Goal: Task Accomplishment & Management: Complete application form

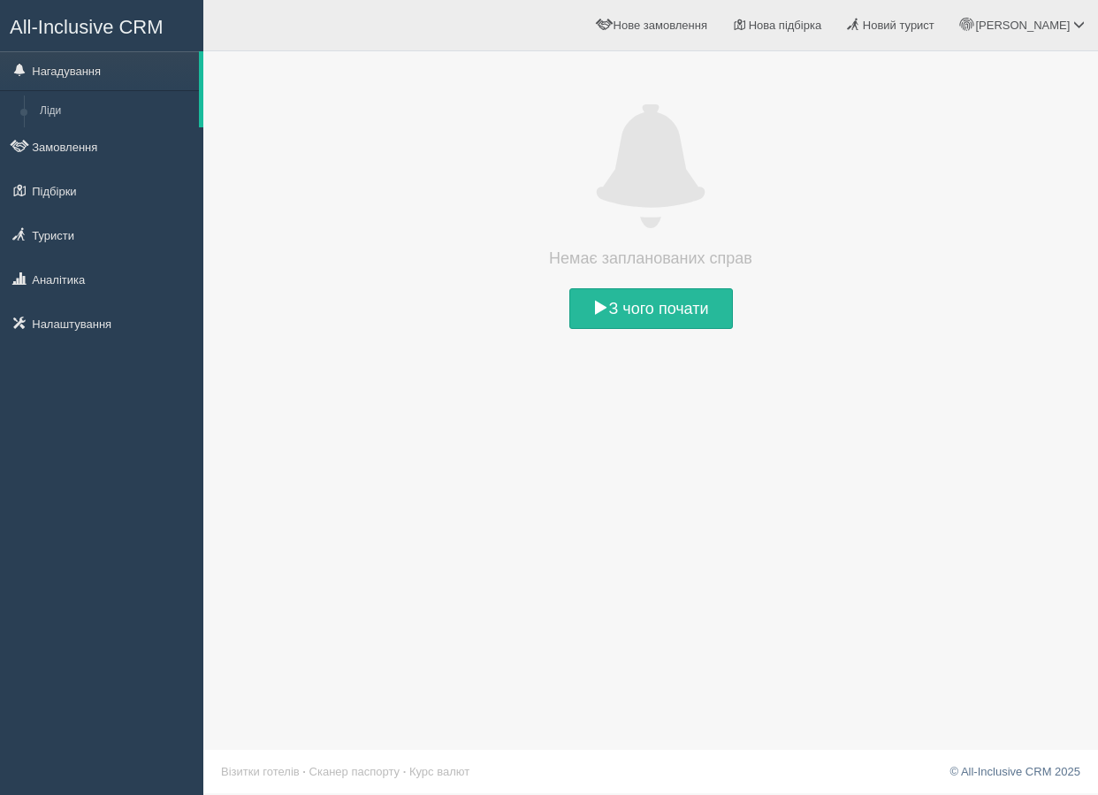
click at [290, 159] on span at bounding box center [650, 167] width 859 height 124
click at [82, 258] on ul "Нагадування Ліди Замовлення Підбірки" at bounding box center [101, 199] width 203 height 297
click at [75, 237] on link "Туристи" at bounding box center [101, 235] width 203 height 39
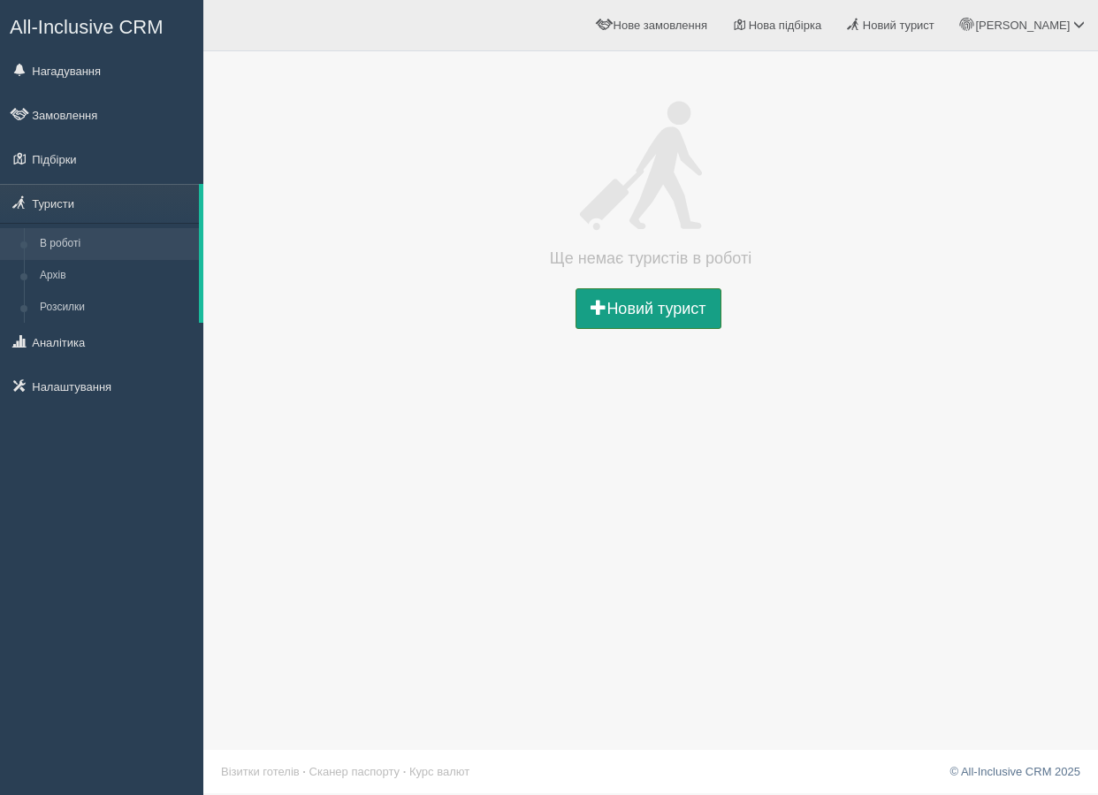
click at [605, 309] on link "Новий турист" at bounding box center [647, 308] width 145 height 41
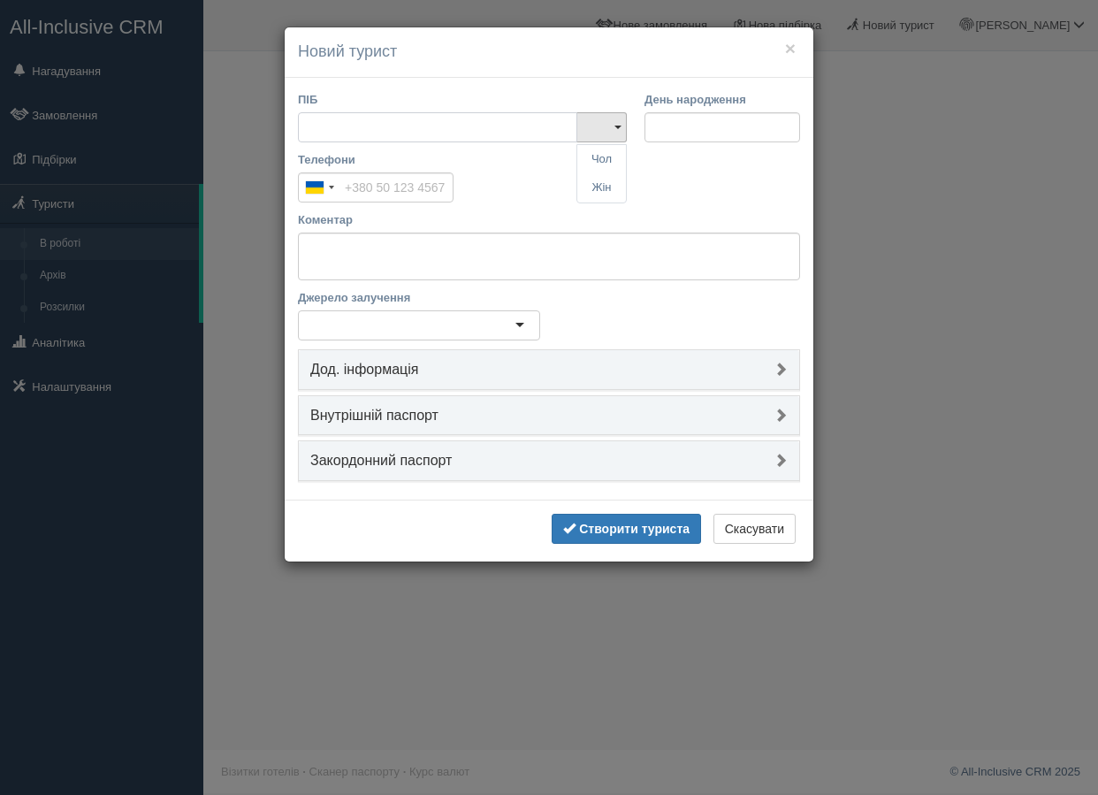
click at [432, 118] on input "ПІБ" at bounding box center [437, 127] width 279 height 30
type input "K"
type input "[PERSON_NAME]"
click at [595, 189] on link "Жін" at bounding box center [601, 187] width 49 height 29
click at [396, 179] on input "Телефони" at bounding box center [376, 187] width 156 height 30
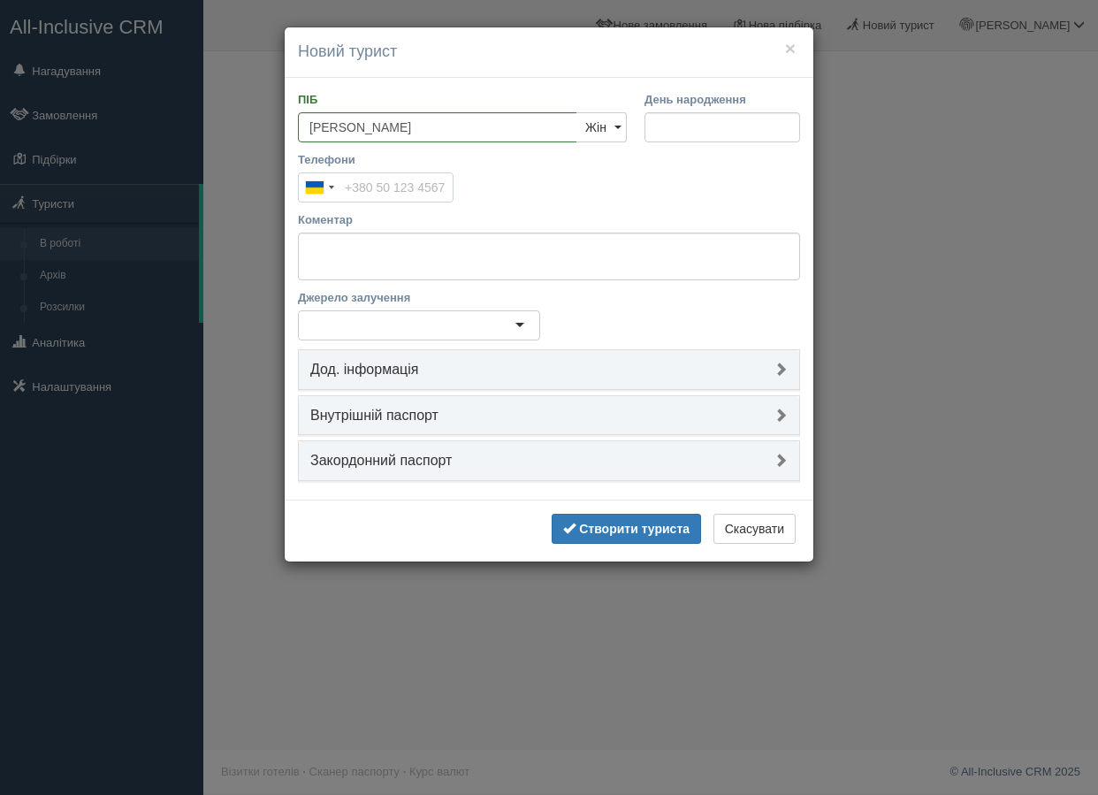
click at [396, 179] on input "Телефони" at bounding box center [376, 187] width 156 height 30
click at [482, 193] on div "Телефони Ukraine +380 244 results found Afghanistan +93 Albania +355 Algeria +2…" at bounding box center [549, 181] width 520 height 60
click at [443, 187] on input "Телефони" at bounding box center [376, 187] width 156 height 30
paste input "[PHONE_NUMBER]"
type input "[PHONE_NUMBER]"
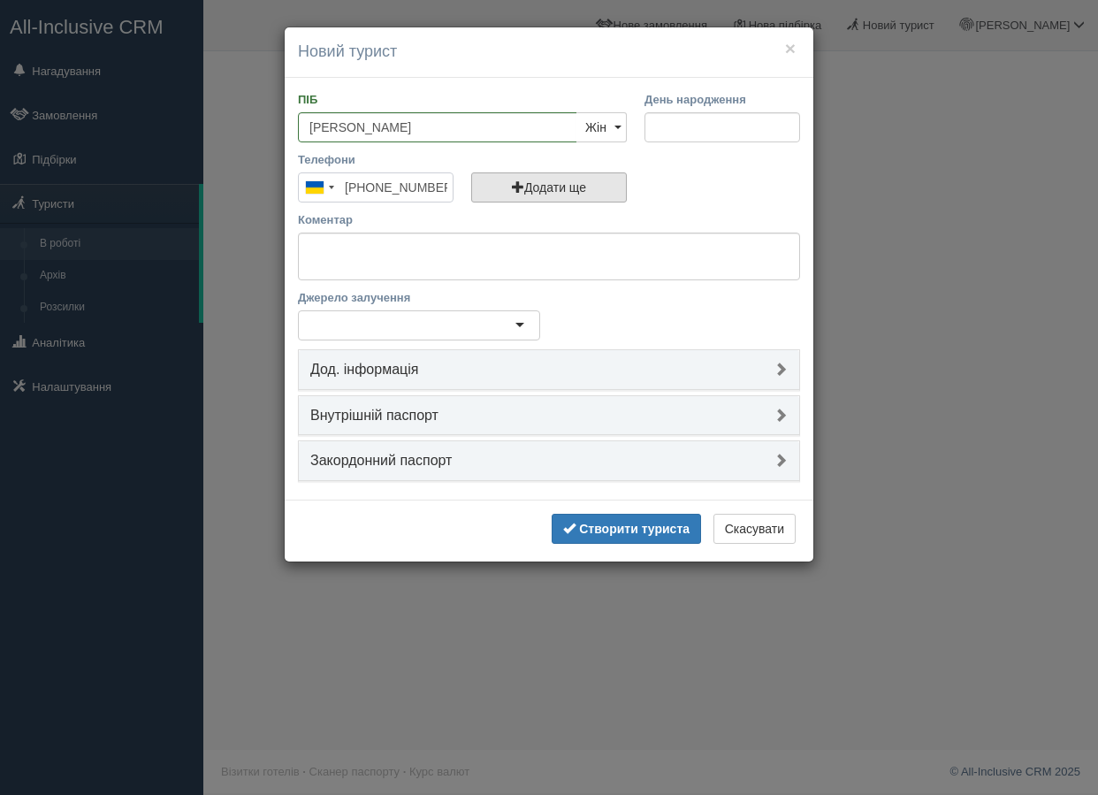
scroll to position [0, 4]
click at [611, 189] on button "Додати ще" at bounding box center [549, 187] width 156 height 30
click at [688, 190] on div "Телефони Ukraine +380 244 results found Afghanistan +93 Albania +355 Algeria +2…" at bounding box center [549, 181] width 520 height 60
click at [380, 293] on label "Джерело залучення" at bounding box center [419, 297] width 242 height 17
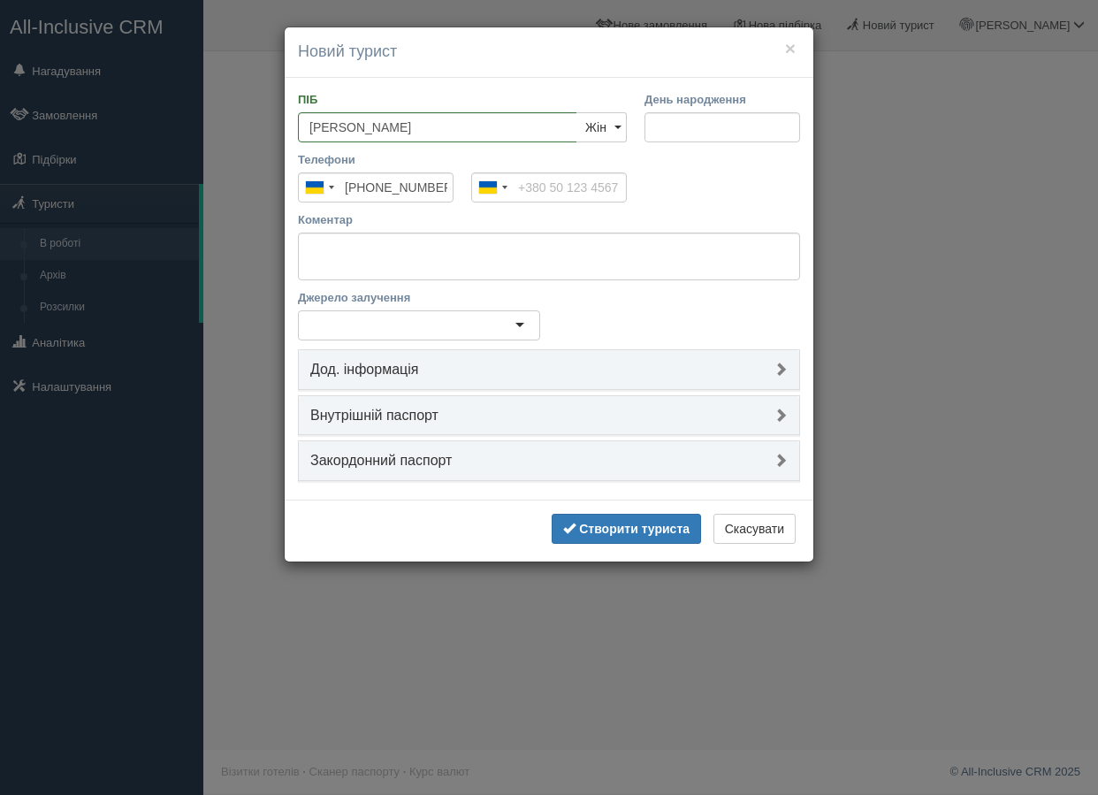
click at [313, 316] on input "Джерело залучення" at bounding box center [311, 325] width 4 height 18
click at [380, 285] on div "ПІБ Лена Ярова Чол Жін Жін Чол Жін День народження Телефони Ukraine +380 244 re…" at bounding box center [549, 289] width 529 height 422
click at [324, 257] on textarea "Коментар" at bounding box center [549, 256] width 502 height 48
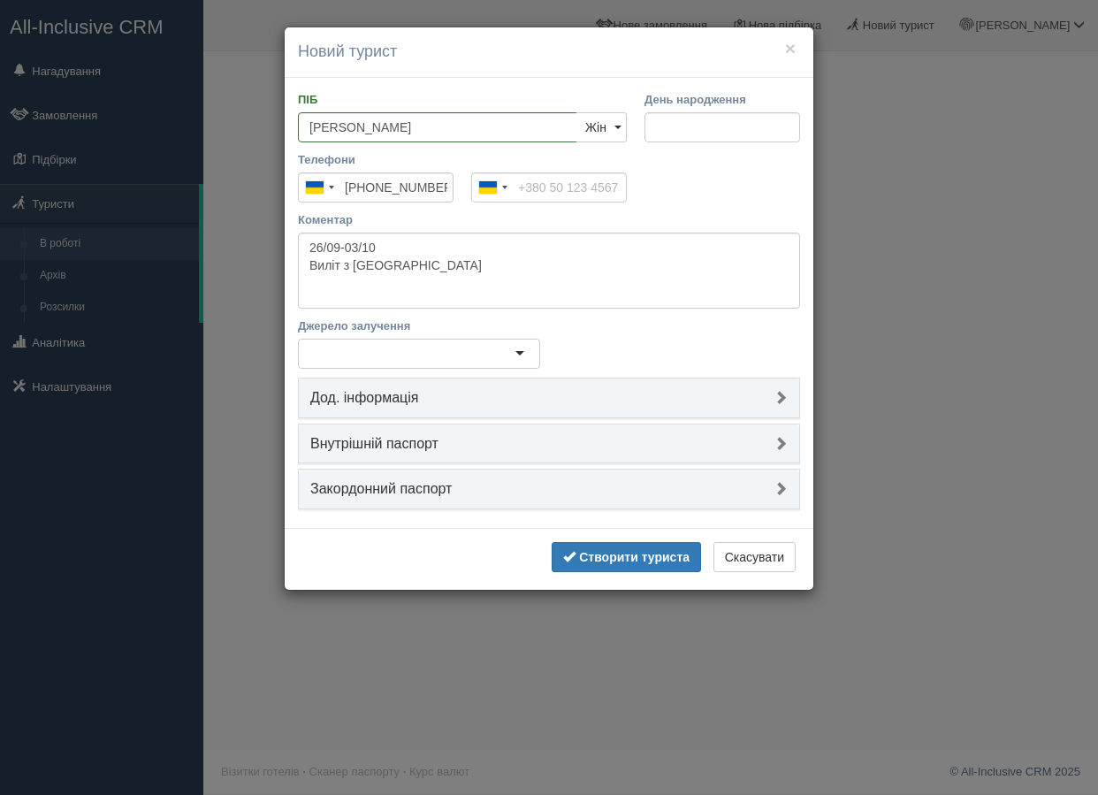
click at [331, 352] on div at bounding box center [419, 354] width 242 height 30
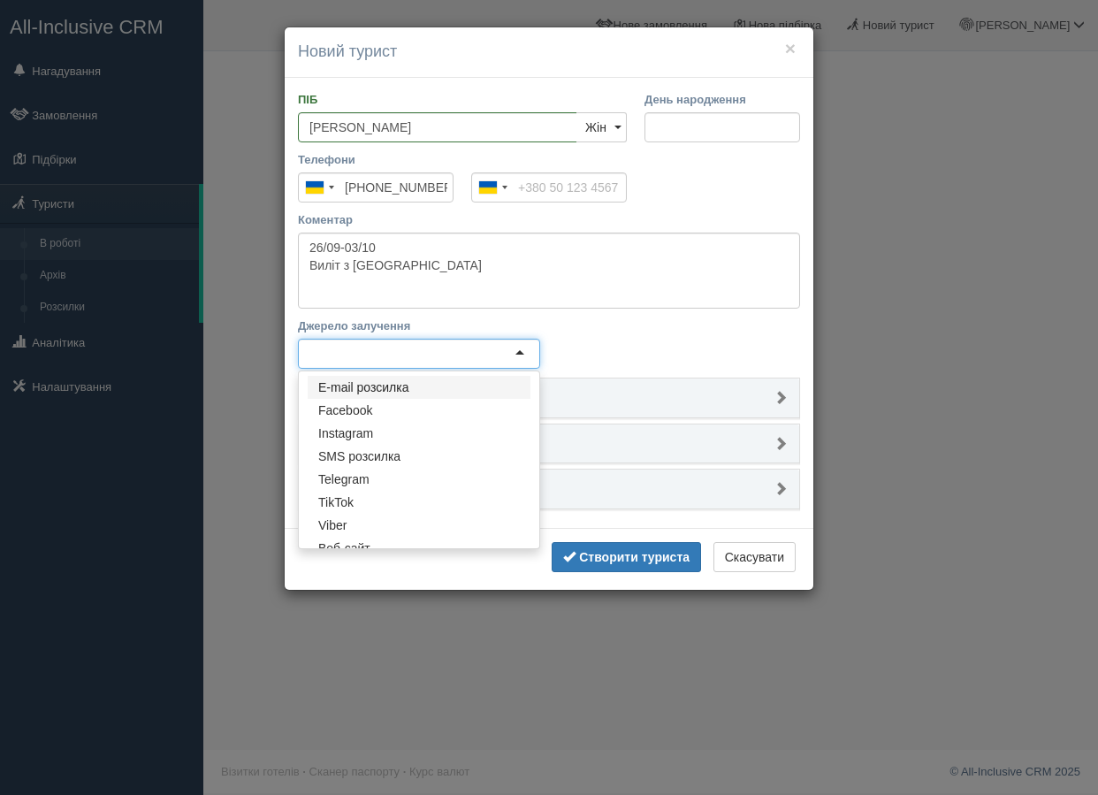
type textarea "26/09-03/10 Виліт з Варшави"
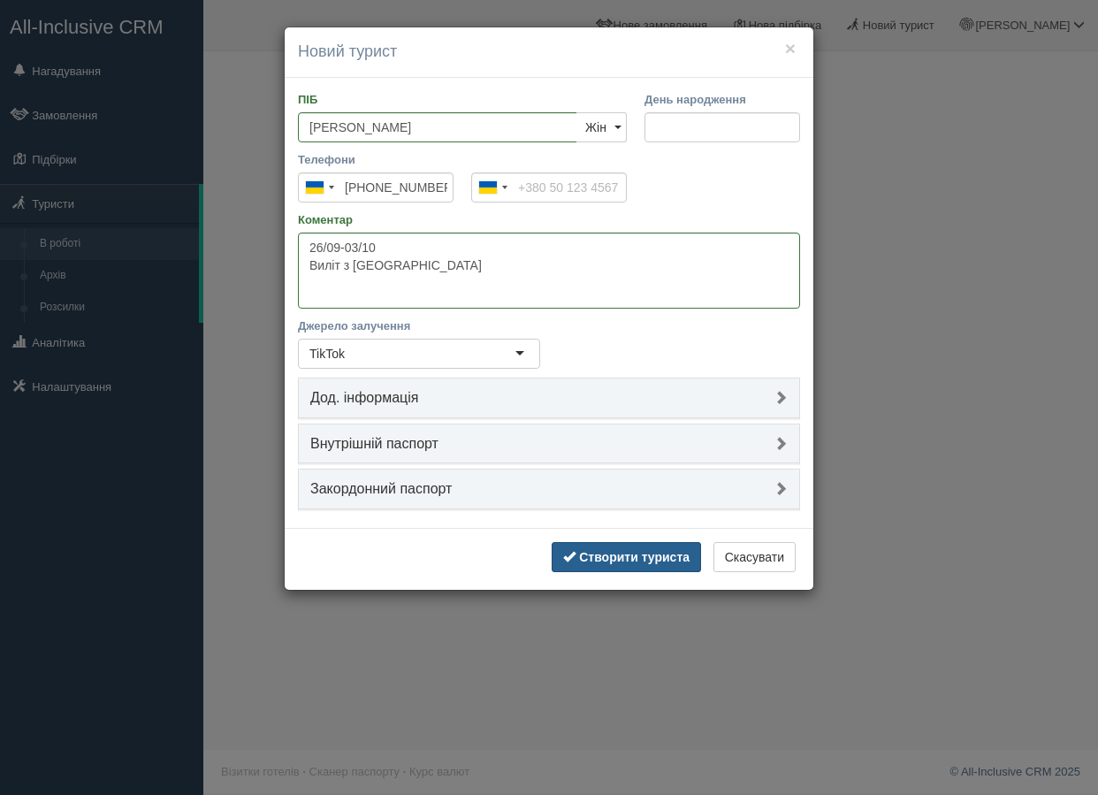
click at [615, 552] on b "Створити туриста" at bounding box center [634, 557] width 110 height 14
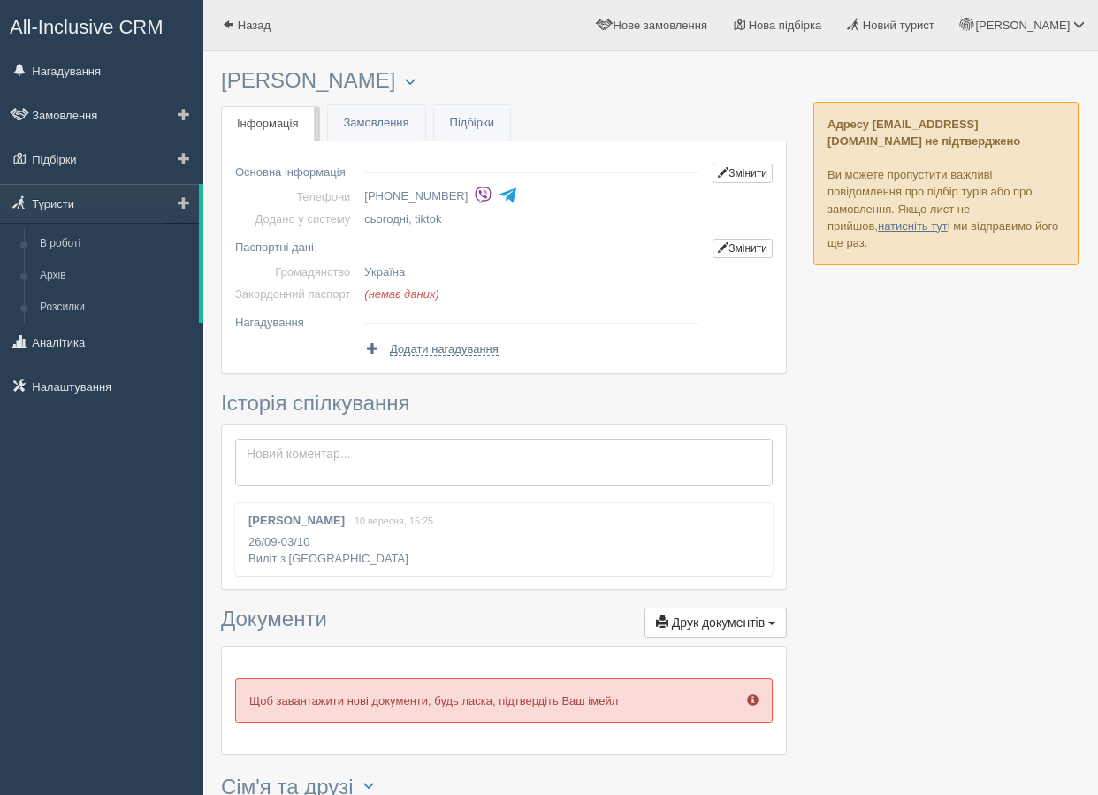
click at [187, 202] on span at bounding box center [184, 202] width 12 height 12
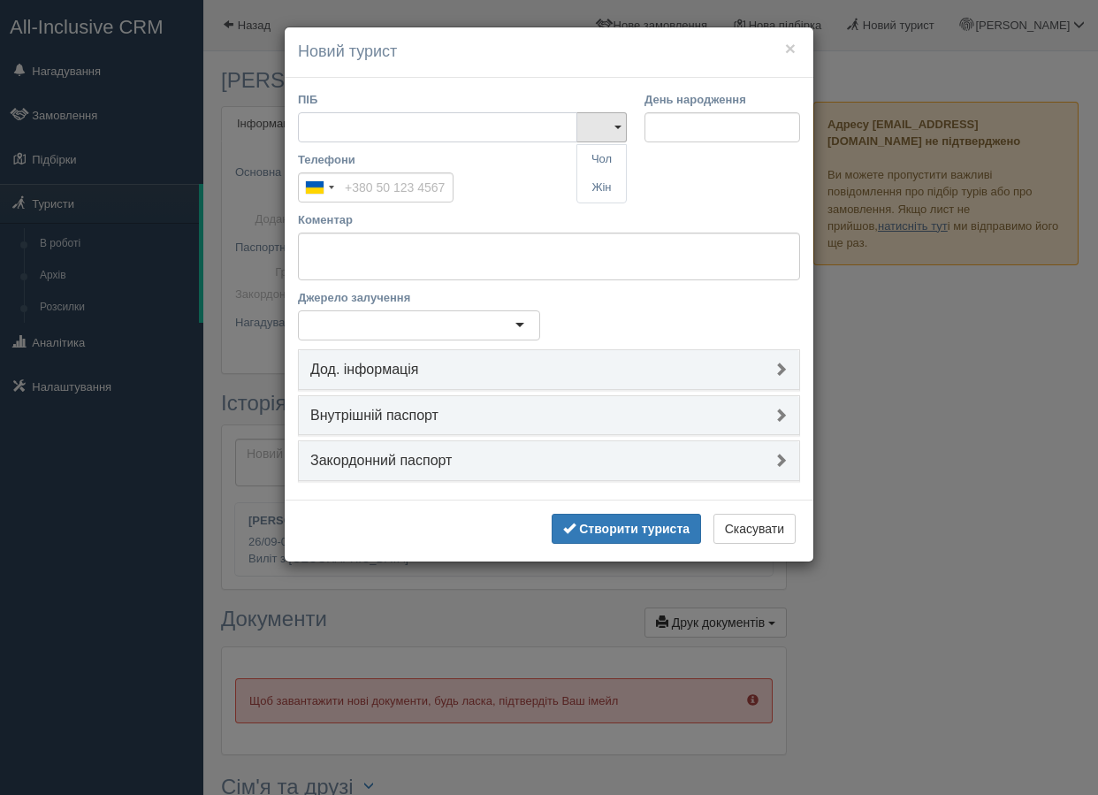
click at [370, 132] on input "ПІБ" at bounding box center [437, 127] width 279 height 30
type input "[PERSON_NAME]"
click at [599, 194] on link "Жін" at bounding box center [601, 187] width 49 height 29
click at [378, 184] on input "Телефони" at bounding box center [376, 187] width 156 height 30
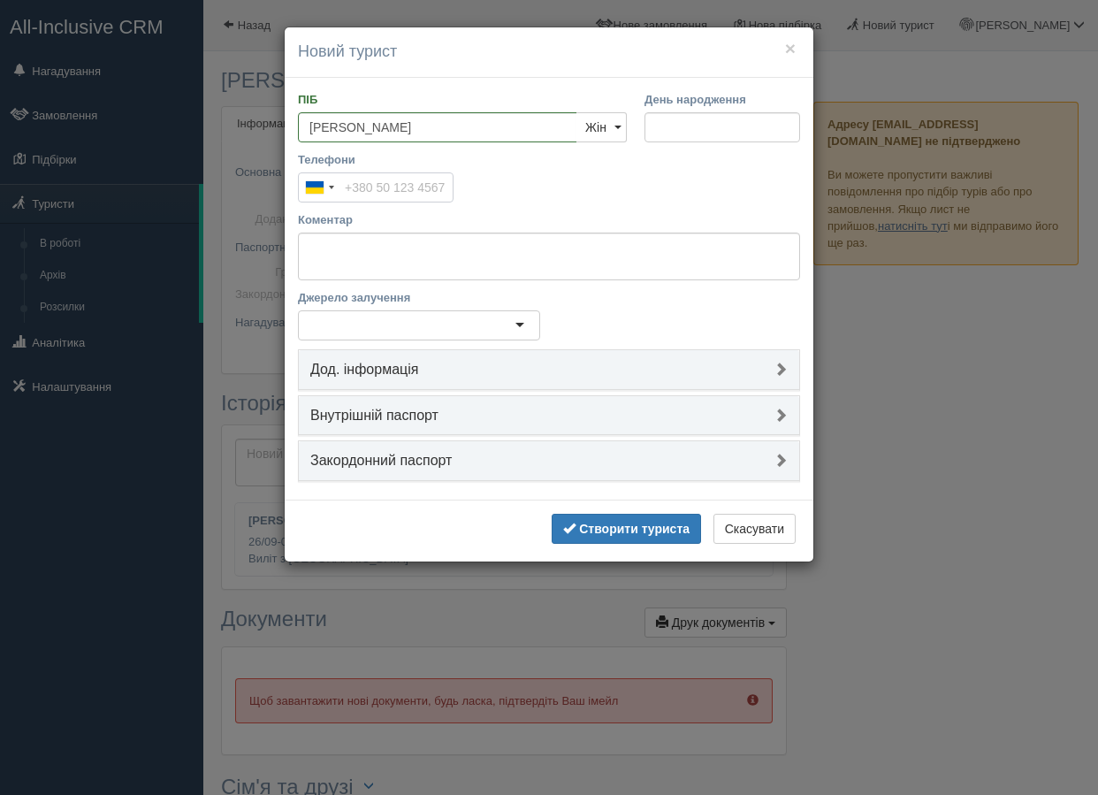
paste input "[PHONE_NUMBER]"
type input "[PHONE_NUMBER]"
click at [478, 251] on textarea "Коментар" at bounding box center [549, 256] width 502 height 48
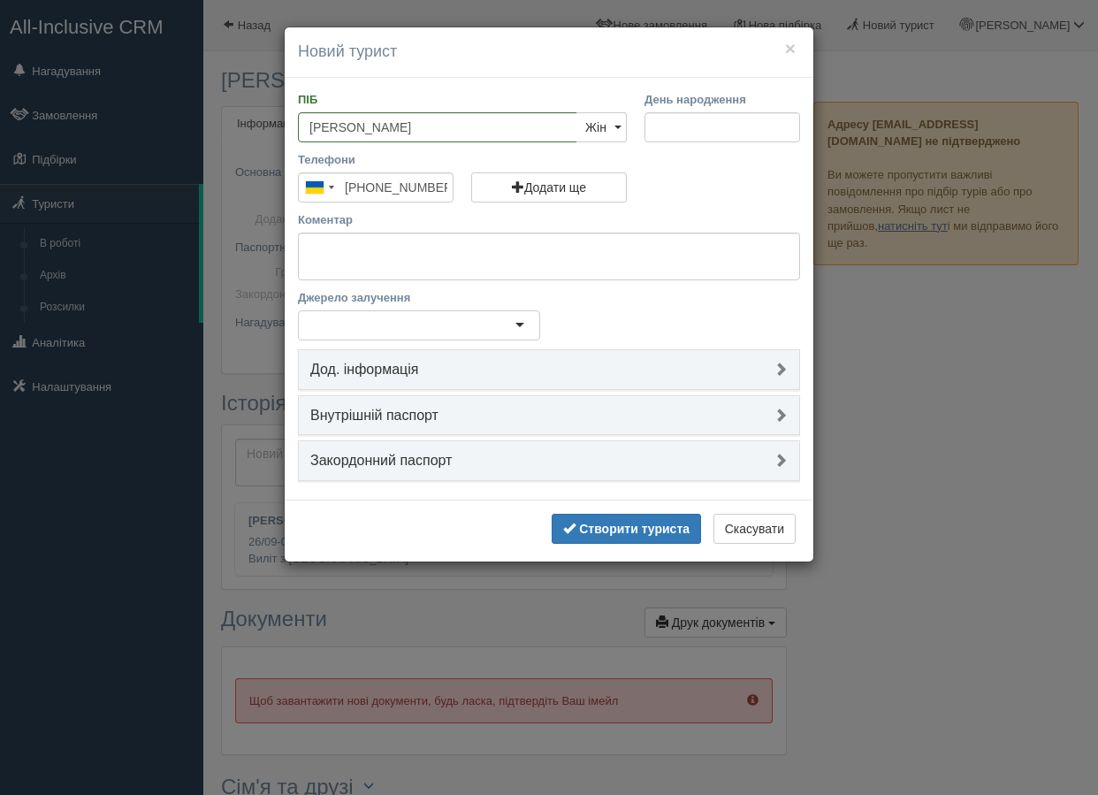
click at [453, 228] on div "Коментар" at bounding box center [549, 245] width 502 height 69
click at [444, 232] on textarea "Коментар" at bounding box center [549, 256] width 502 height 48
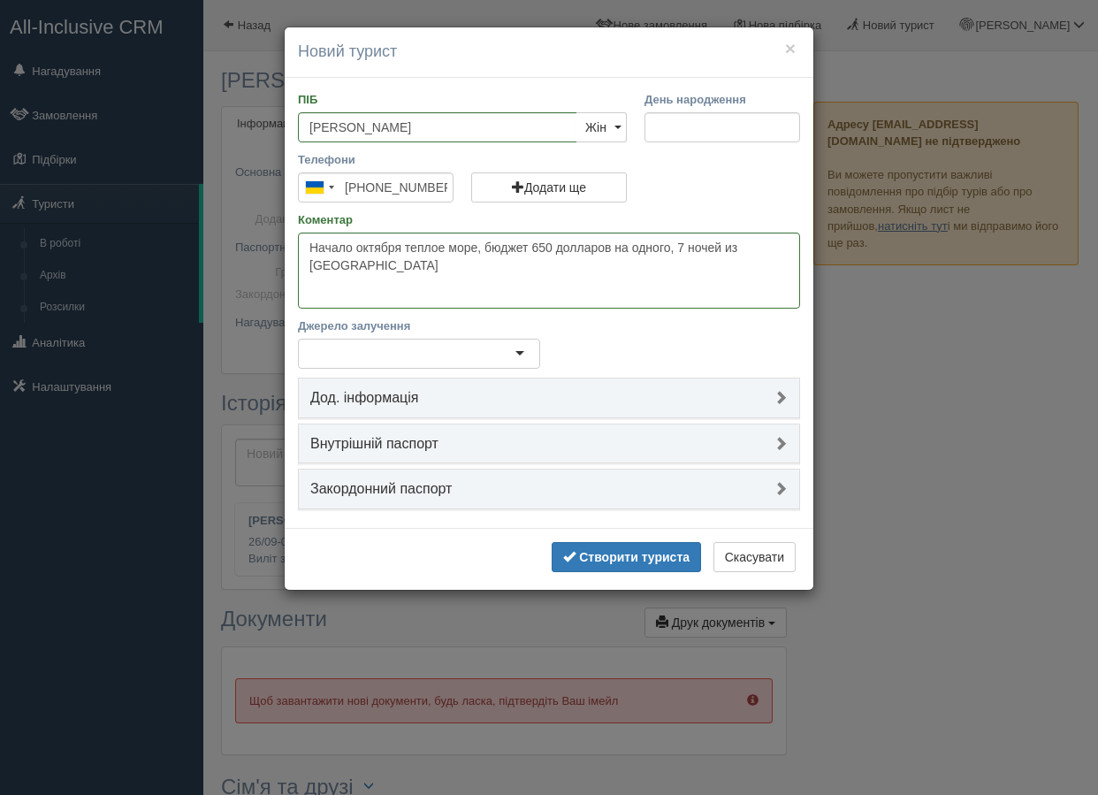
click at [457, 354] on div at bounding box center [419, 354] width 242 height 30
type textarea "Начало октября теплое море, бюджет 650 долларов на одного, 7 ночей из Кишинева"
click at [623, 560] on b "Створити туриста" at bounding box center [634, 557] width 110 height 14
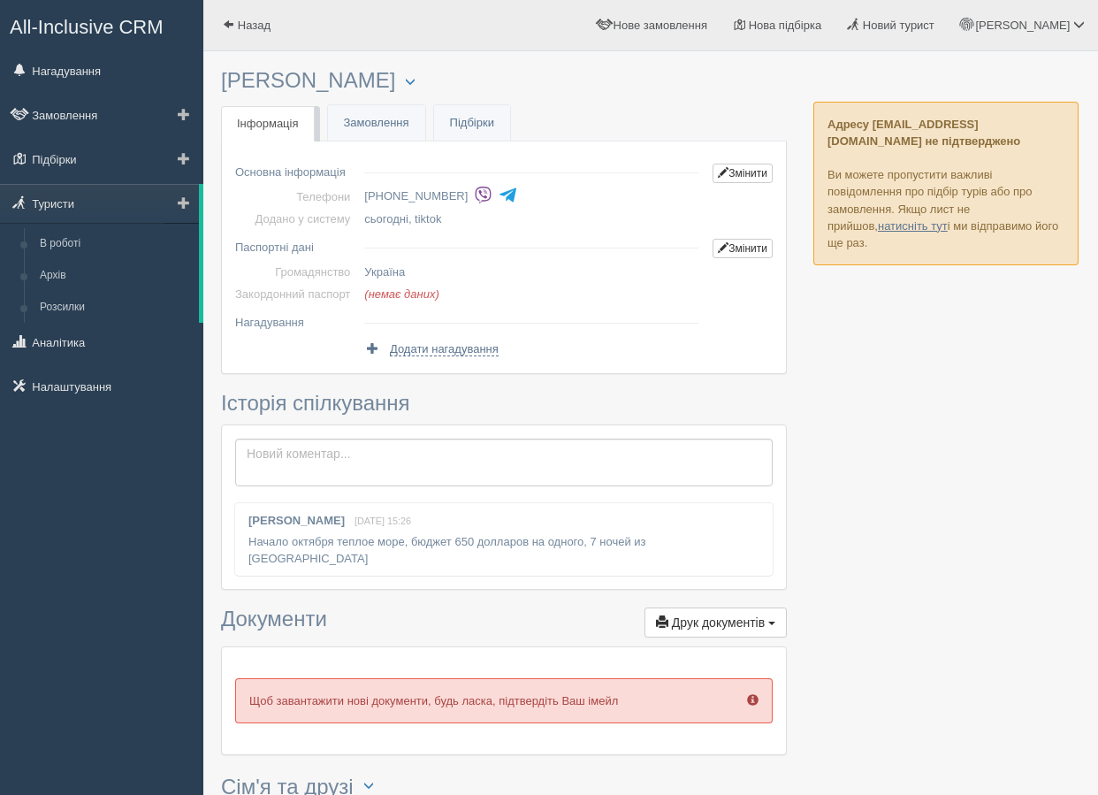
click at [187, 199] on span at bounding box center [184, 202] width 12 height 12
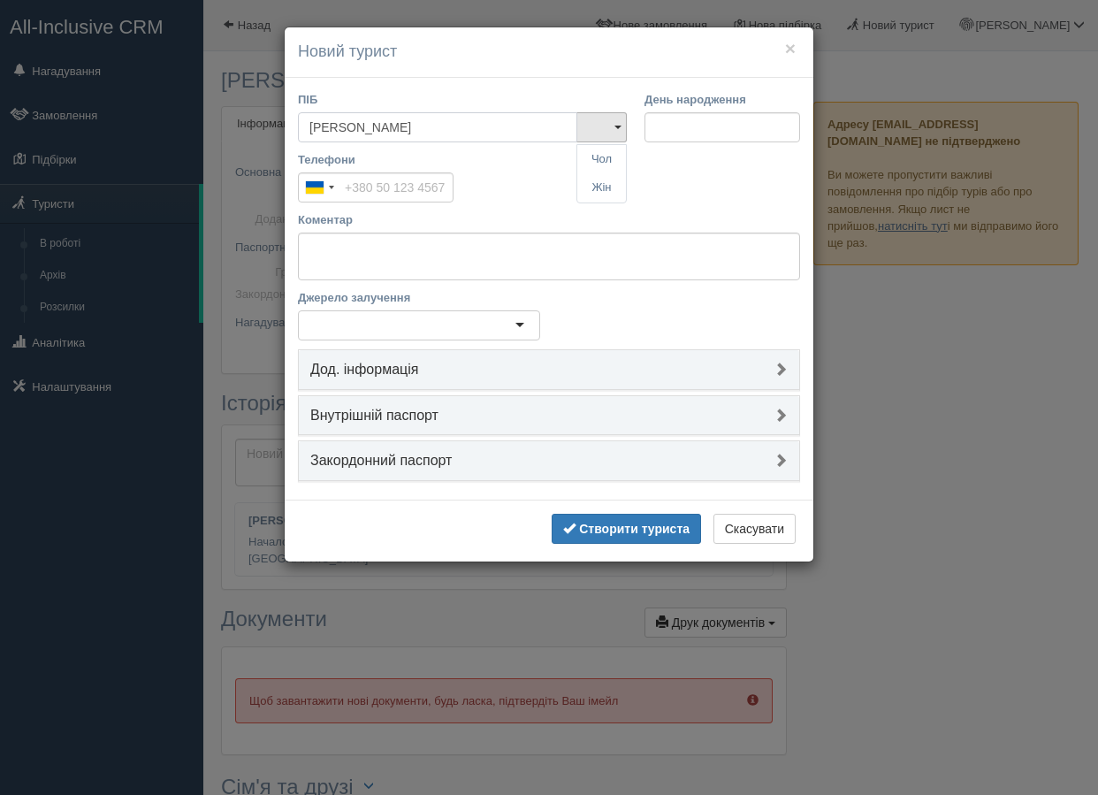
type input "Евгения"
click at [395, 205] on div "Телефони Ukraine +380 244 results found Afghanistan +93 Albania +355 Algeria +2…" at bounding box center [375, 181] width 173 height 60
click at [380, 187] on input "Телефони" at bounding box center [376, 187] width 156 height 30
paste input "+380 95 252 3059"
type input "+380 95 252 3059"
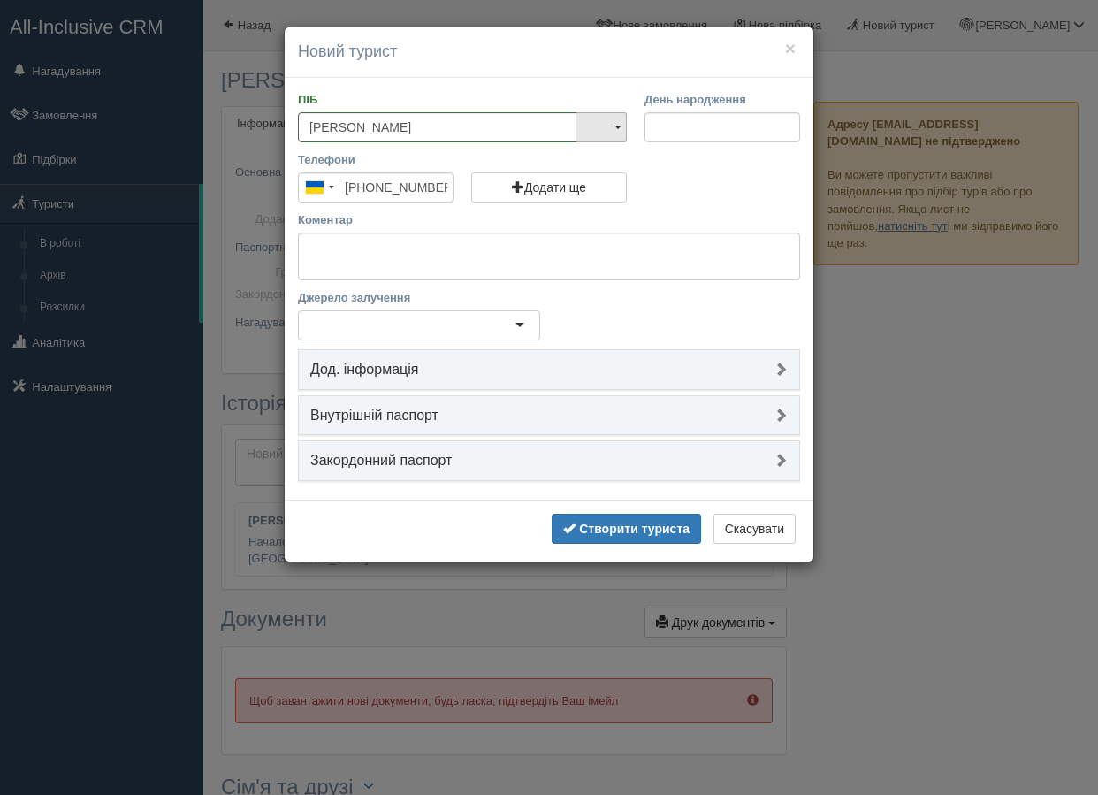
click at [618, 134] on link at bounding box center [601, 127] width 50 height 30
click at [614, 181] on link "Жін" at bounding box center [601, 187] width 49 height 29
click at [563, 247] on textarea "Коментар" at bounding box center [549, 256] width 502 height 48
click at [520, 255] on textarea "Коментар" at bounding box center [549, 256] width 502 height 48
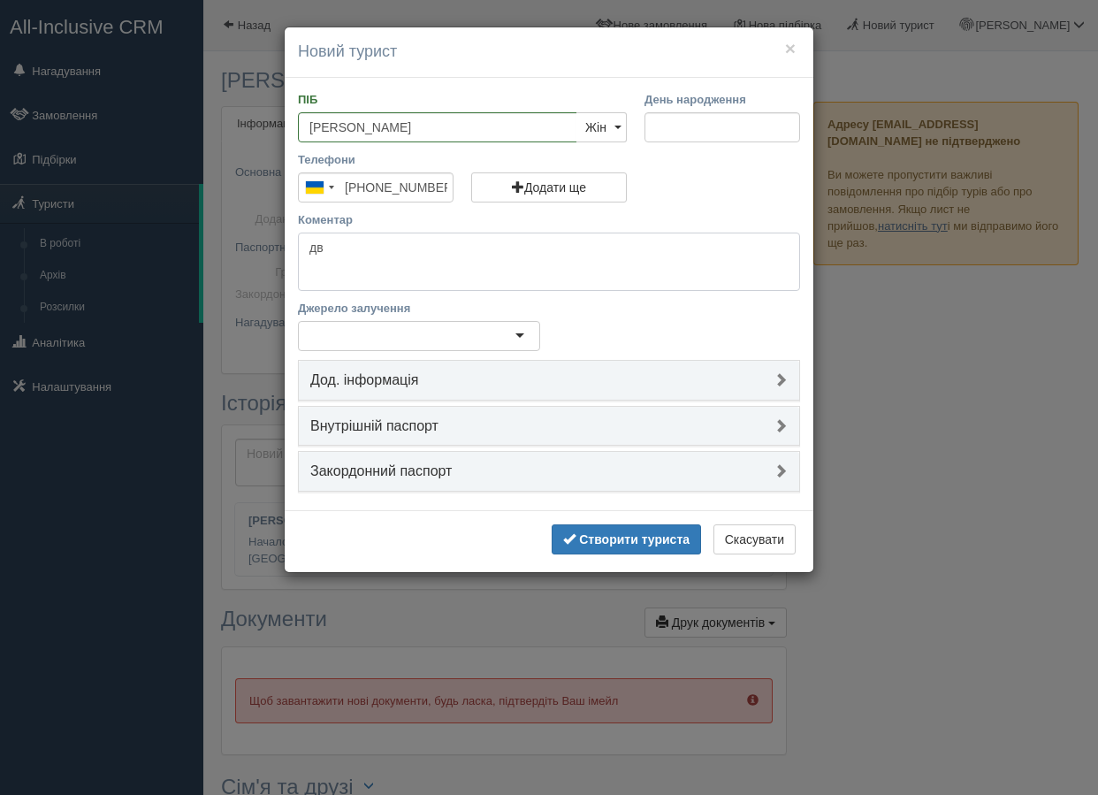
type textarea "д"
click at [499, 341] on div at bounding box center [419, 336] width 242 height 30
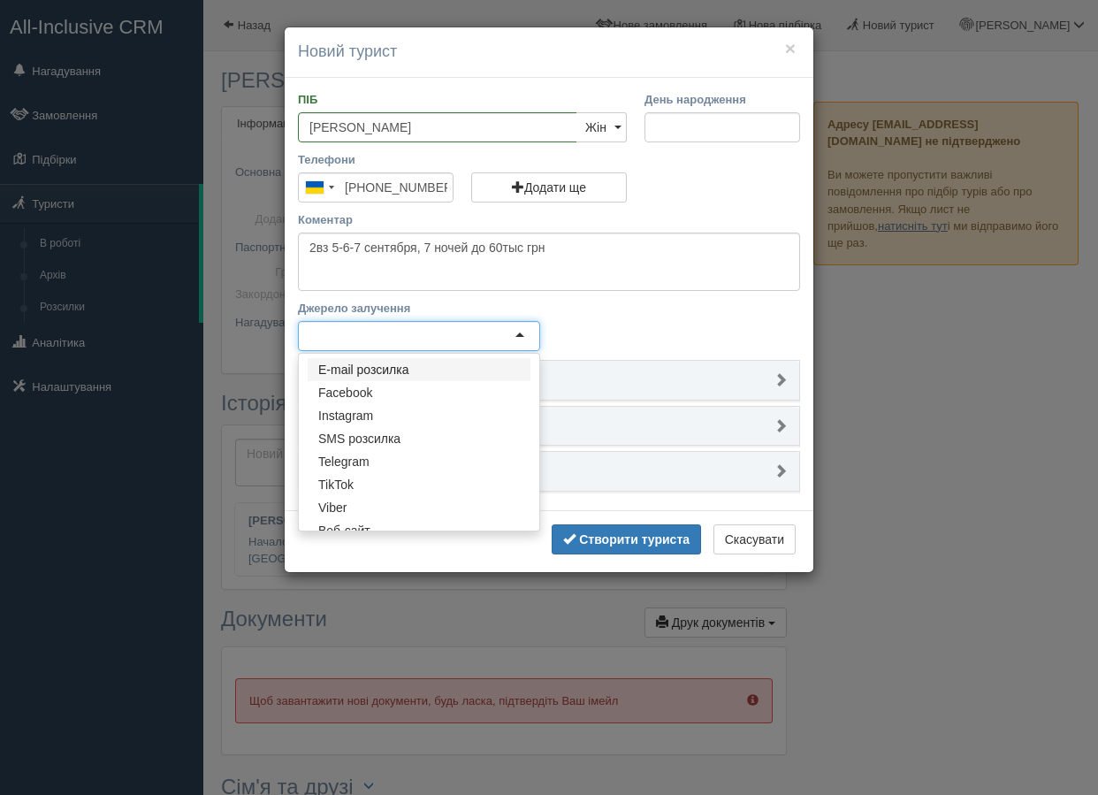
type textarea "2вз 5-6-7 сентября, 7 ночей до 60тыс грн"
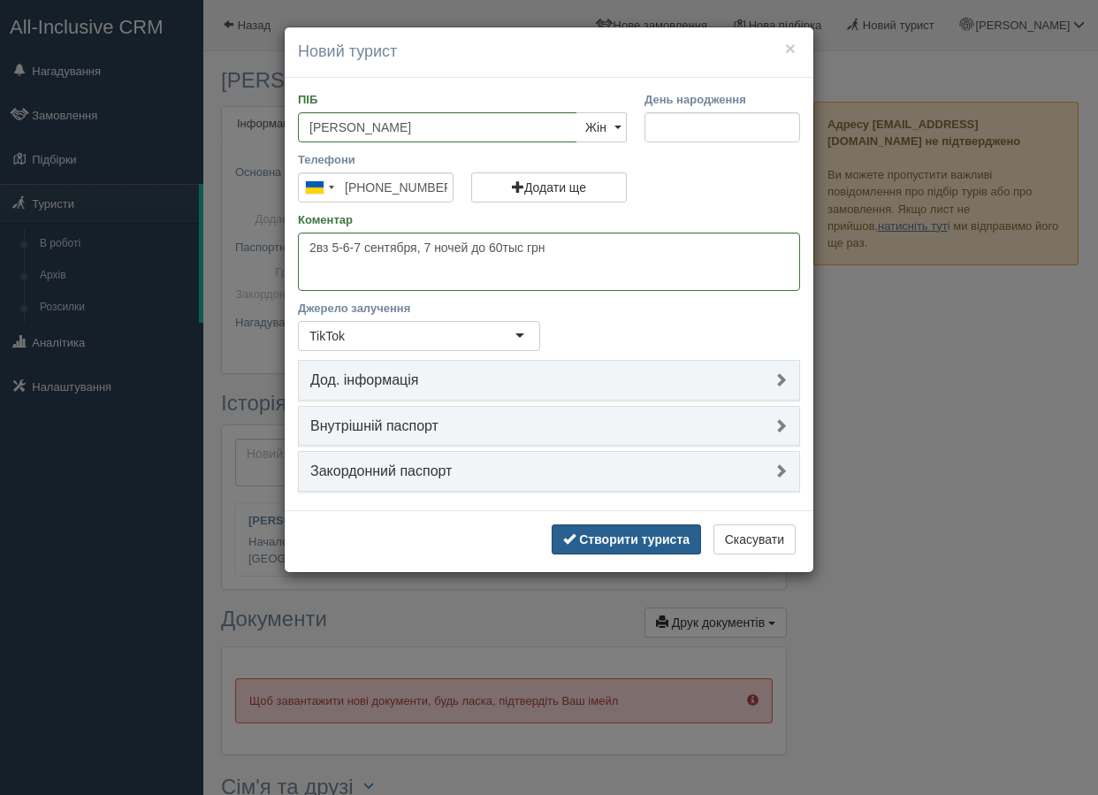
click at [605, 537] on b "Створити туриста" at bounding box center [634, 539] width 110 height 14
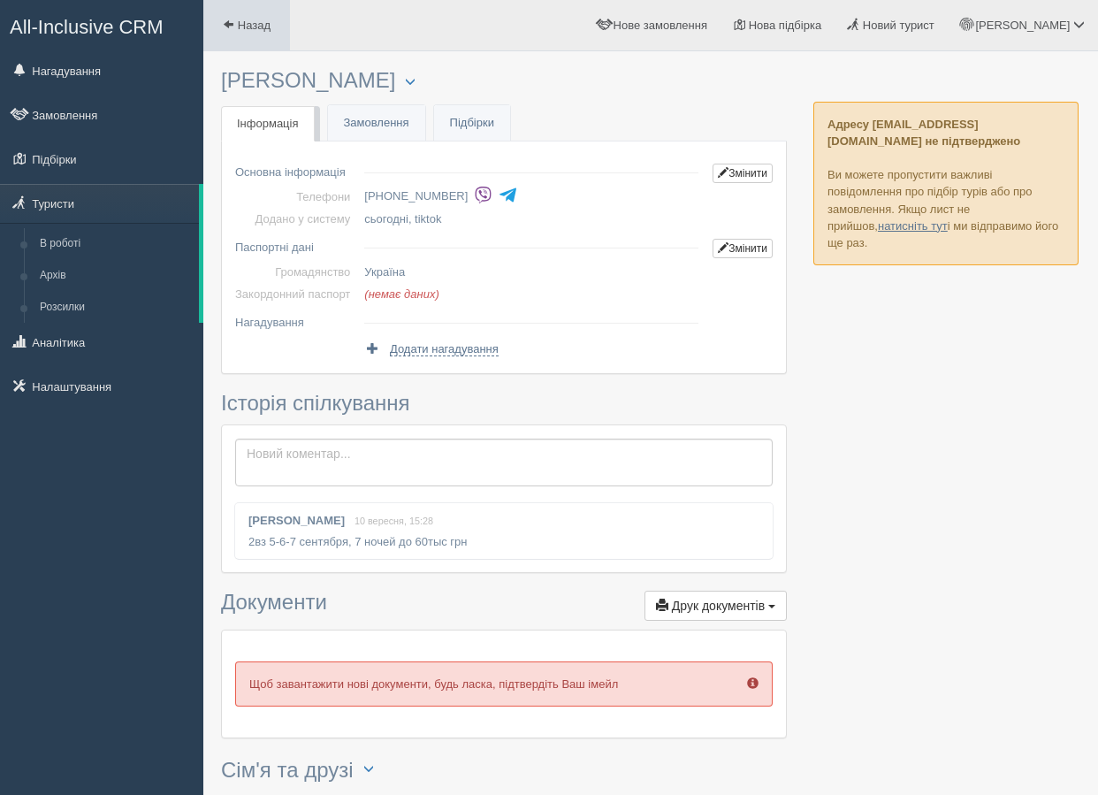
click at [225, 30] on span at bounding box center [228, 24] width 11 height 11
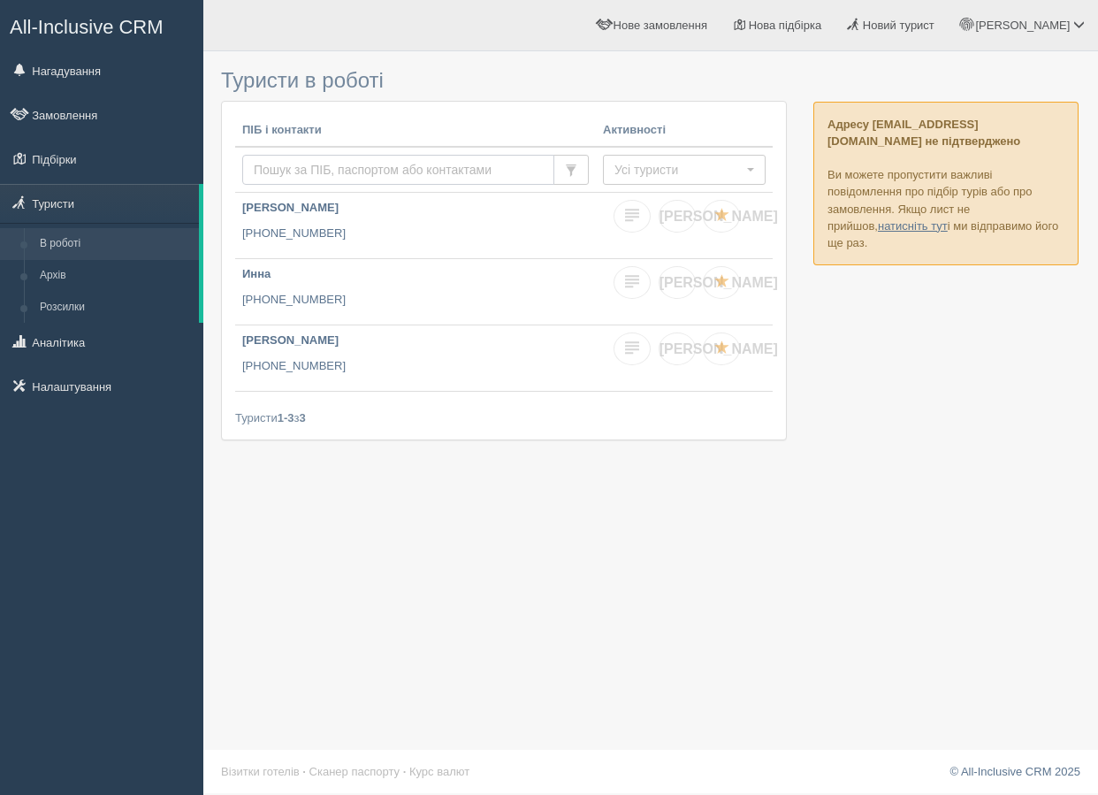
click at [301, 166] on input "text" at bounding box center [398, 170] width 312 height 30
click at [182, 207] on span at bounding box center [184, 202] width 12 height 12
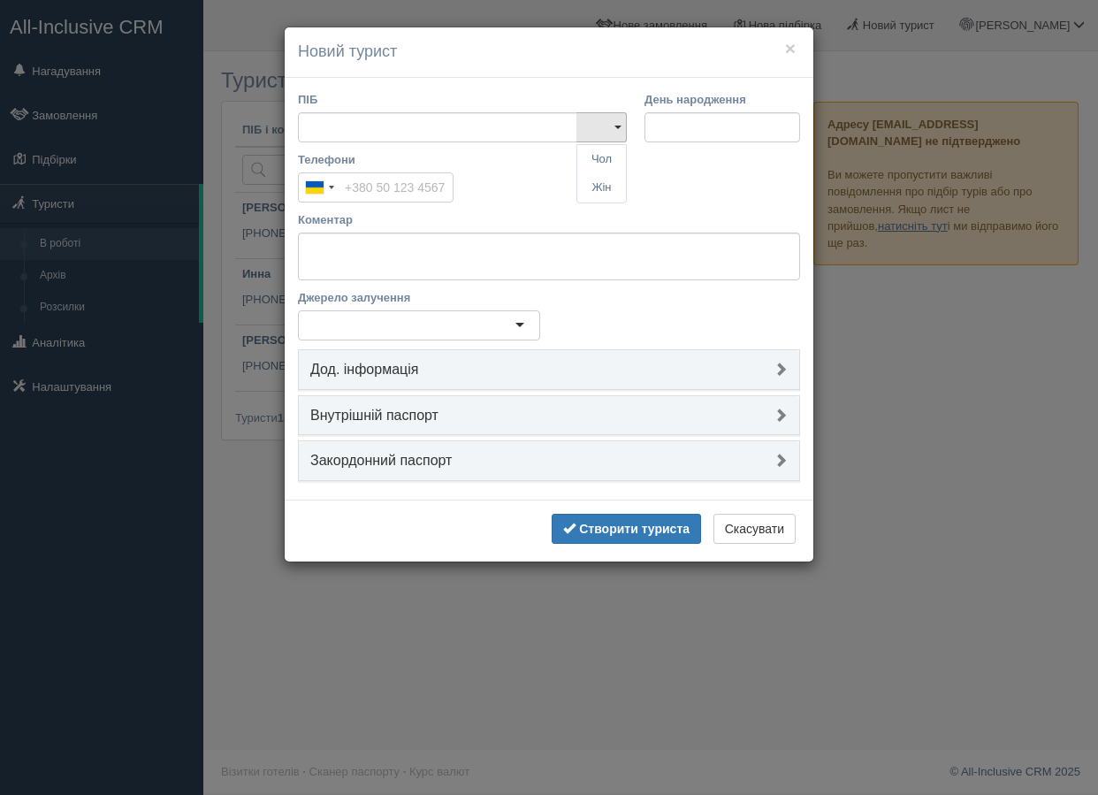
click at [384, 180] on input "Телефони" at bounding box center [376, 187] width 156 height 30
paste input "[PHONE_NUMBER]"
type input "[PHONE_NUMBER]"
click at [384, 126] on input "ПІБ" at bounding box center [437, 127] width 279 height 30
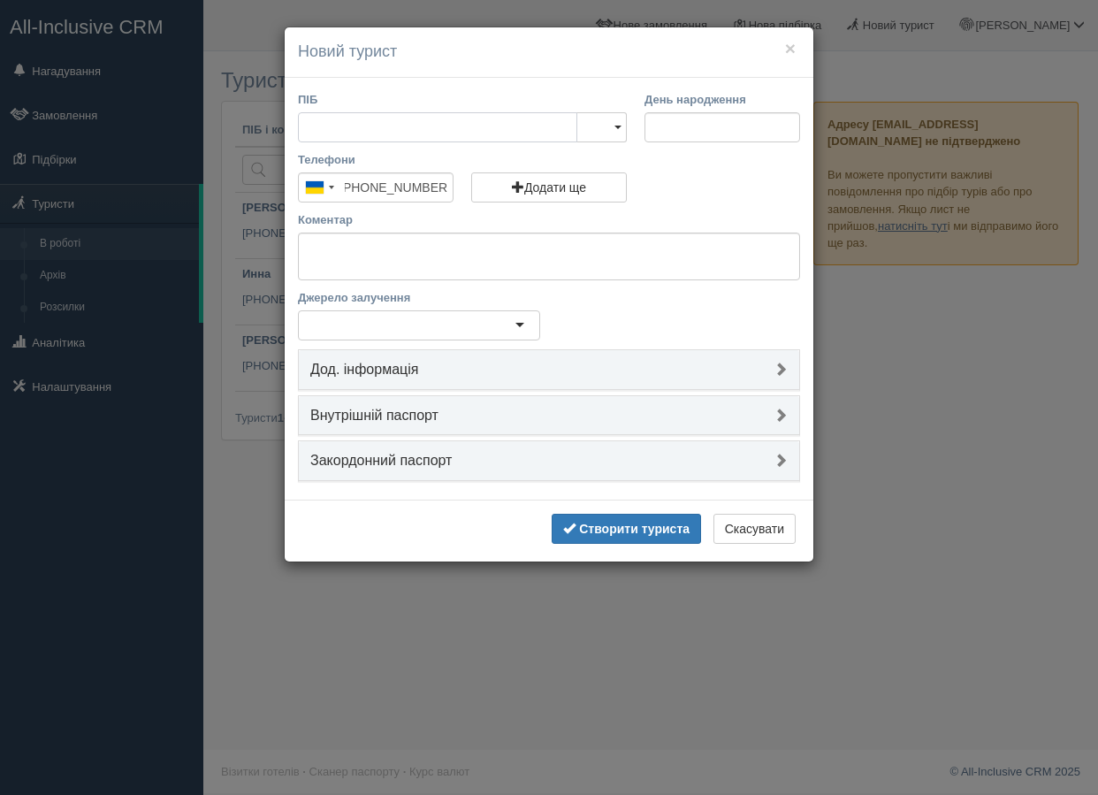
scroll to position [0, 0]
type input "[PERSON_NAME]"
click at [606, 183] on link "Жін" at bounding box center [601, 187] width 49 height 29
click at [501, 255] on textarea "Коментар" at bounding box center [549, 256] width 502 height 48
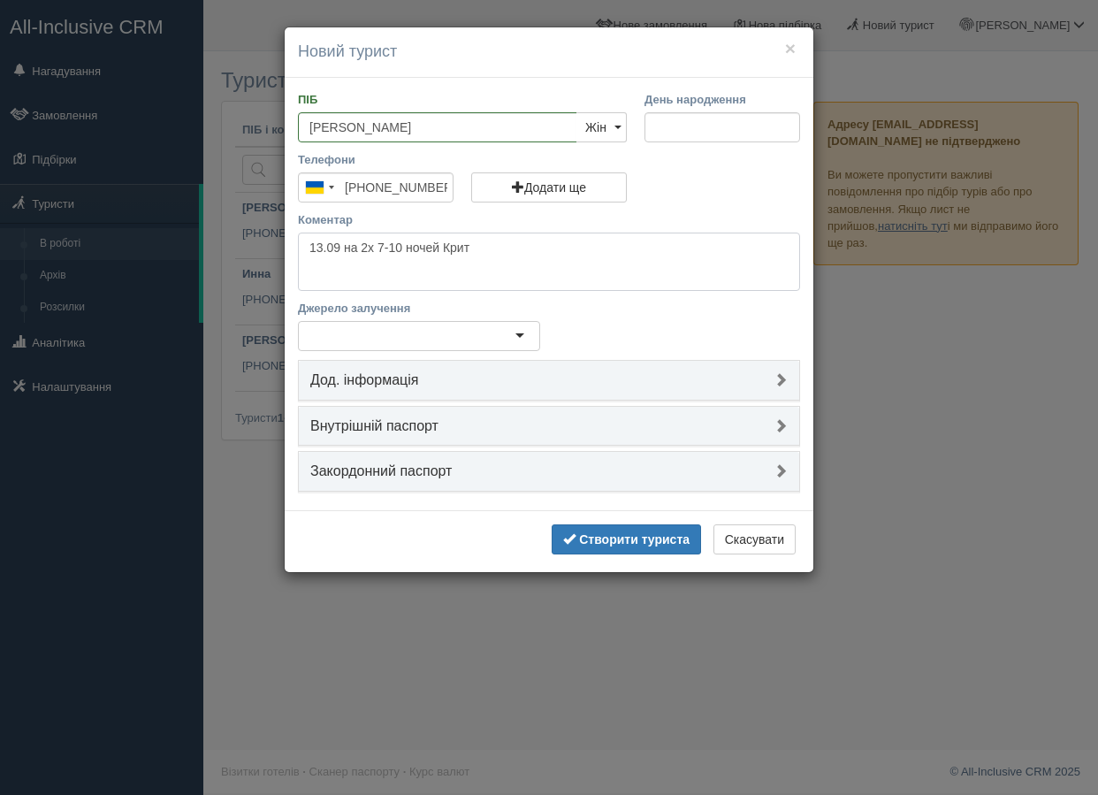
type textarea "13.09 на 2х 7-10 ночей Крит"
click at [475, 342] on div at bounding box center [419, 336] width 242 height 30
click at [618, 515] on div "Створити туриста Скасувати" at bounding box center [549, 541] width 529 height 62
click at [620, 530] on button "Створити туриста" at bounding box center [626, 539] width 149 height 30
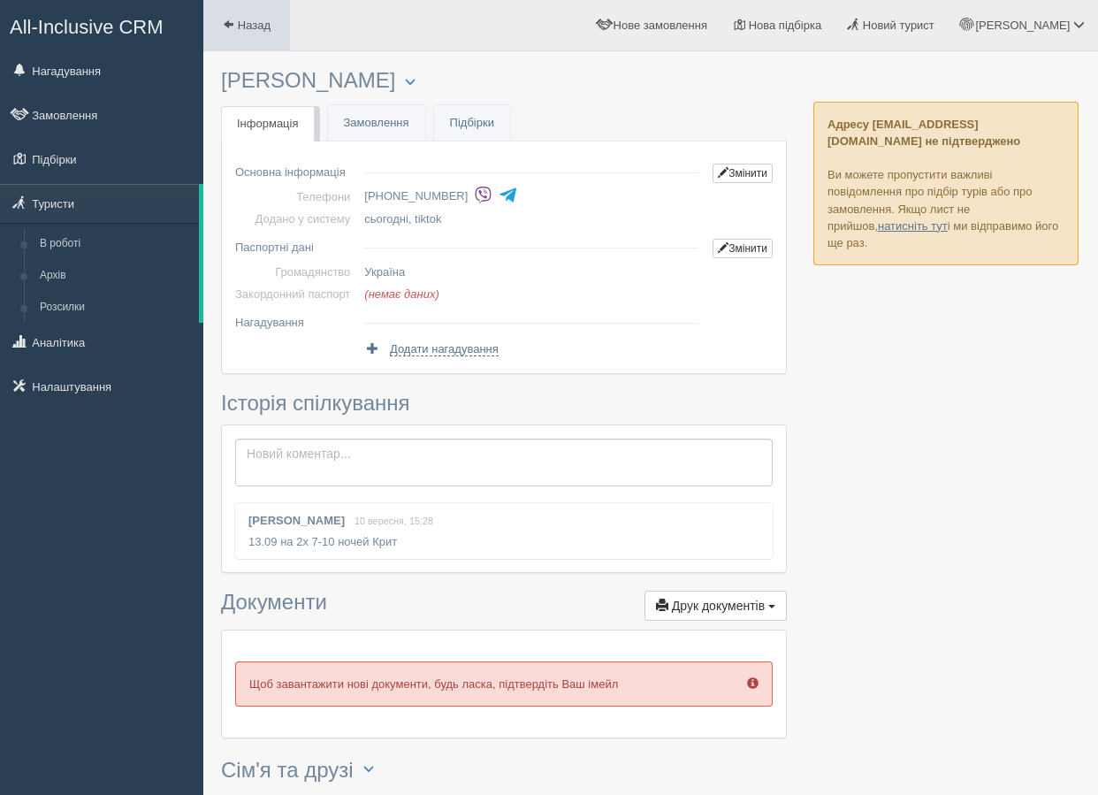
click at [229, 29] on span at bounding box center [228, 24] width 11 height 11
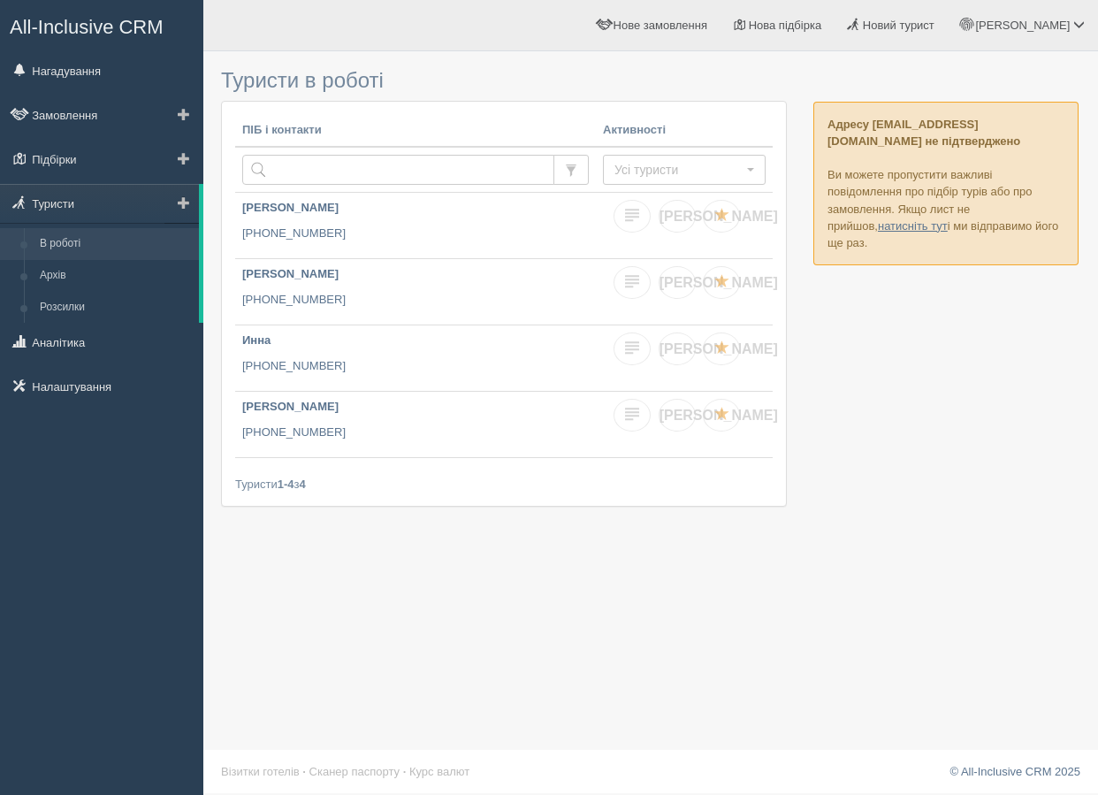
click at [181, 207] on span at bounding box center [184, 202] width 12 height 12
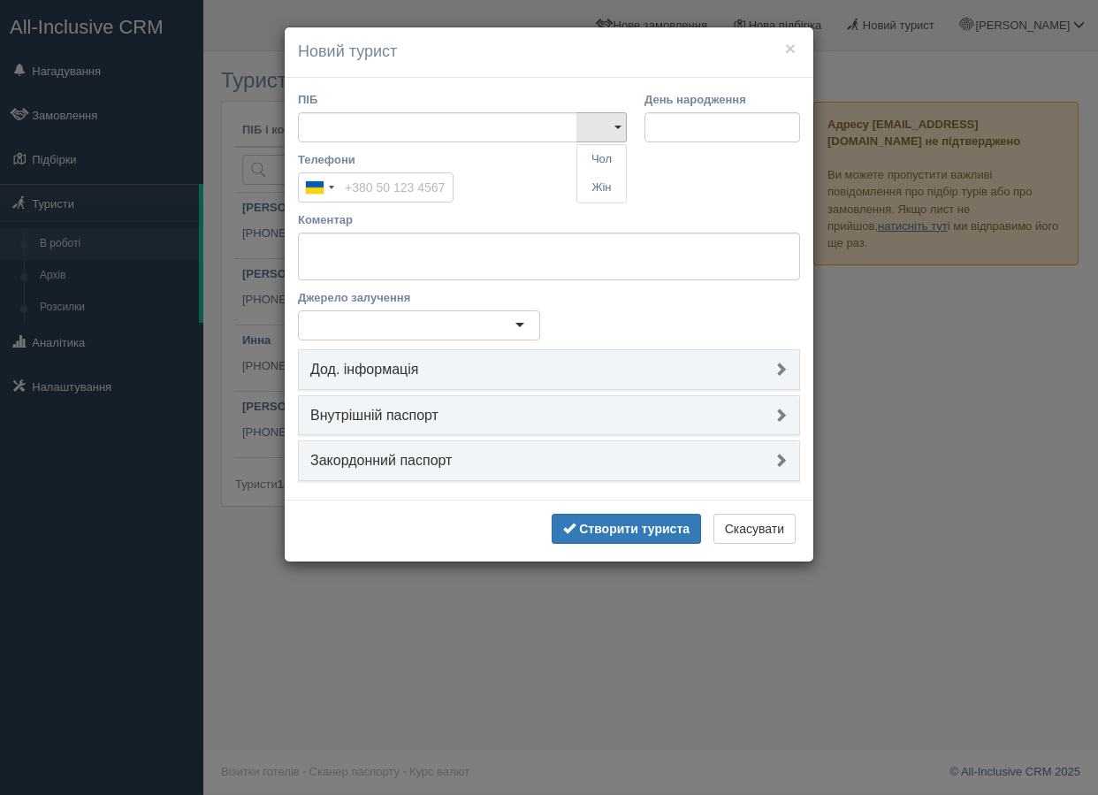
click at [370, 187] on input "Телефони" at bounding box center [376, 187] width 156 height 30
paste input "[PHONE_NUMBER]"
type input "[PHONE_NUMBER]"
click at [363, 137] on input "ПІБ" at bounding box center [437, 127] width 279 height 30
type input "т"
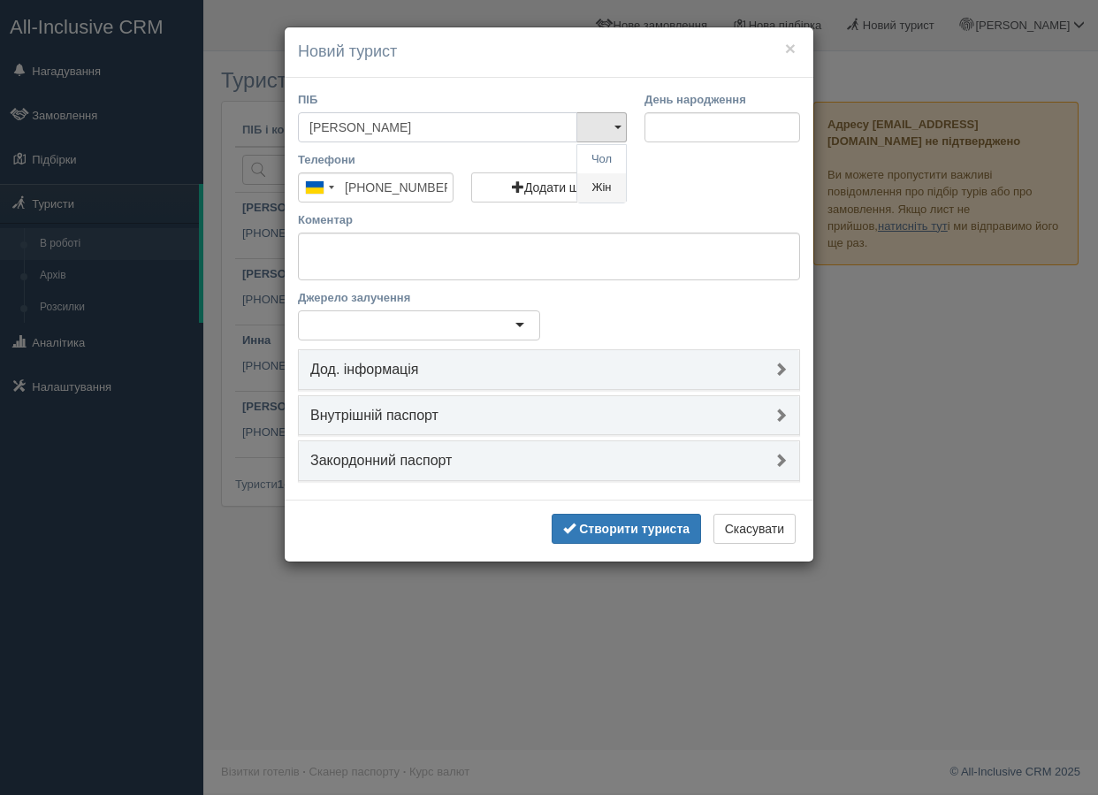
type input "[PERSON_NAME]"
click at [612, 186] on link "Жін" at bounding box center [601, 187] width 49 height 29
click at [491, 245] on textarea "Коментар" at bounding box center [549, 256] width 502 height 48
click at [484, 251] on textarea "Коментар" at bounding box center [549, 256] width 502 height 48
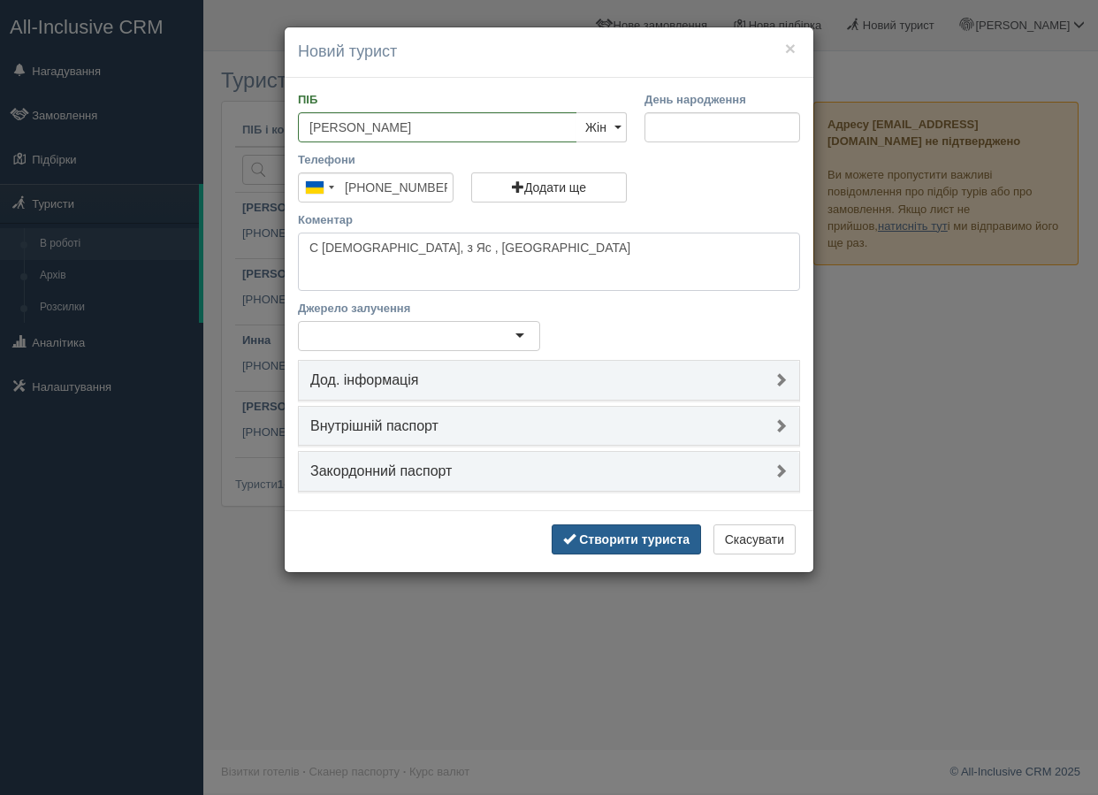
type textarea "С [DEMOGRAPHIC_DATA], з Яс , [GEOGRAPHIC_DATA]"
click at [613, 541] on b "Створити туриста" at bounding box center [634, 539] width 110 height 14
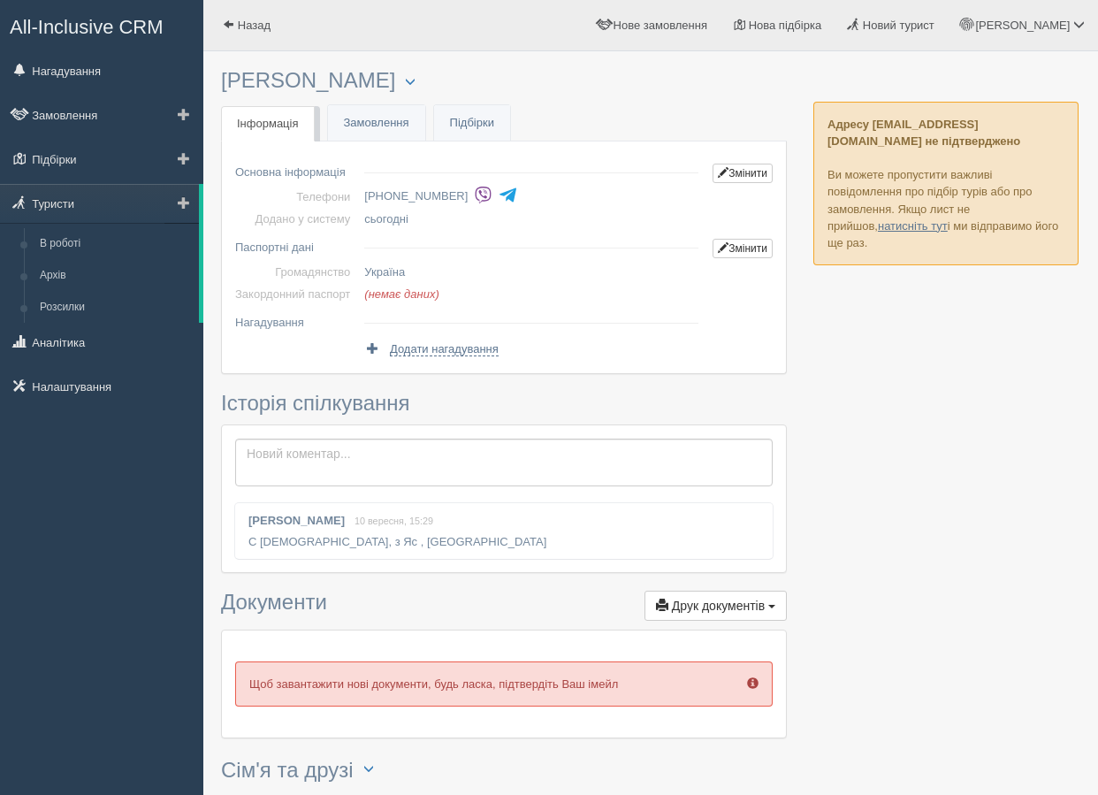
click at [182, 202] on span at bounding box center [184, 202] width 12 height 12
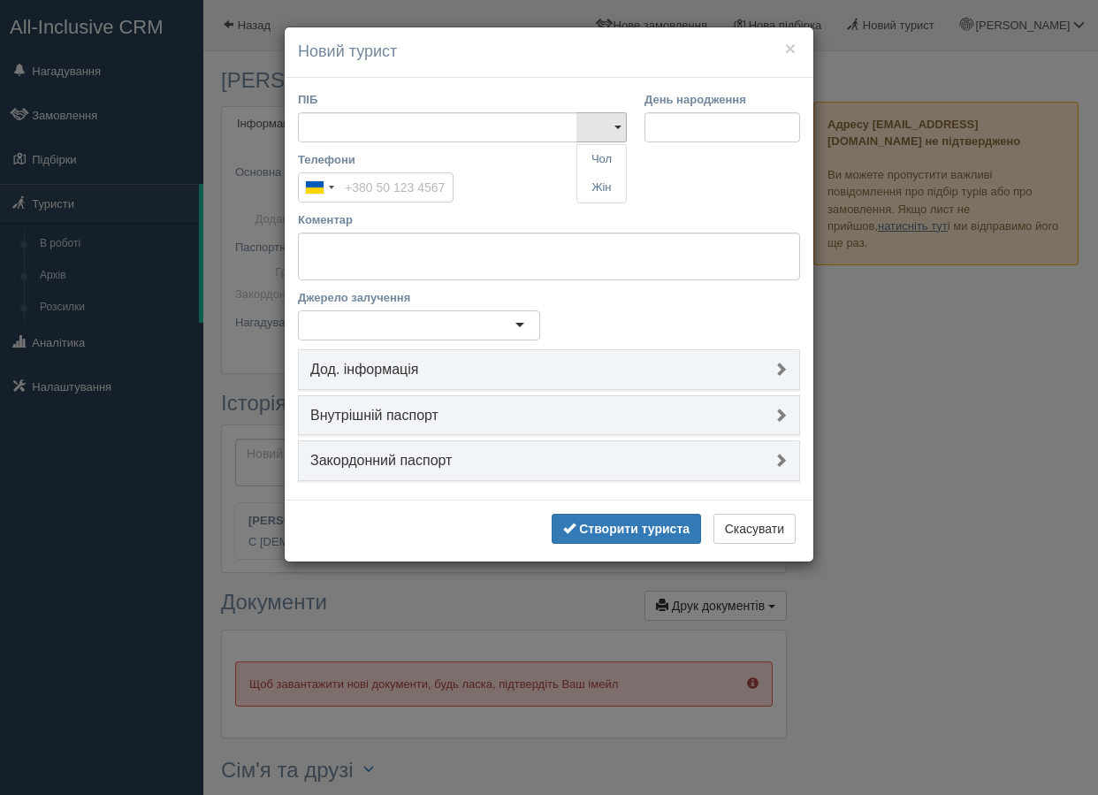
click at [369, 198] on input "Телефони" at bounding box center [376, 187] width 156 height 30
paste input "+380 67 761 9166"
type input "+380 67 761 9166"
click at [350, 135] on input "ПІБ" at bounding box center [437, 127] width 279 height 30
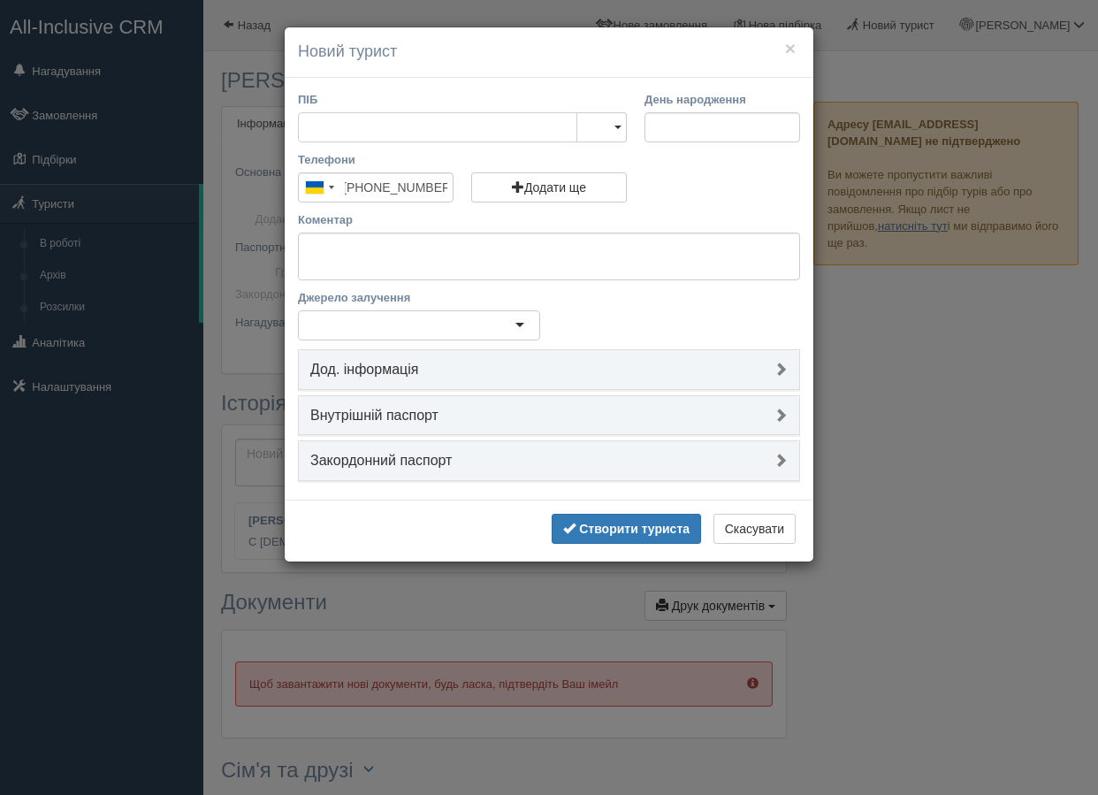
scroll to position [0, 0]
type input "[PERSON_NAME]"
click at [664, 247] on textarea "Коментар" at bounding box center [549, 256] width 502 height 48
click at [476, 327] on div at bounding box center [419, 325] width 242 height 30
click at [620, 552] on div "Створити туриста Скасувати" at bounding box center [549, 530] width 529 height 62
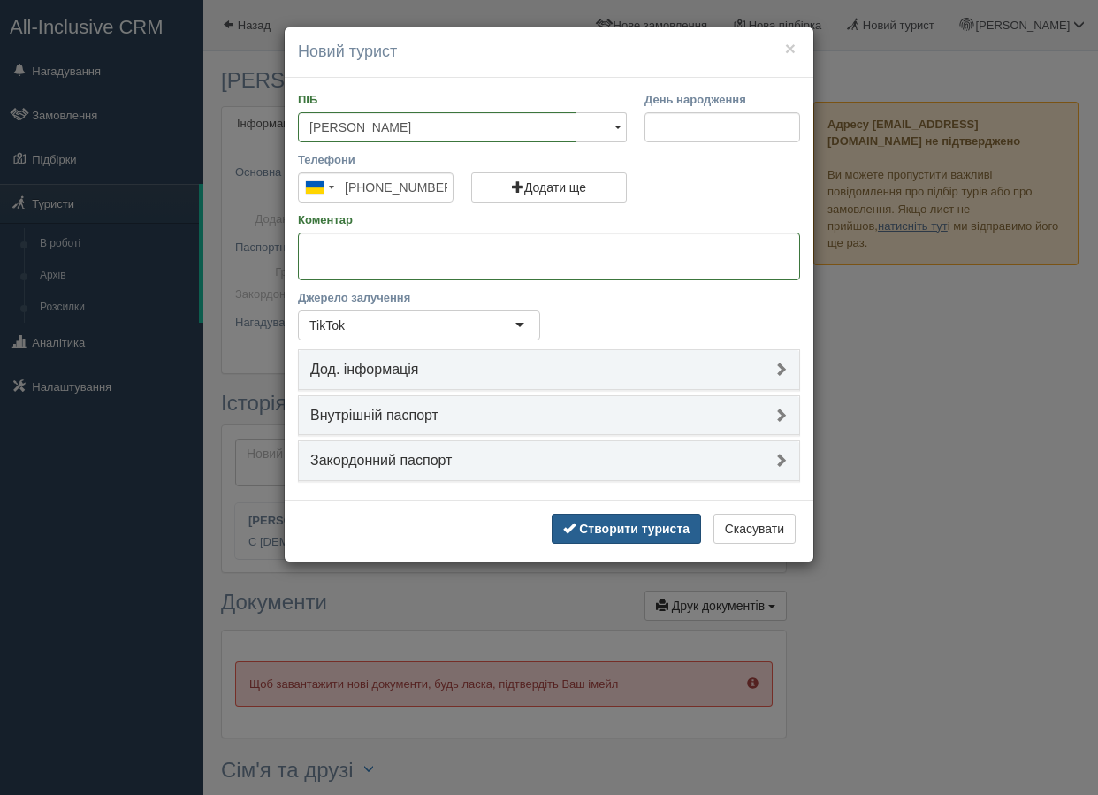
click at [620, 519] on button "Створити туриста" at bounding box center [626, 529] width 149 height 30
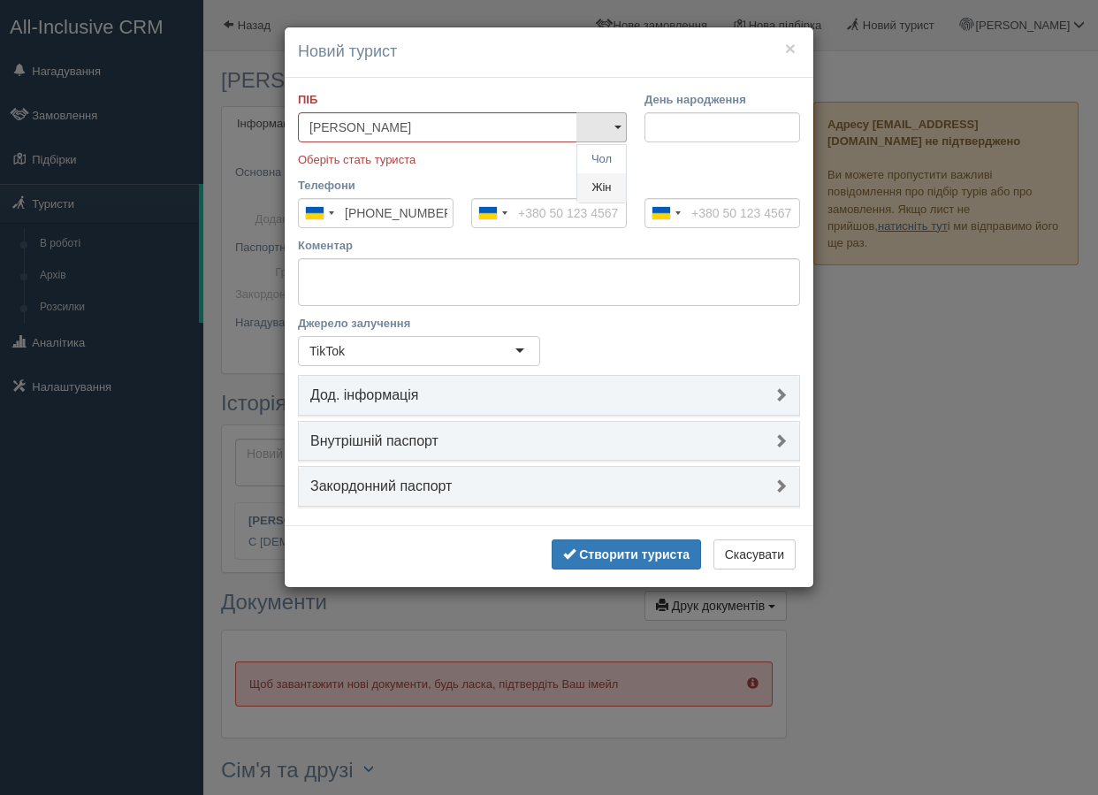
click at [605, 187] on link "Жін" at bounding box center [601, 187] width 49 height 29
click at [605, 543] on button "Створити туриста" at bounding box center [626, 554] width 149 height 30
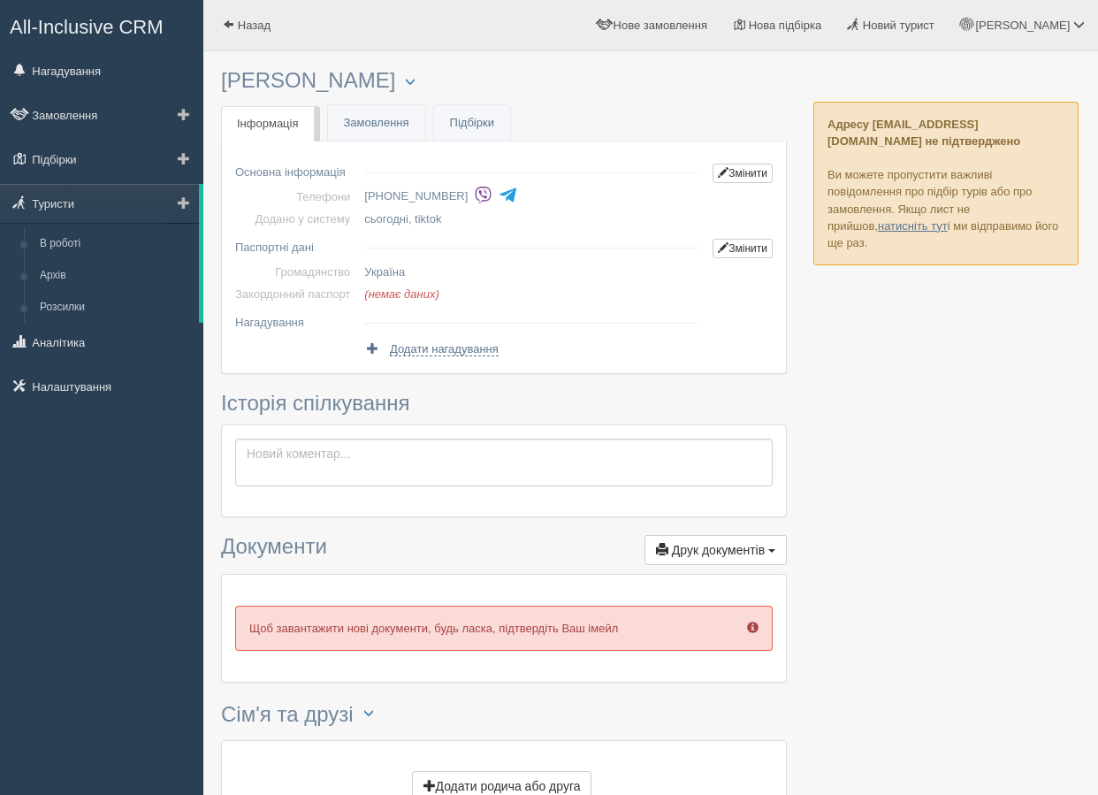
click at [185, 204] on span at bounding box center [184, 202] width 12 height 12
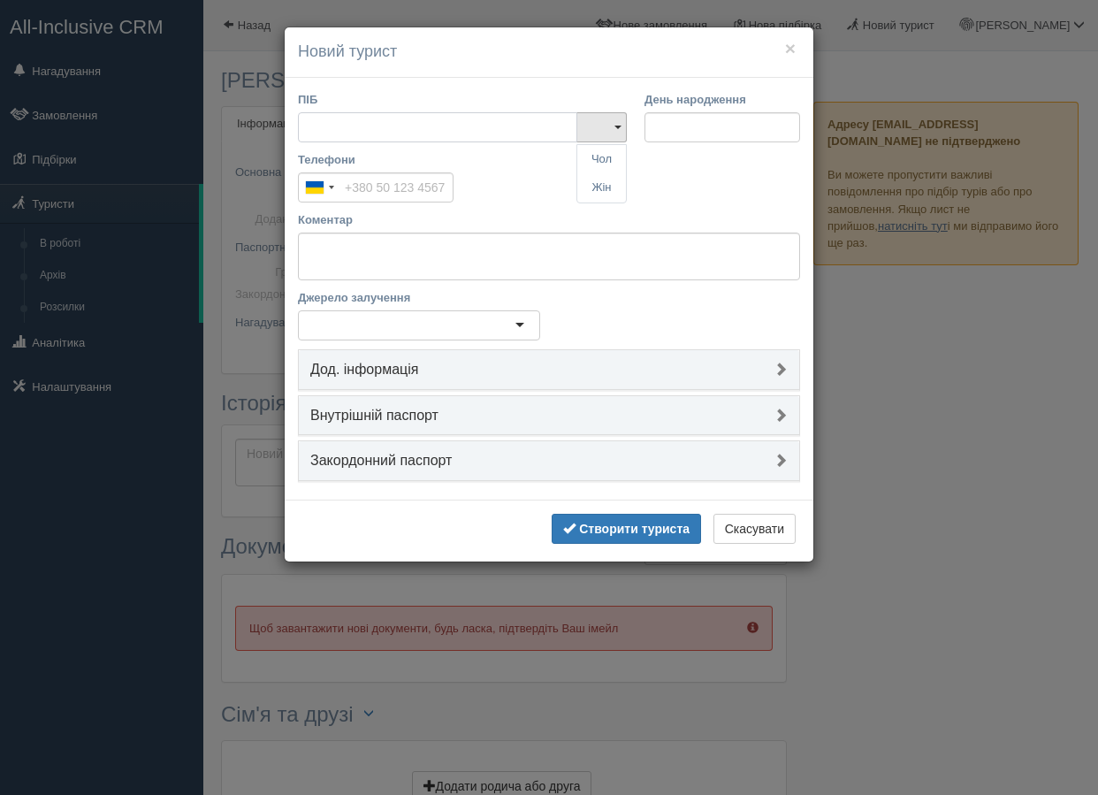
click at [400, 119] on input "ПІБ" at bounding box center [437, 127] width 279 height 30
click at [400, 185] on input "Телефони" at bounding box center [376, 187] width 156 height 30
paste input "+380 98 815 5135"
type input "+380 98 815 5135"
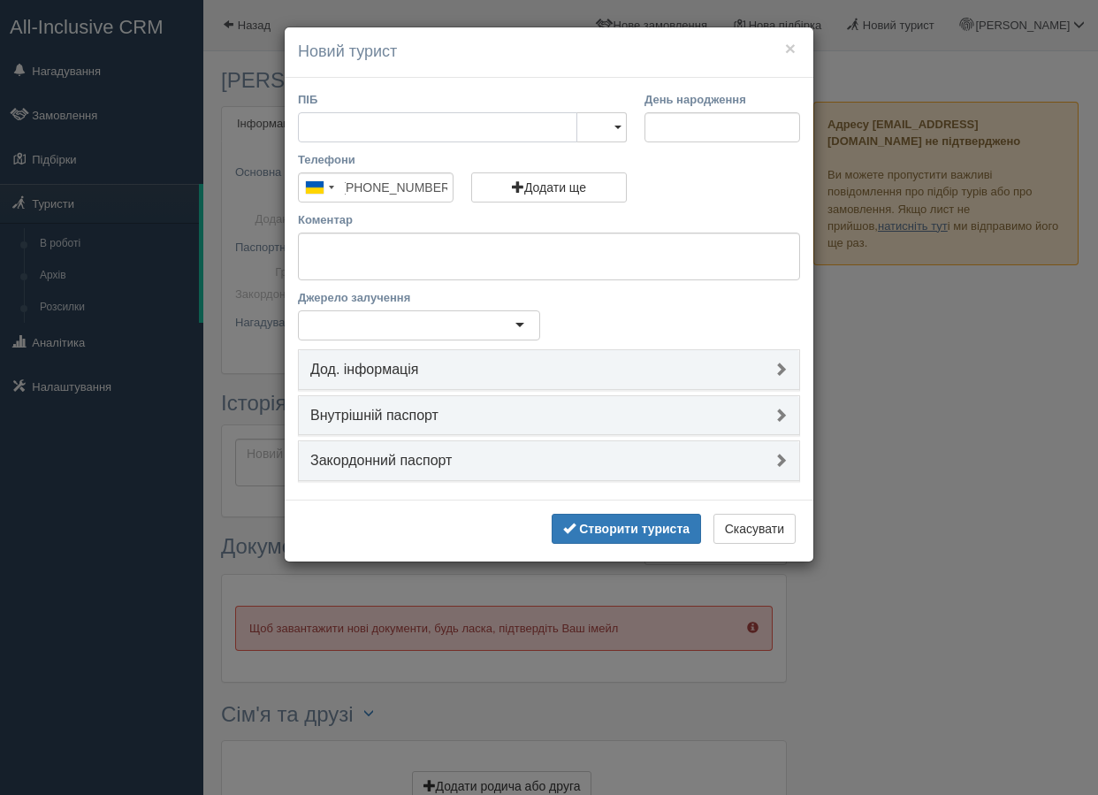
click at [375, 133] on input "ПІБ" at bounding box center [437, 127] width 279 height 30
type input "[PERSON_NAME]"
click at [607, 185] on link "Жін" at bounding box center [601, 187] width 49 height 29
click at [552, 254] on textarea "Коментар" at bounding box center [549, 256] width 502 height 48
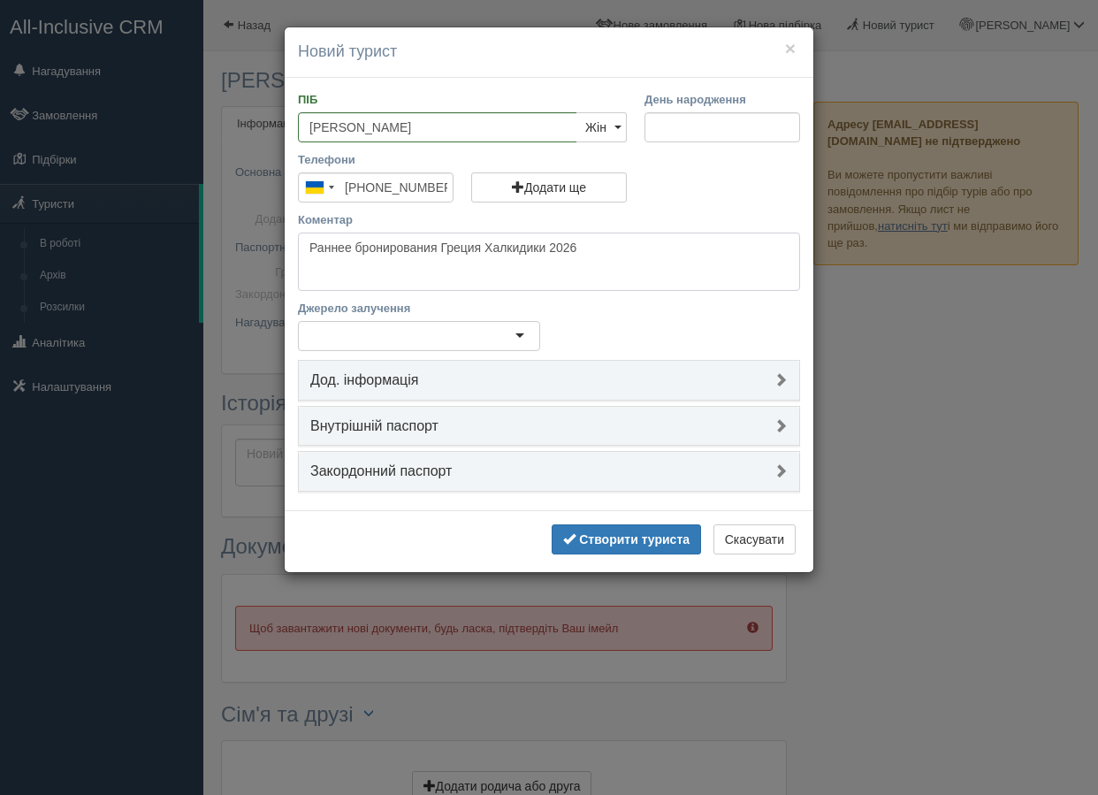
type textarea "Раннее бронирования Греция Халкидики 2026"
click at [509, 343] on div at bounding box center [419, 336] width 242 height 30
click at [599, 255] on textarea "Раннее бронирования Греция Халкидики 2026" at bounding box center [549, 261] width 502 height 58
click at [492, 380] on h4 "Дод. інформація" at bounding box center [548, 380] width 477 height 16
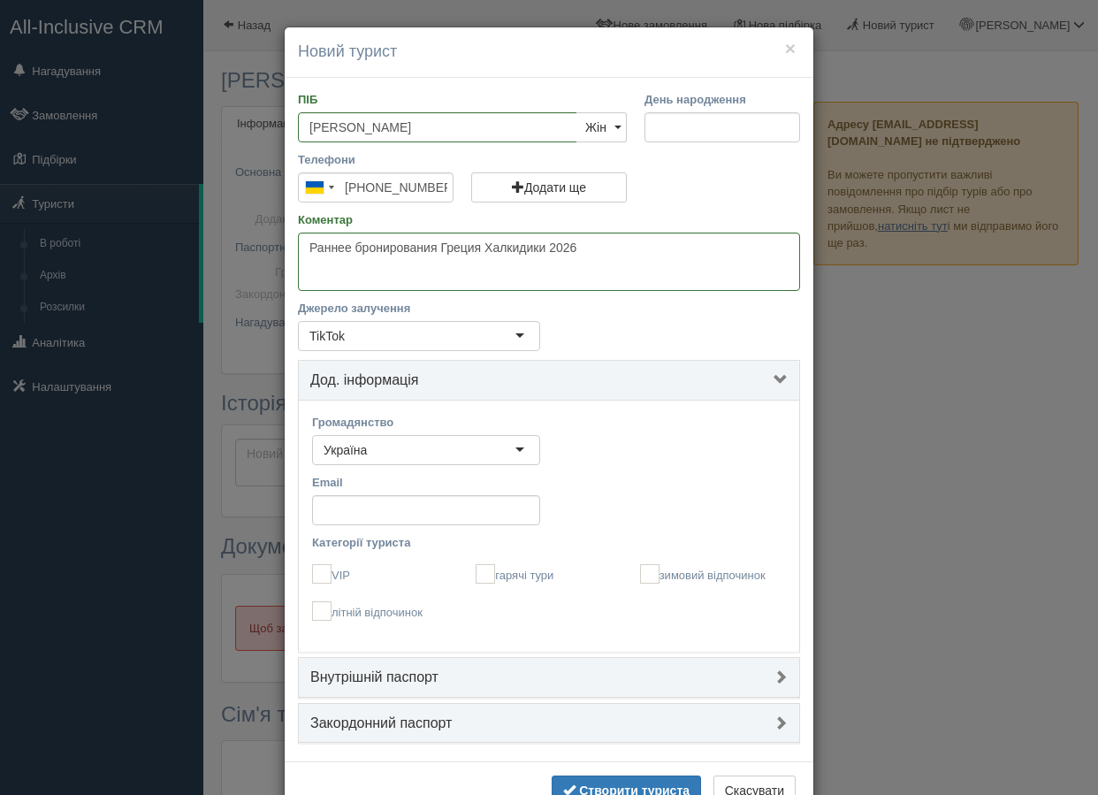
click at [492, 380] on h4 "Дод. інформація" at bounding box center [548, 380] width 477 height 16
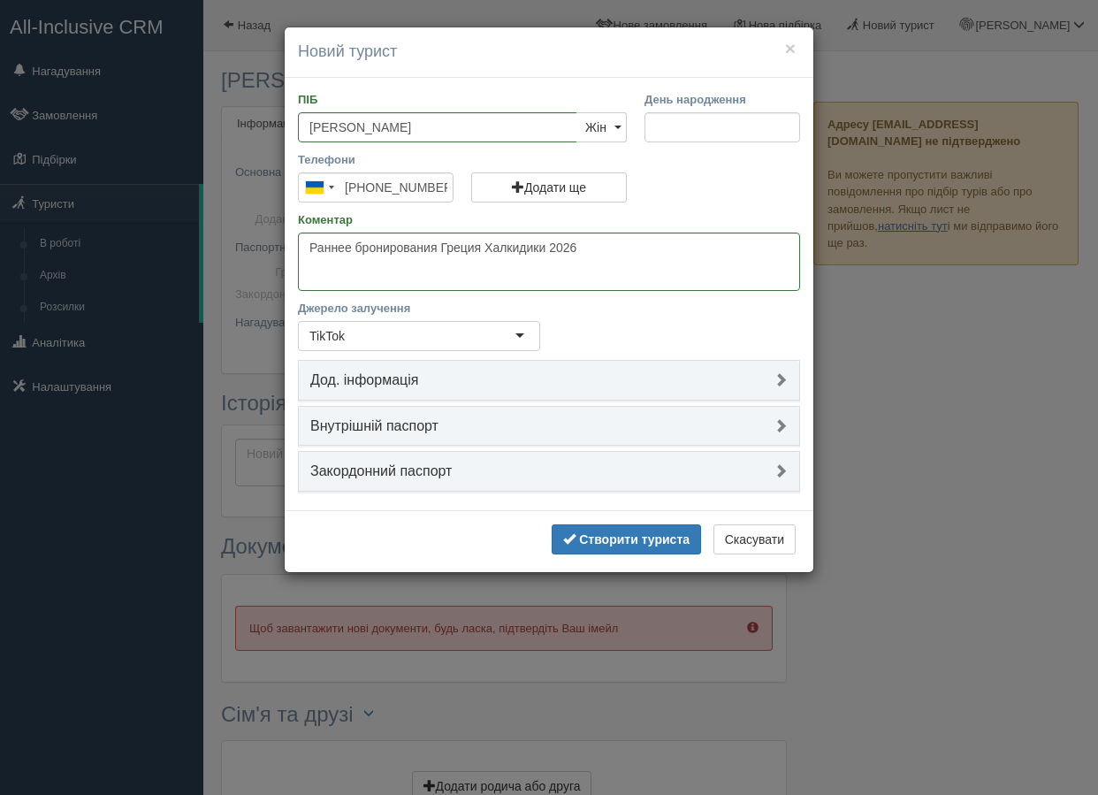
click at [492, 380] on h4 "Дод. інформація" at bounding box center [548, 380] width 477 height 16
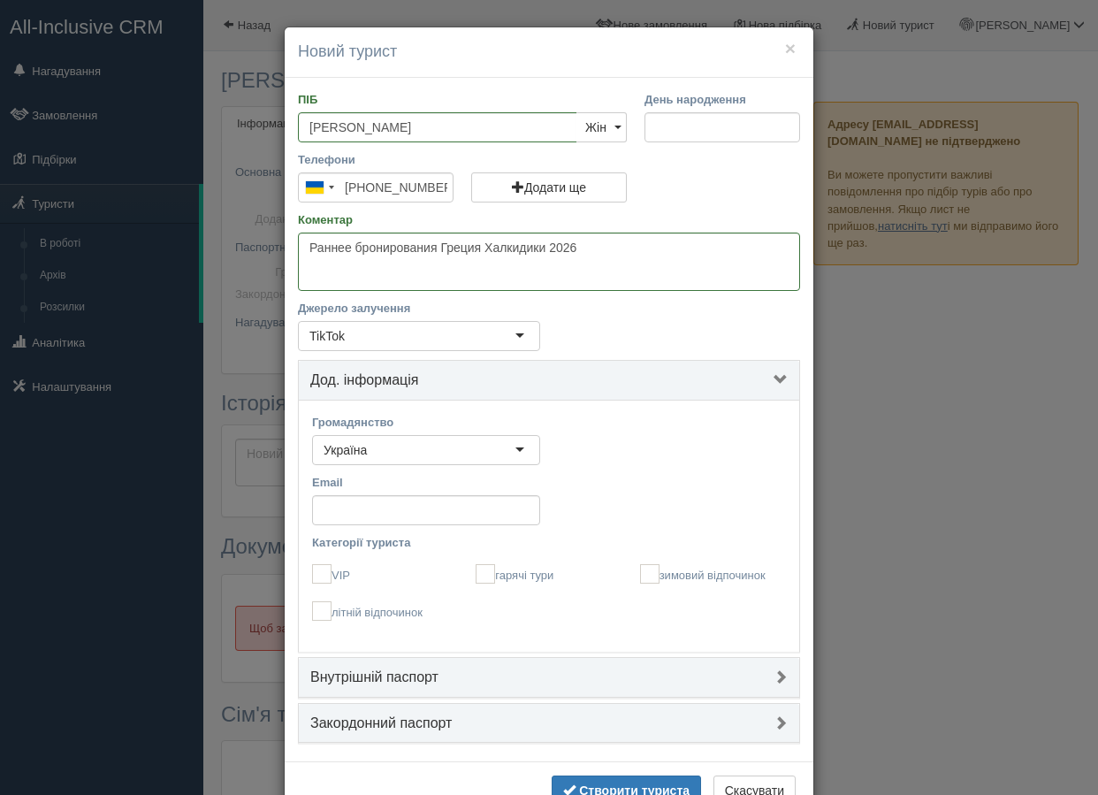
click at [492, 380] on h4 "Дод. інформація" at bounding box center [548, 380] width 477 height 16
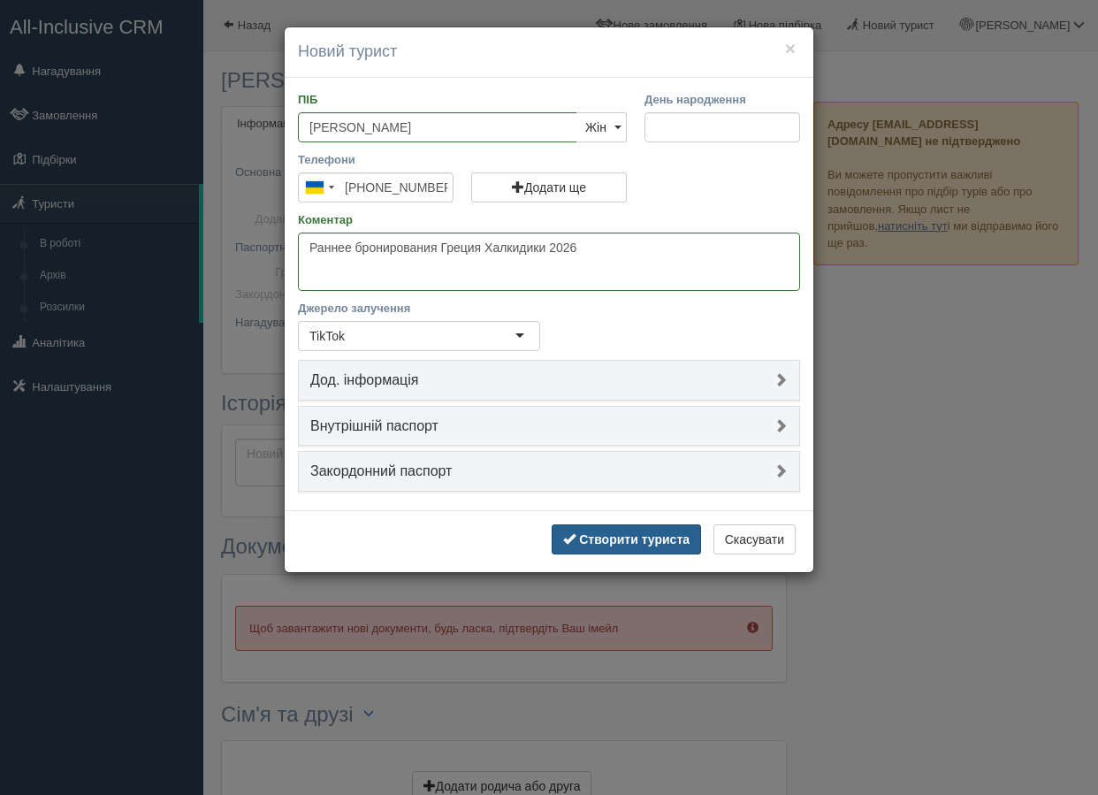
click at [591, 537] on b "Створити туриста" at bounding box center [634, 539] width 110 height 14
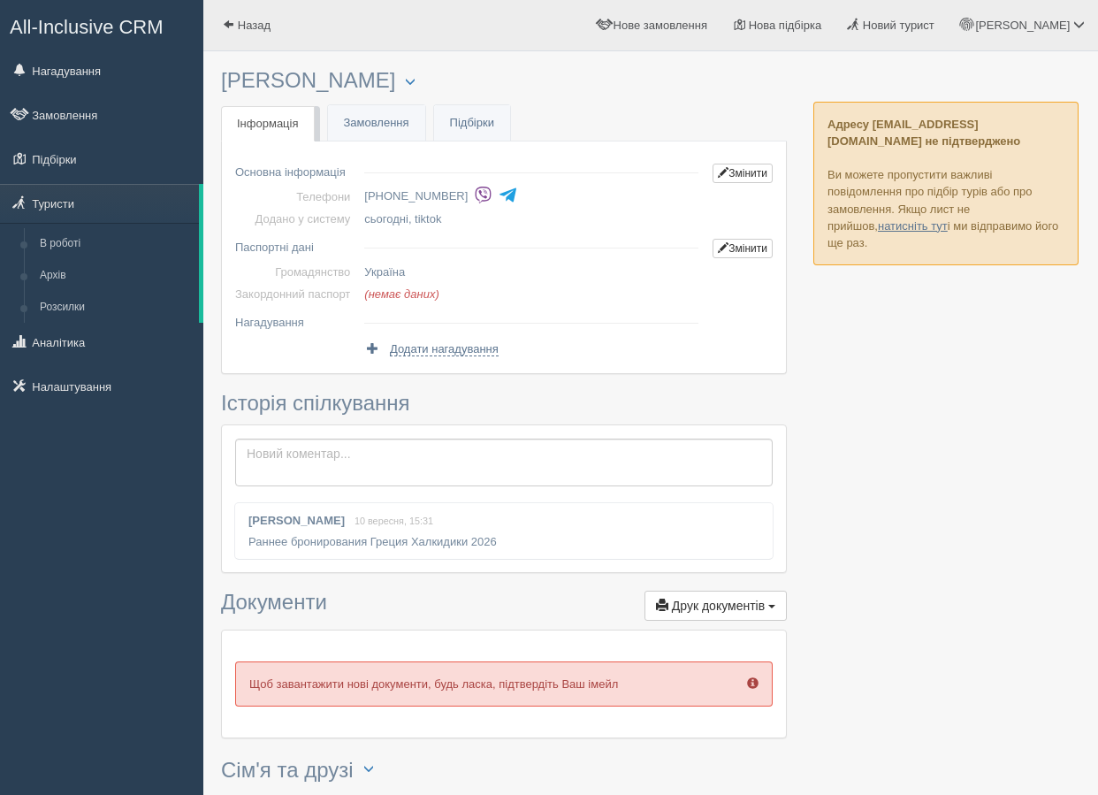
click at [512, 544] on div "Ангеліна Комаровська 10 вересня, 15:31 Раннее бронирования Греция Халкидики 2026" at bounding box center [503, 531] width 537 height 56
click at [186, 202] on span at bounding box center [184, 202] width 12 height 12
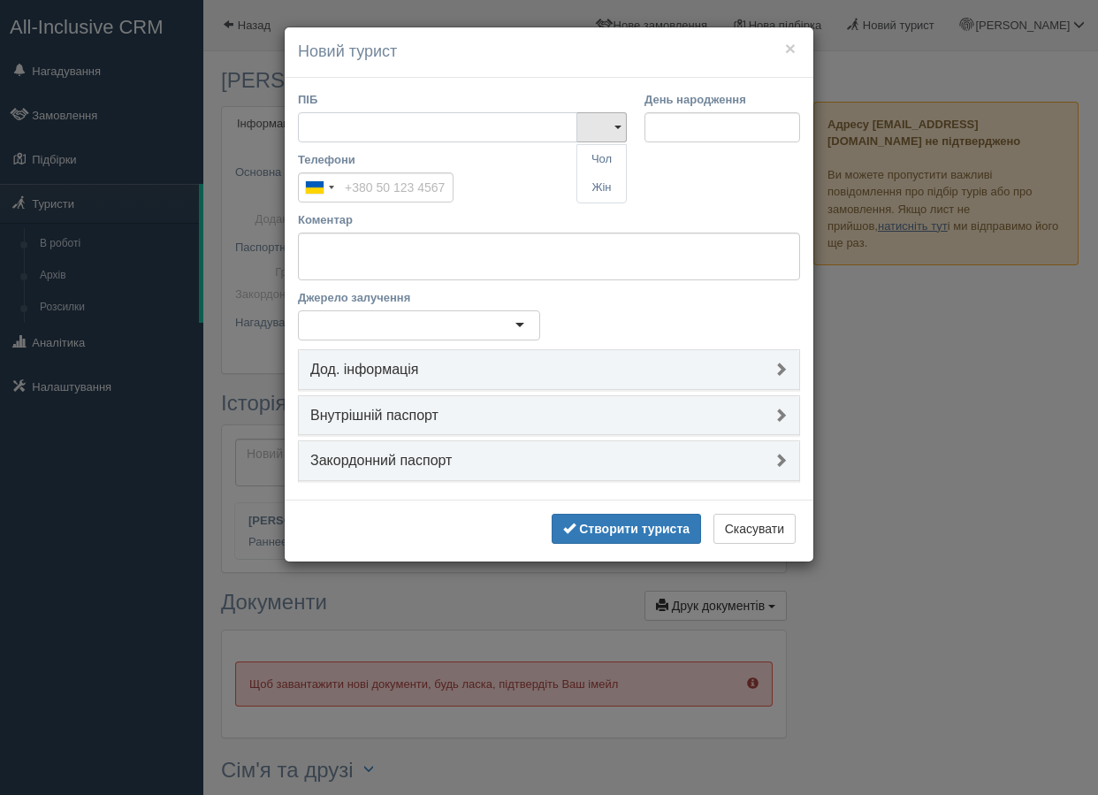
click at [351, 125] on input "ПІБ" at bounding box center [437, 127] width 279 height 30
type input "Виктория"
click at [378, 198] on input "Телефони" at bounding box center [376, 187] width 156 height 30
paste input "[PHONE_NUMBER]"
type input "[PHONE_NUMBER]"
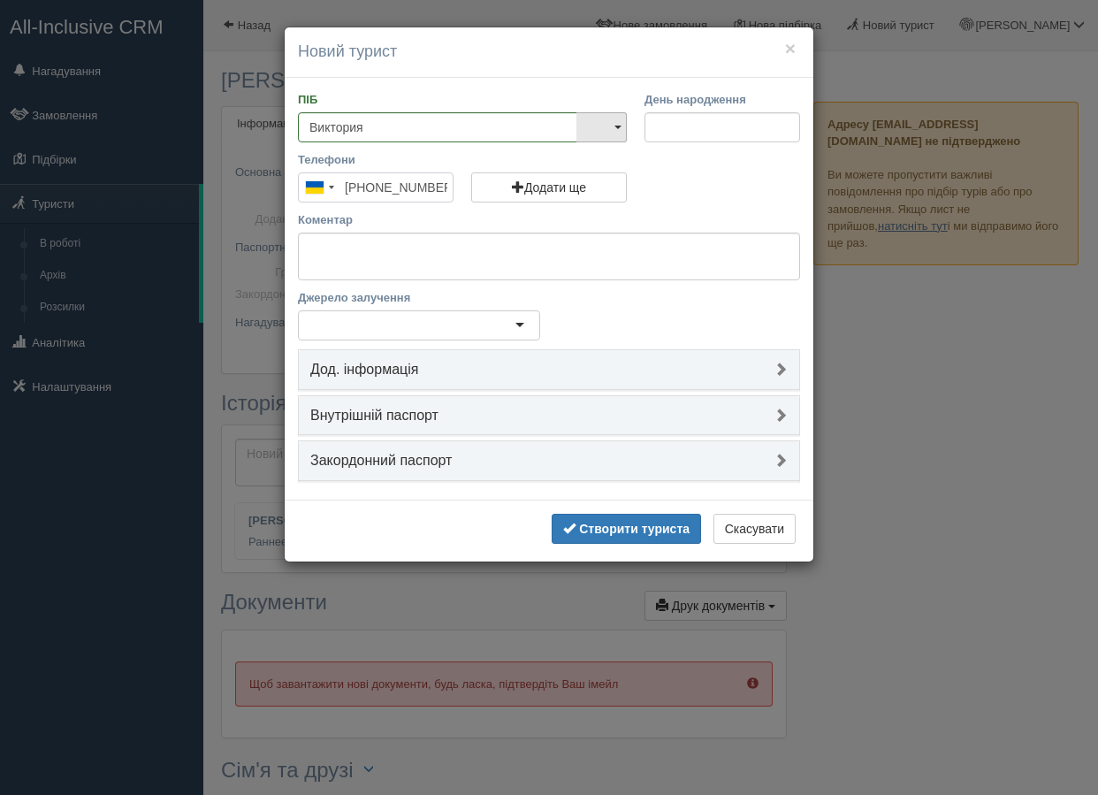
scroll to position [0, 6]
click at [612, 121] on link at bounding box center [601, 127] width 50 height 30
click at [612, 187] on link "Жін" at bounding box center [601, 187] width 49 height 29
click at [436, 381] on link "Дод. інформація" at bounding box center [549, 370] width 500 height 40
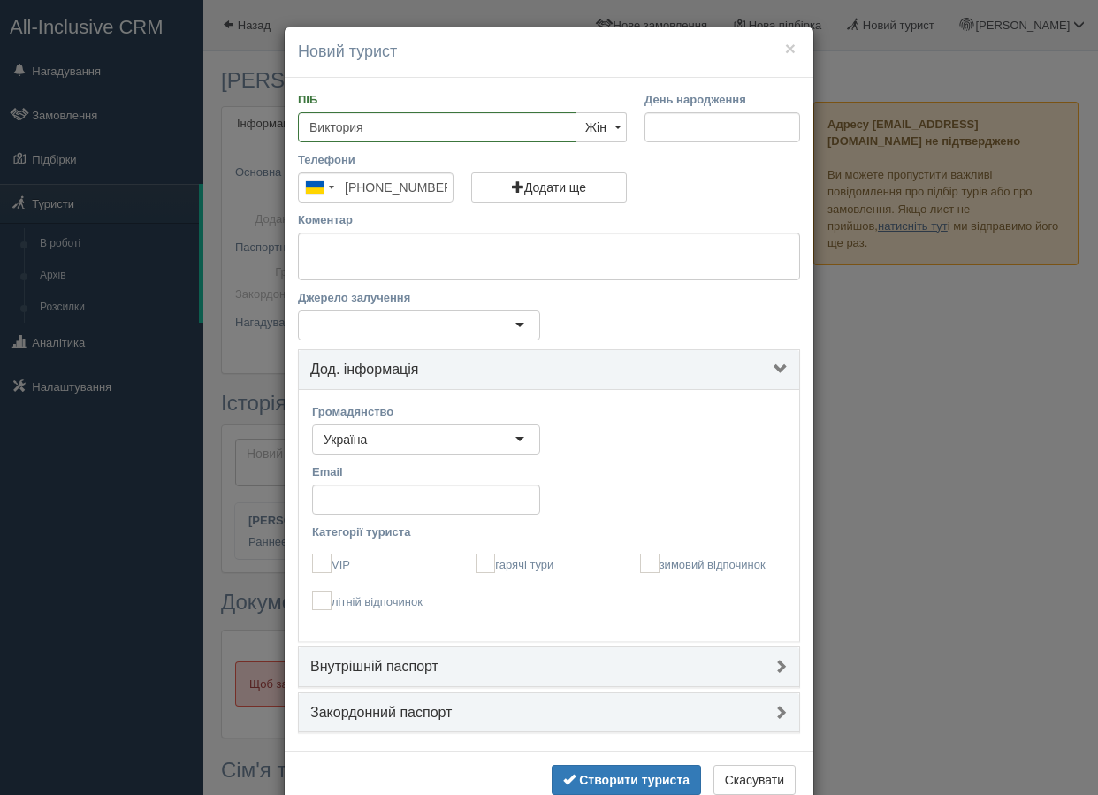
click at [418, 341] on div "Джерело залучення" at bounding box center [419, 319] width 260 height 60
click at [415, 331] on div at bounding box center [419, 325] width 242 height 30
click at [613, 779] on b "Створити туриста" at bounding box center [634, 780] width 110 height 14
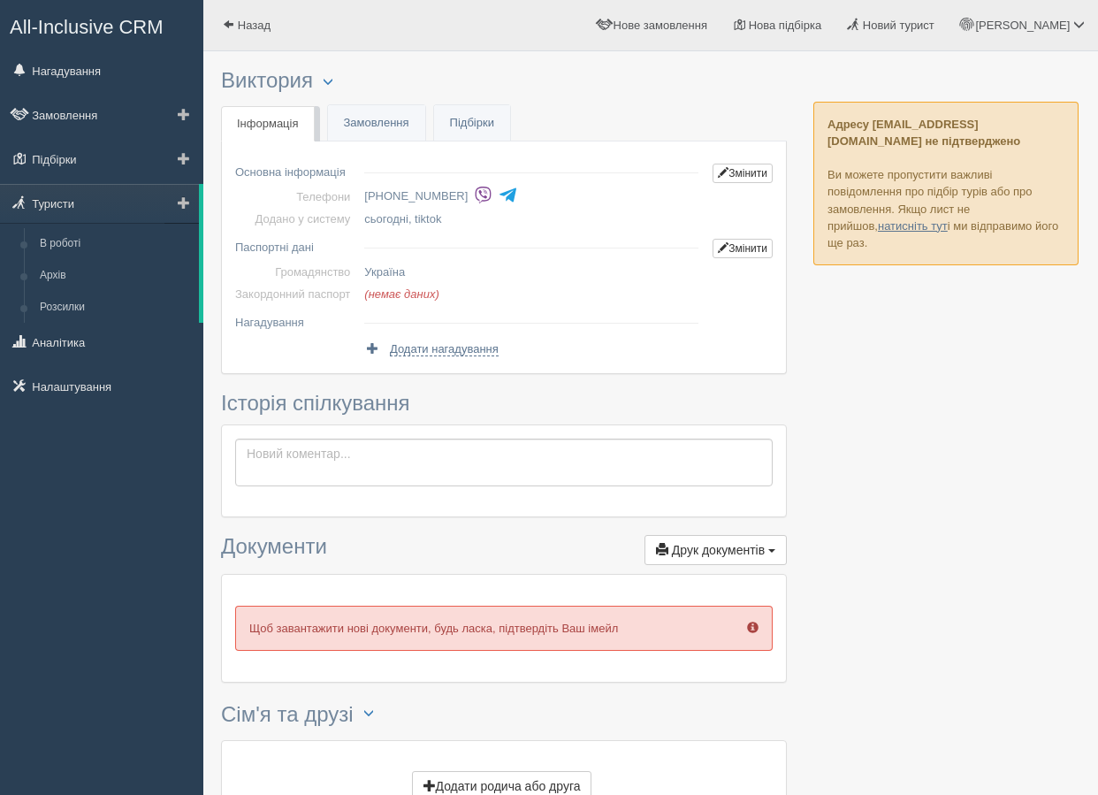
click at [179, 205] on span at bounding box center [184, 202] width 12 height 12
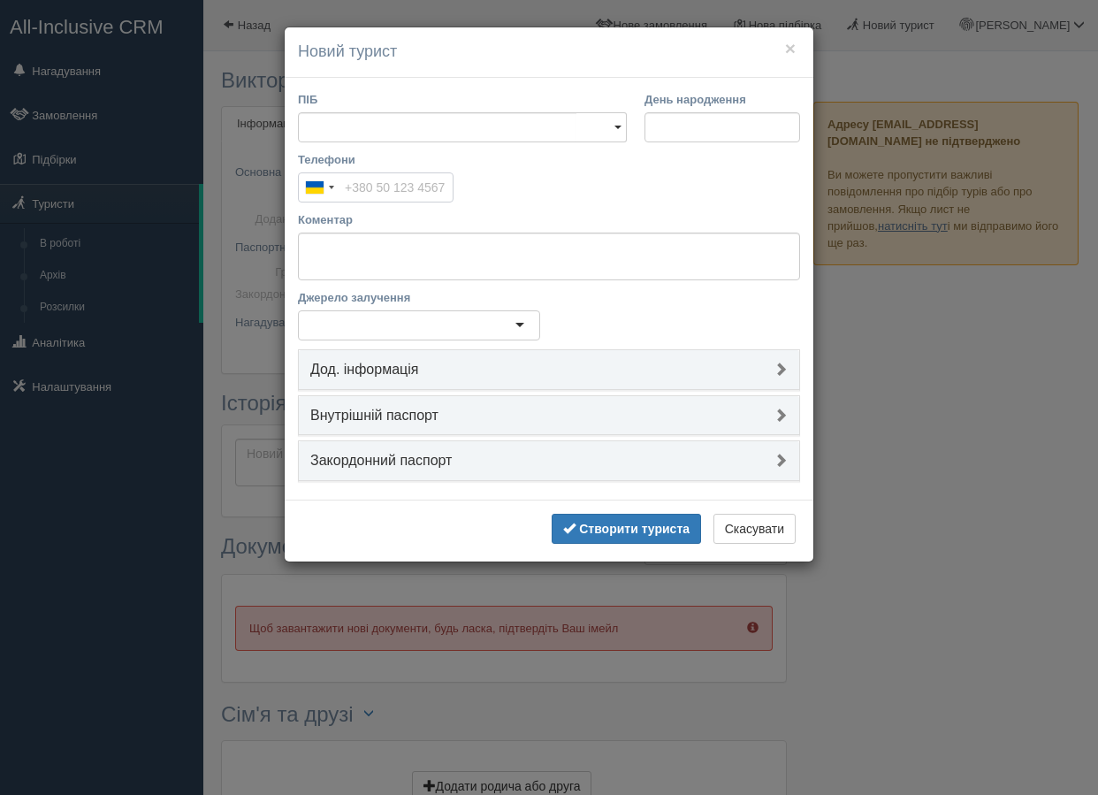
click at [371, 179] on input "Телефони" at bounding box center [376, 187] width 156 height 30
paste input "[PHONE_NUMBER]"
type input "[PHONE_NUMBER]"
click at [355, 132] on input "ПІБ" at bounding box center [437, 127] width 279 height 30
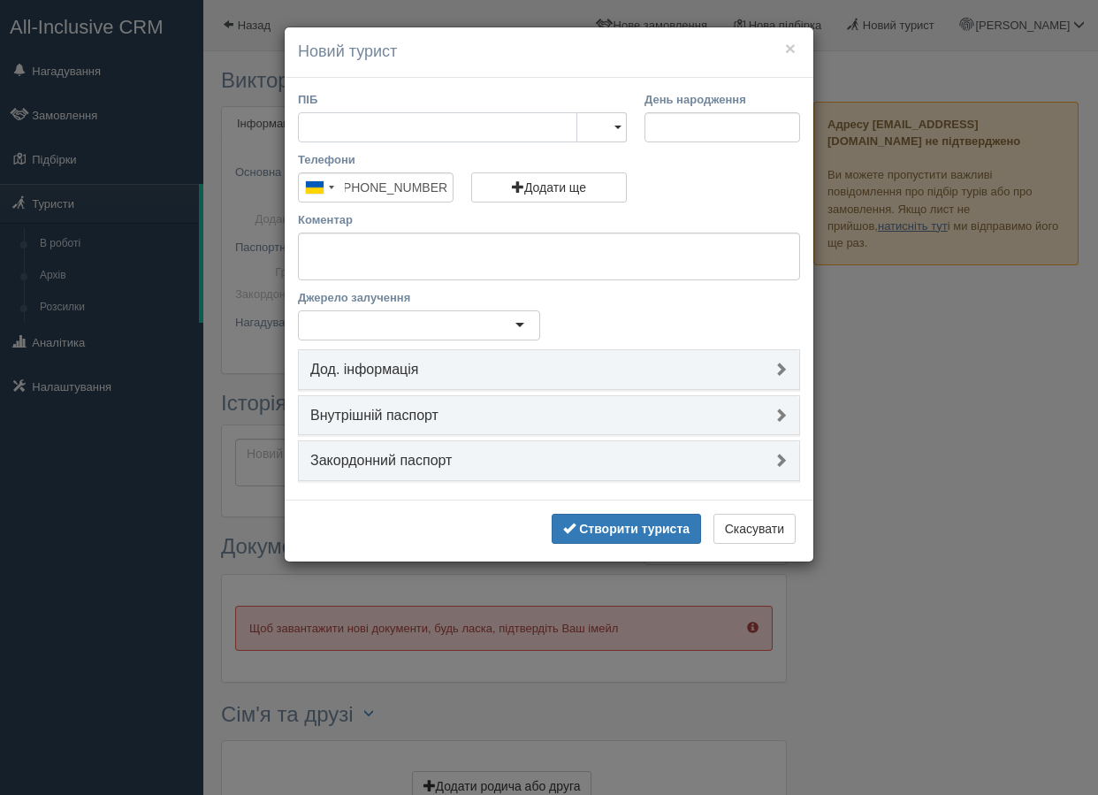
scroll to position [0, 0]
click at [698, 185] on div "Телефони [GEOGRAPHIC_DATA] +380 244 results found [GEOGRAPHIC_DATA] +93 [GEOGRA…" at bounding box center [549, 181] width 520 height 60
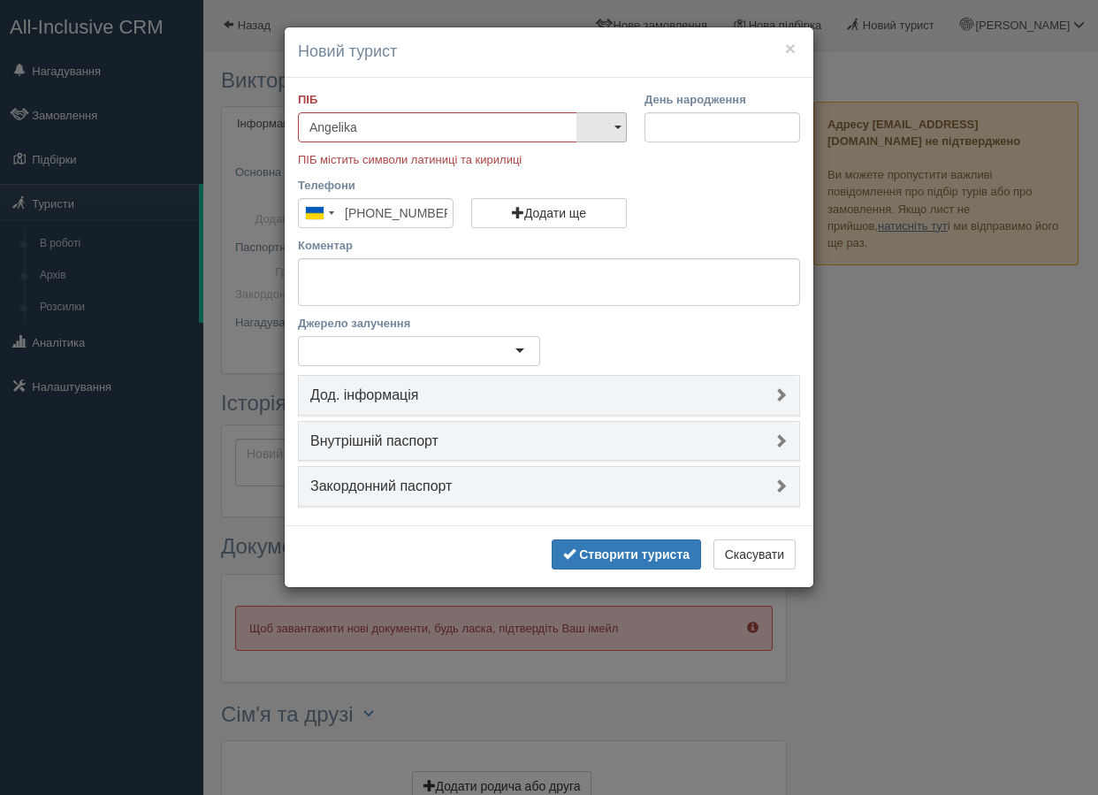
click at [617, 133] on link at bounding box center [601, 127] width 50 height 30
click at [604, 180] on link "Жін" at bounding box center [601, 187] width 49 height 29
click at [529, 257] on div "Коментар" at bounding box center [549, 271] width 502 height 69
click at [406, 132] on input "Аngelika" at bounding box center [437, 127] width 279 height 30
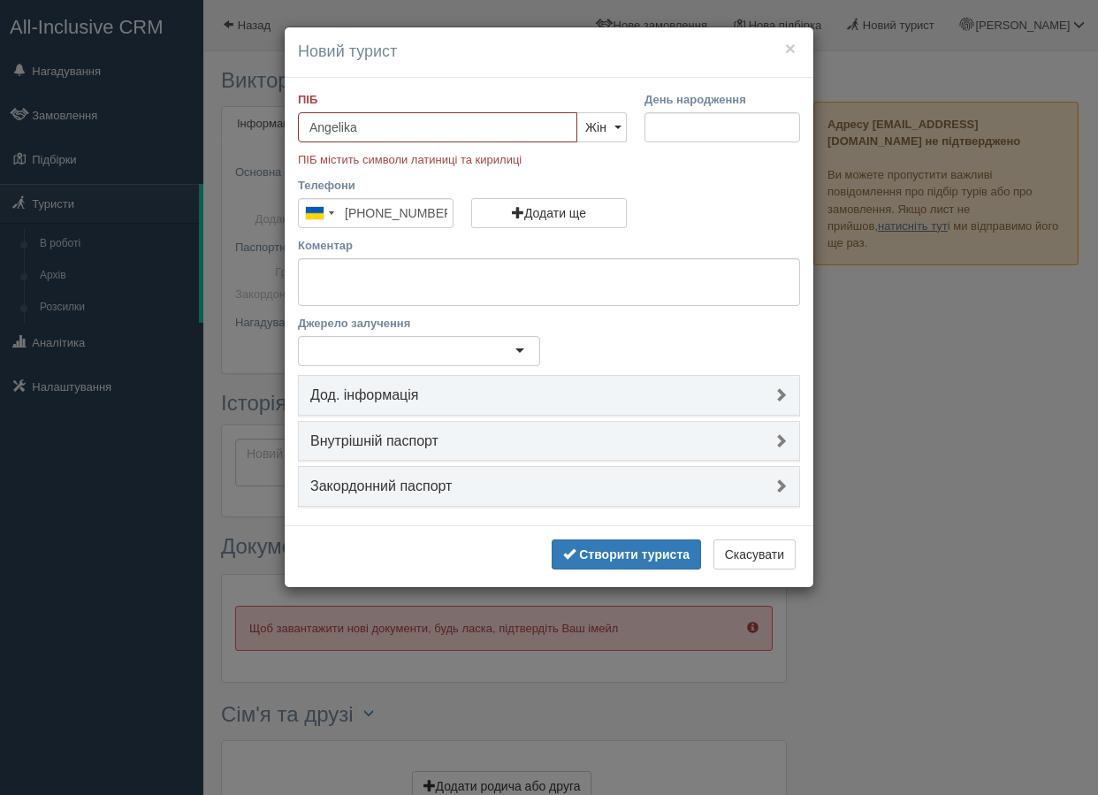
click at [392, 128] on input "Аngelika" at bounding box center [437, 127] width 279 height 30
click at [597, 196] on div "Додати ще" at bounding box center [549, 202] width 156 height 51
click at [369, 125] on input "Аngelika" at bounding box center [437, 127] width 279 height 30
click at [368, 124] on input "Аngelika" at bounding box center [437, 127] width 279 height 30
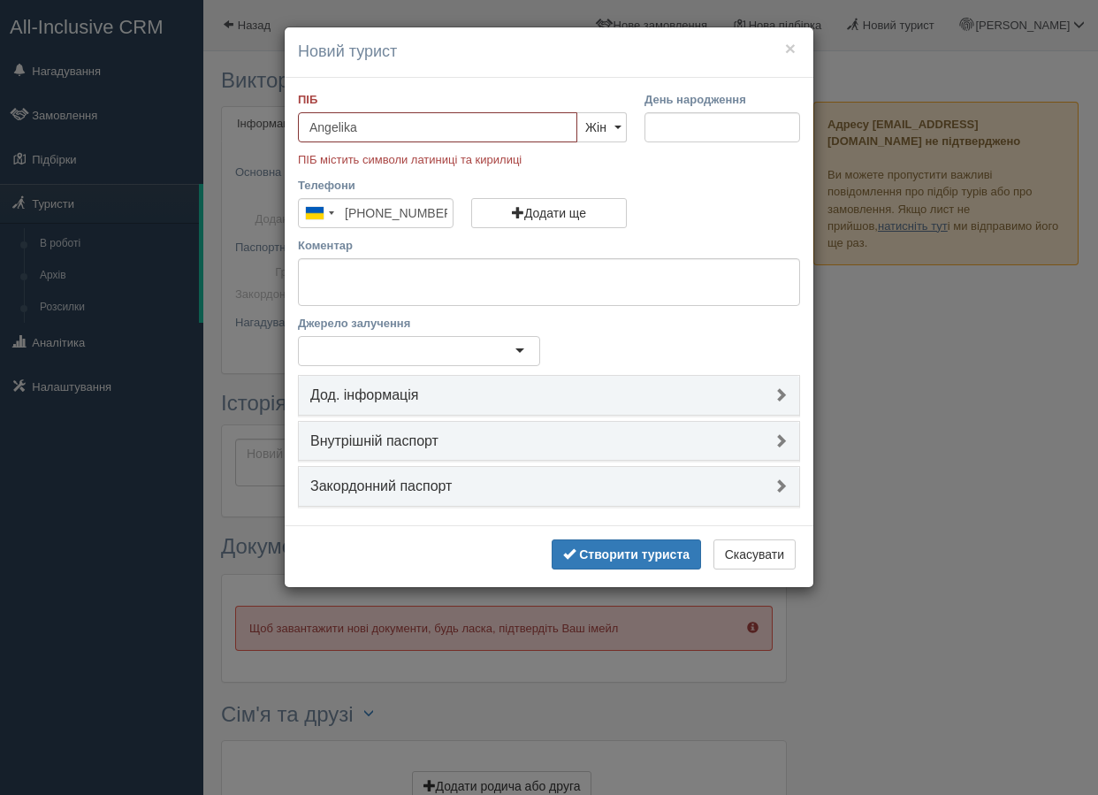
drag, startPoint x: 313, startPoint y: 126, endPoint x: 294, endPoint y: 126, distance: 18.6
click at [294, 126] on div "ПІБ Аngelika Чол Жін Жін Чол Жін ПІБ містить символи латиниці та кирилиці" at bounding box center [462, 134] width 346 height 86
drag, startPoint x: 369, startPoint y: 125, endPoint x: 225, endPoint y: 126, distance: 144.1
click at [222, 125] on div "× Новий турист ПІБ Аngelika Чол Жін Жін Чол Жін ПІБ містить символи латиниці та…" at bounding box center [549, 397] width 1098 height 795
click at [718, 242] on label "Коментар" at bounding box center [549, 245] width 502 height 17
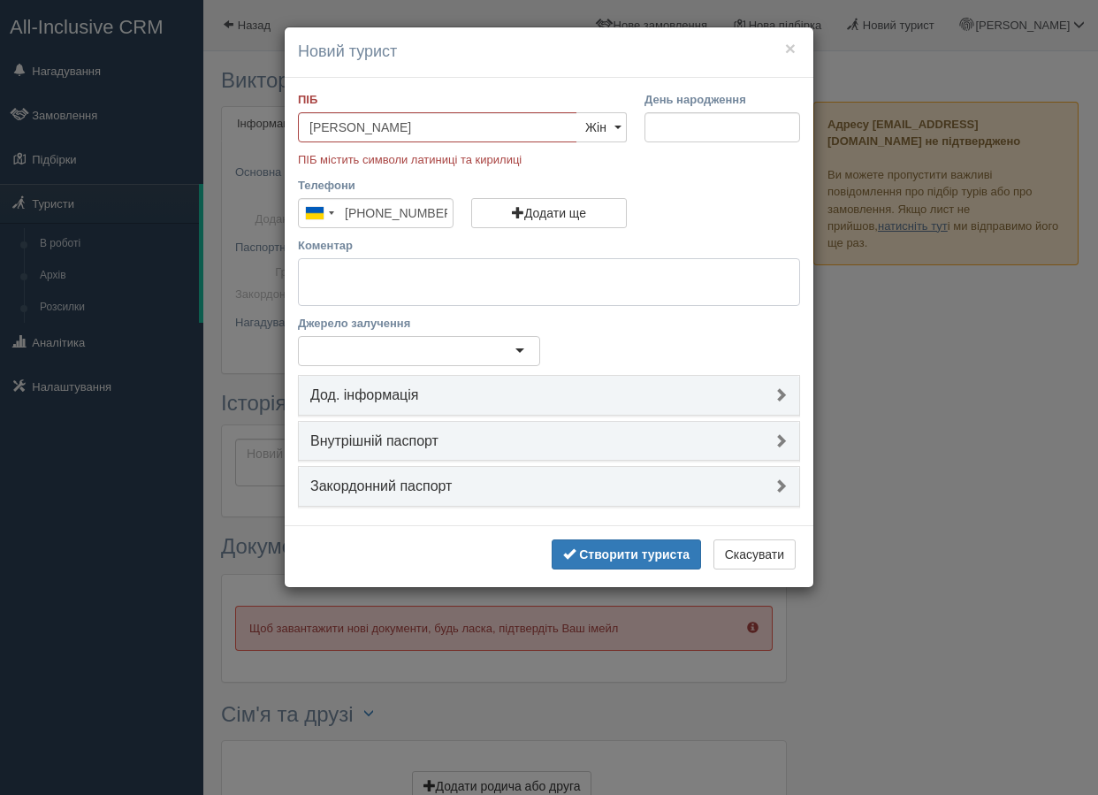
click at [718, 258] on textarea "Коментар" at bounding box center [549, 282] width 502 height 48
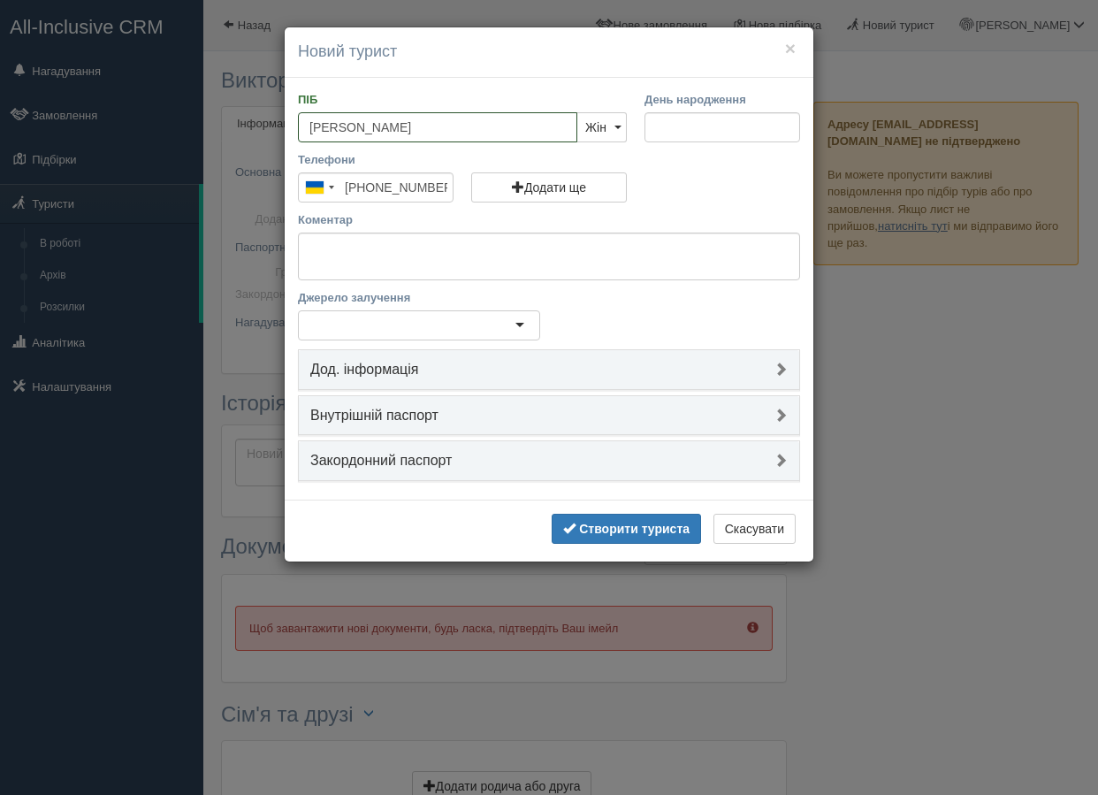
click at [389, 125] on input "Angelina" at bounding box center [437, 127] width 279 height 30
type input "Angelika"
click at [727, 185] on div "Телефони [GEOGRAPHIC_DATA] +380 244 results found [GEOGRAPHIC_DATA] +93 [GEOGRA…" at bounding box center [549, 181] width 520 height 60
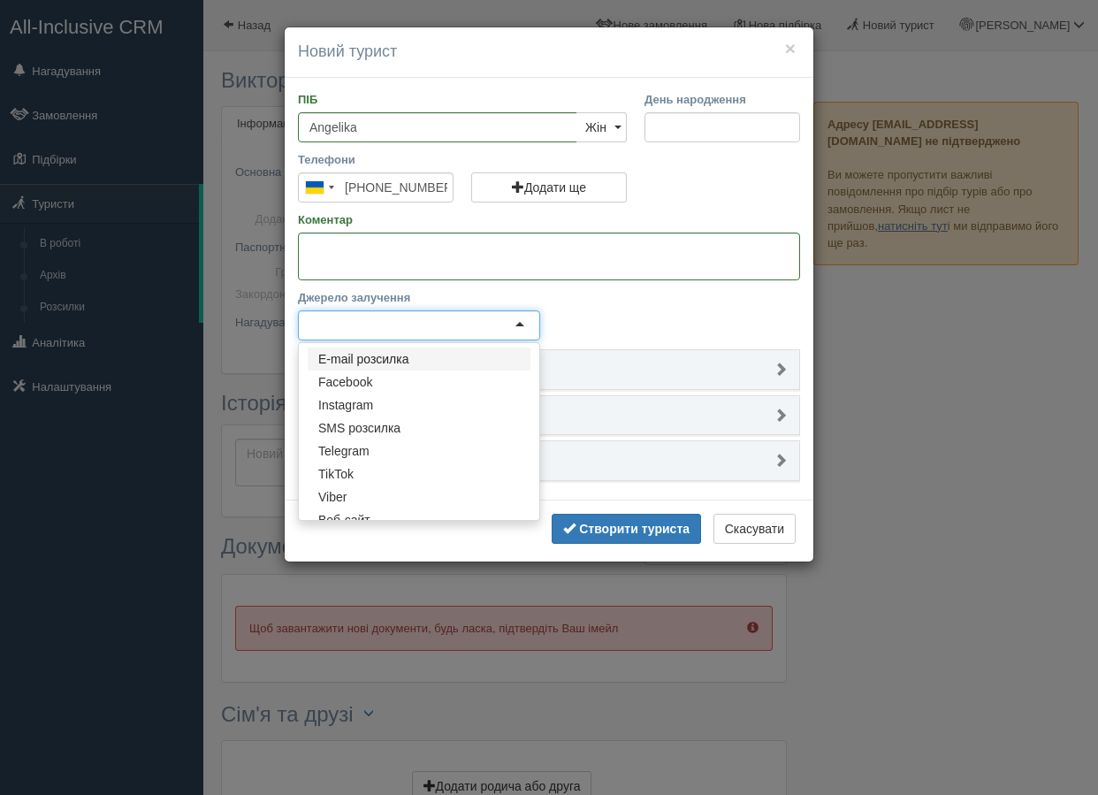
click at [426, 335] on div at bounding box center [419, 325] width 242 height 30
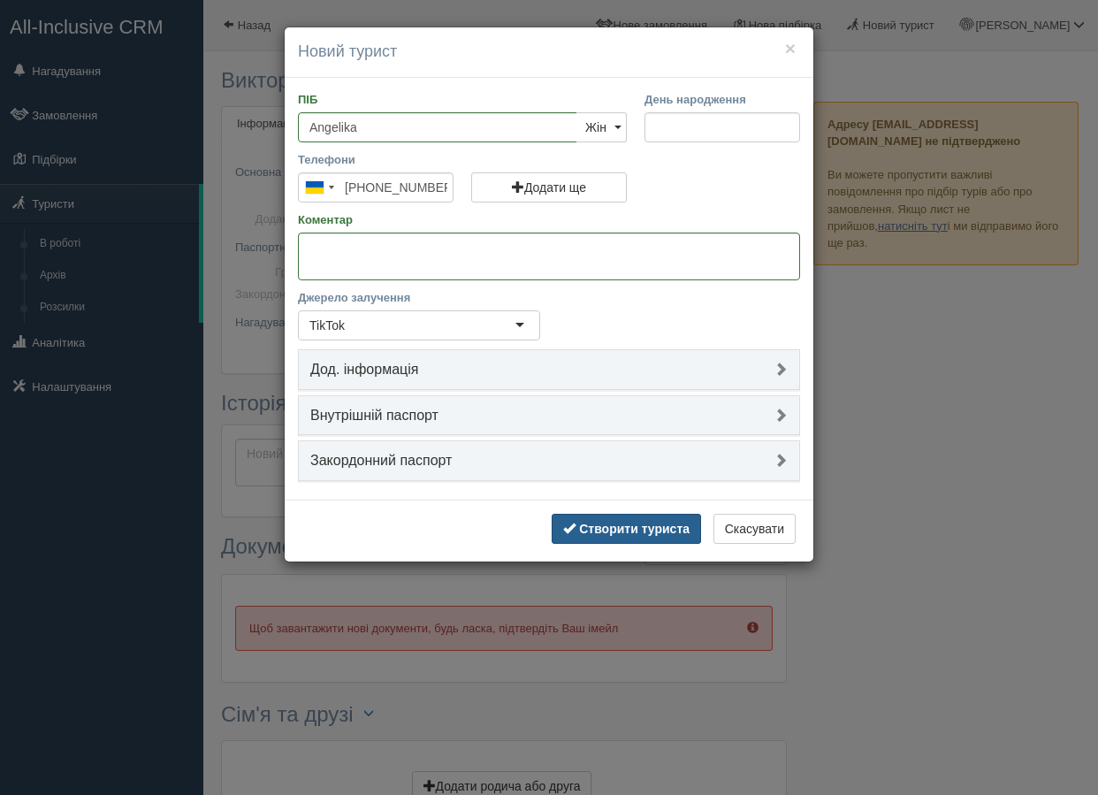
click at [654, 532] on b "Створити туриста" at bounding box center [634, 528] width 110 height 14
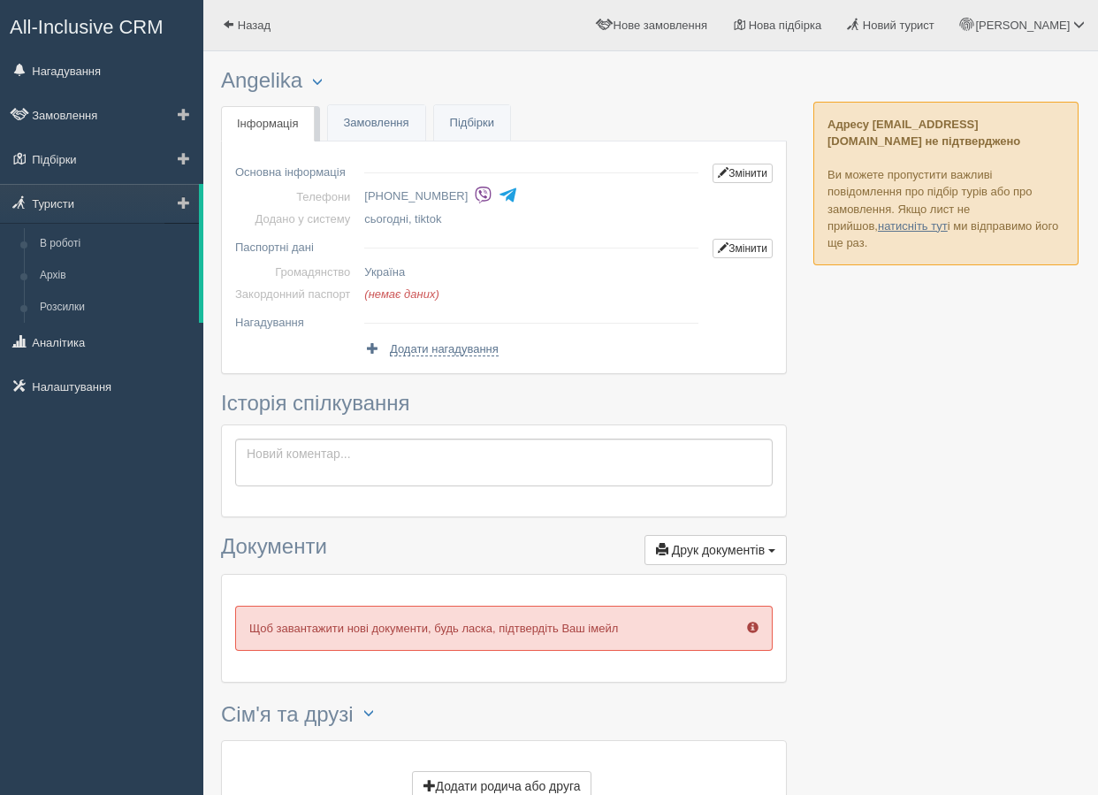
click at [179, 204] on span at bounding box center [184, 202] width 12 height 12
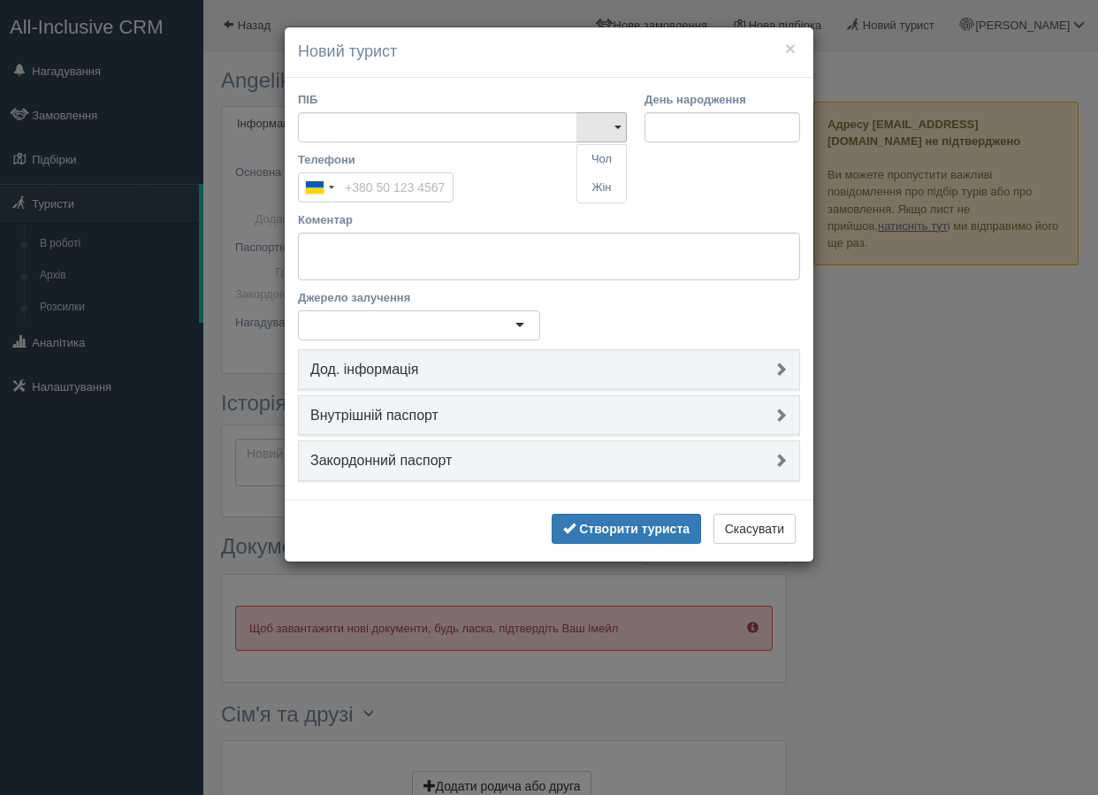
click at [395, 185] on input "Телефони" at bounding box center [376, 187] width 156 height 30
paste input "[PHONE_NUMBER]"
type input "[PHONE_NUMBER]"
click at [389, 118] on input "ПІБ" at bounding box center [437, 127] width 279 height 30
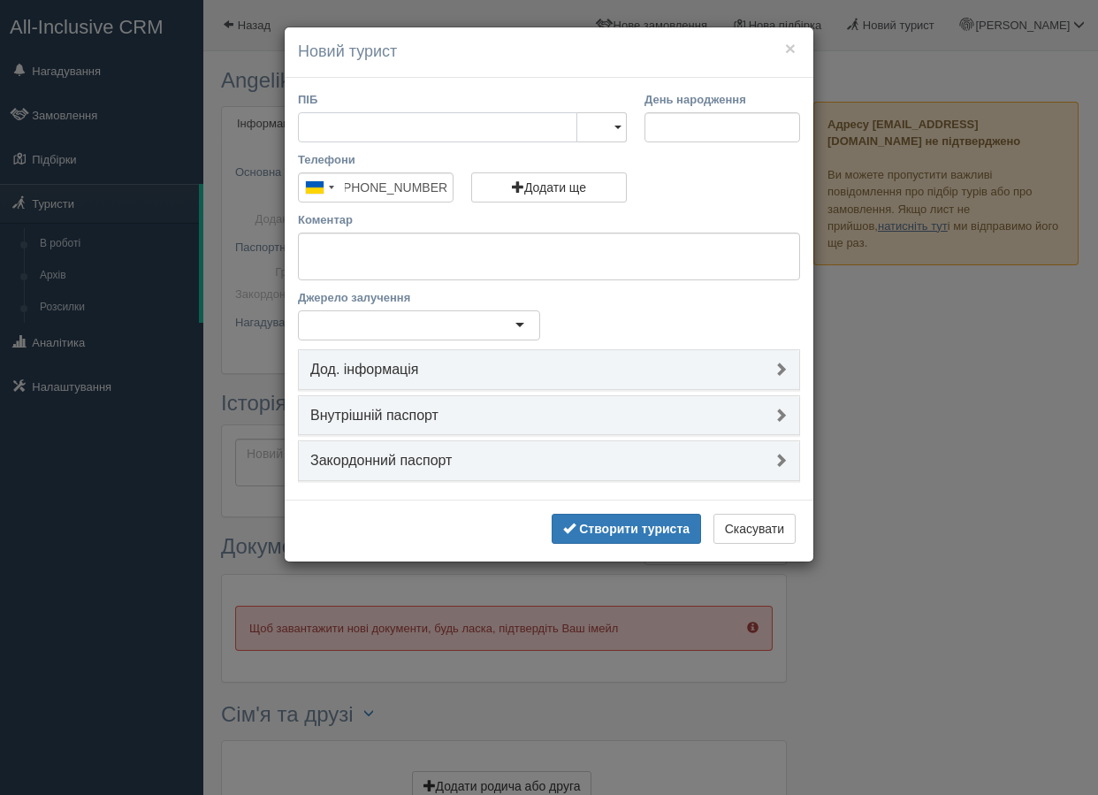
scroll to position [0, 0]
type input "F"
type input "[PERSON_NAME]"
click at [603, 187] on link "Жін" at bounding box center [601, 187] width 49 height 29
click at [740, 192] on div "Телефони Ukraine +380 244 results found Afghanistan +93 Albania +355 Algeria +2…" at bounding box center [549, 181] width 520 height 60
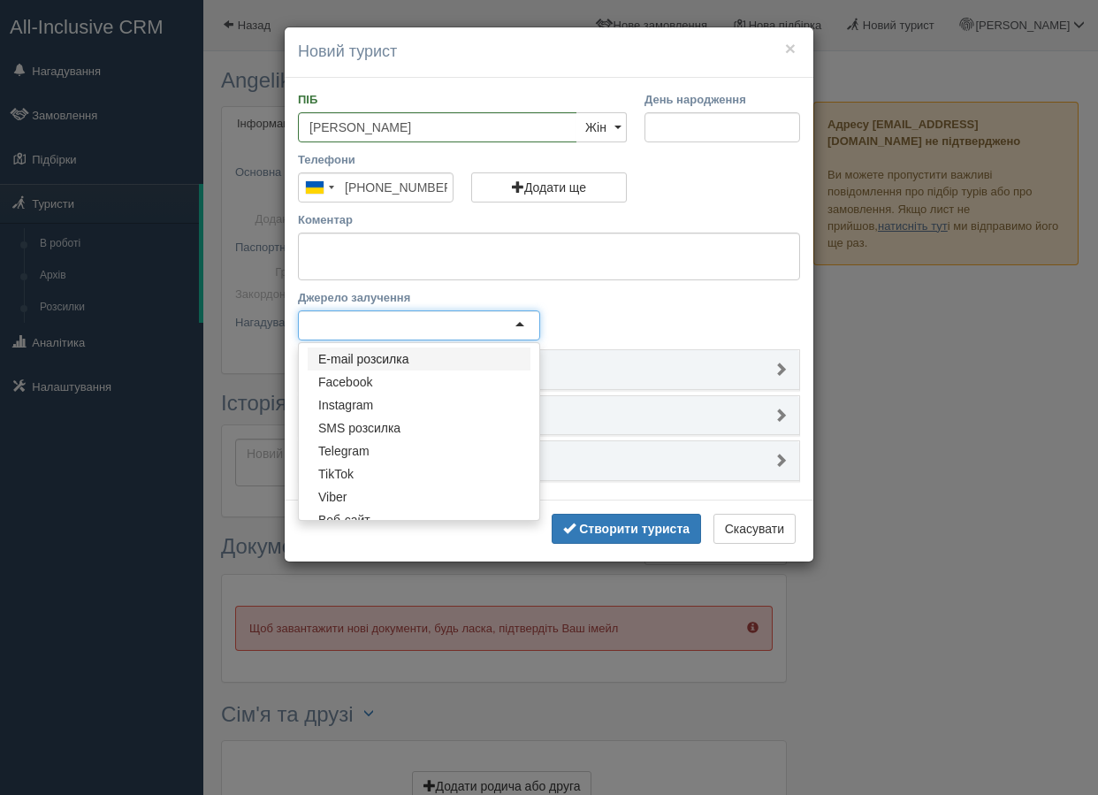
click at [374, 319] on div at bounding box center [419, 325] width 242 height 30
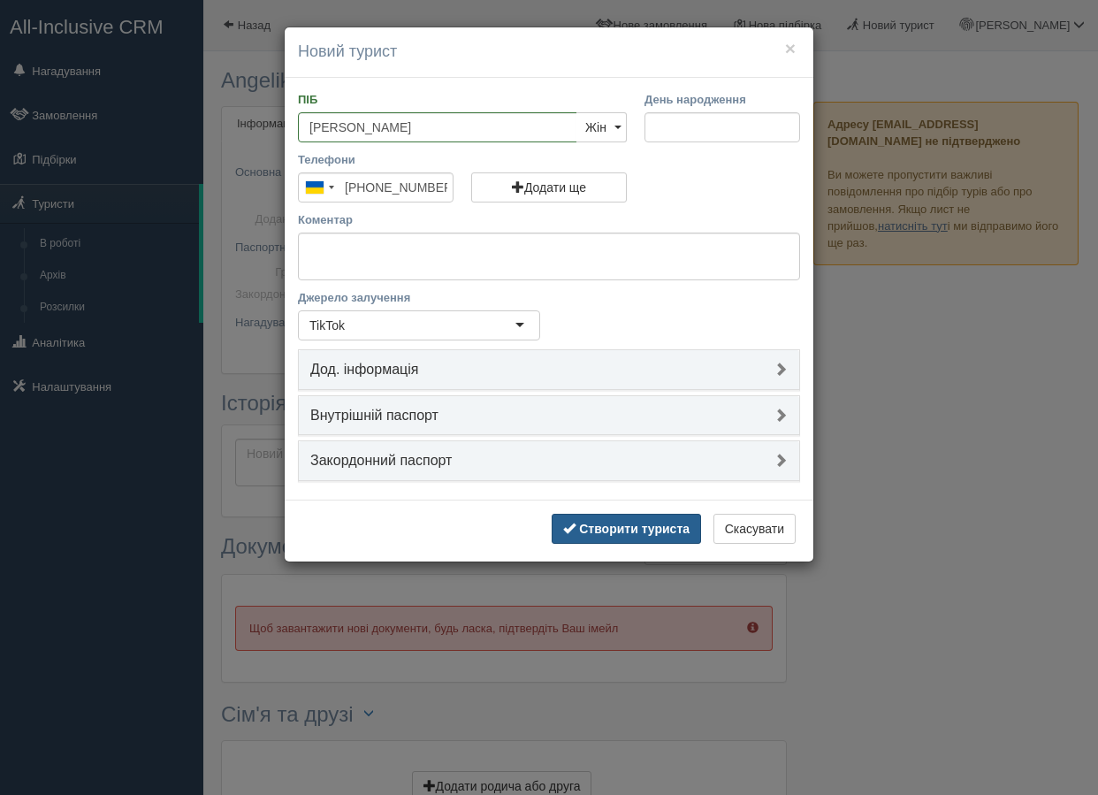
click at [640, 525] on b "Створити туриста" at bounding box center [634, 528] width 110 height 14
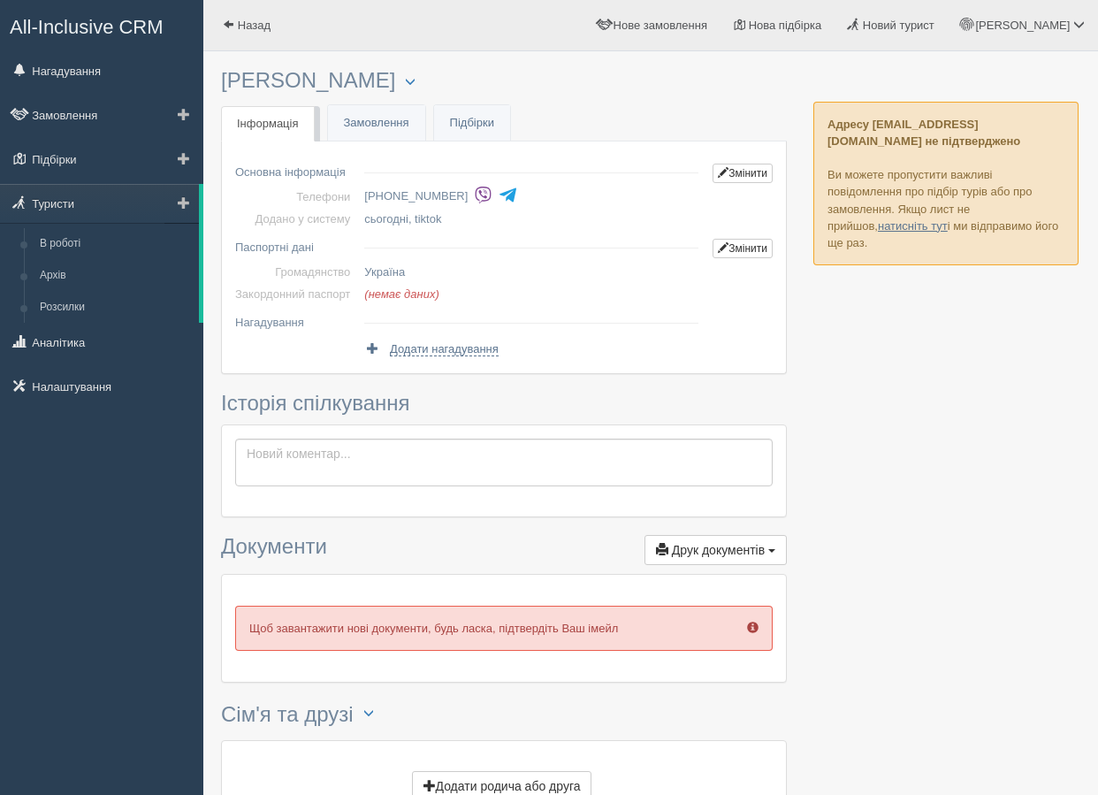
click at [178, 204] on span at bounding box center [184, 202] width 12 height 12
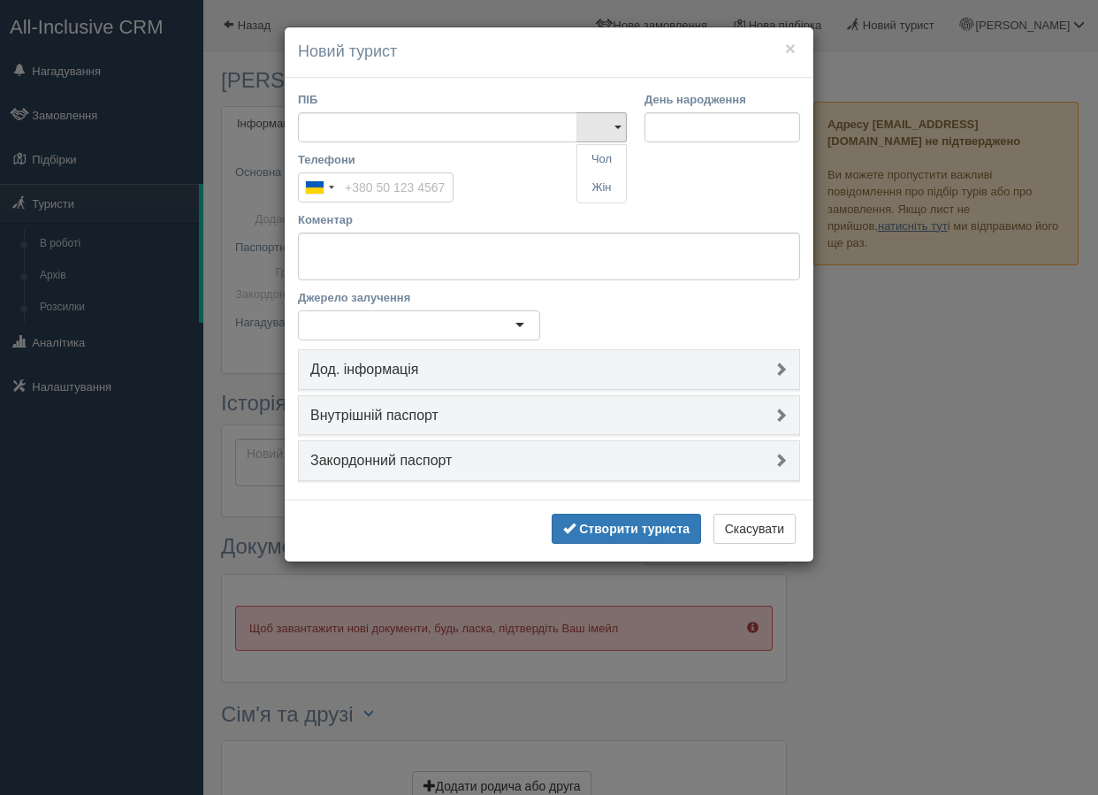
click at [369, 188] on input "Телефони" at bounding box center [376, 187] width 156 height 30
paste input "[PHONE_NUMBER]"
type input "[PHONE_NUMBER]"
click at [354, 122] on input "ПІБ" at bounding box center [437, 127] width 279 height 30
type input "Д"
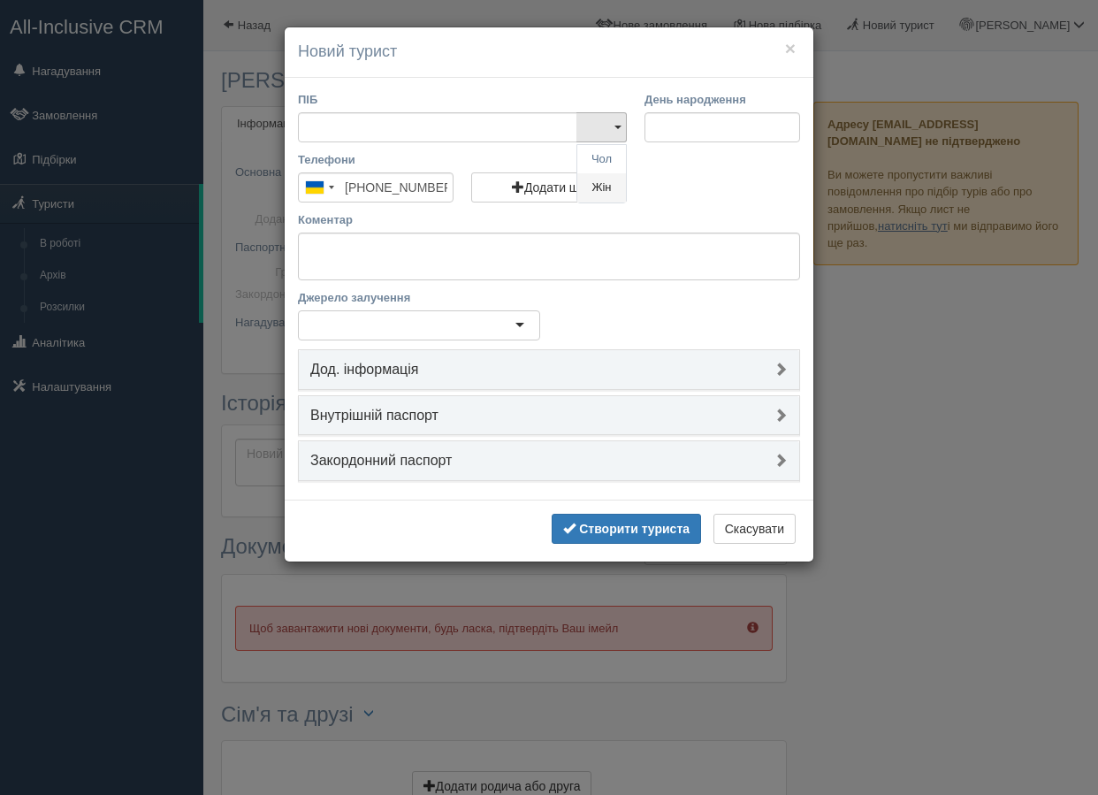
click at [604, 181] on link "Жін" at bounding box center [601, 187] width 49 height 29
click at [476, 122] on input "ПІБ" at bounding box center [437, 127] width 279 height 30
type input "[PERSON_NAME]"
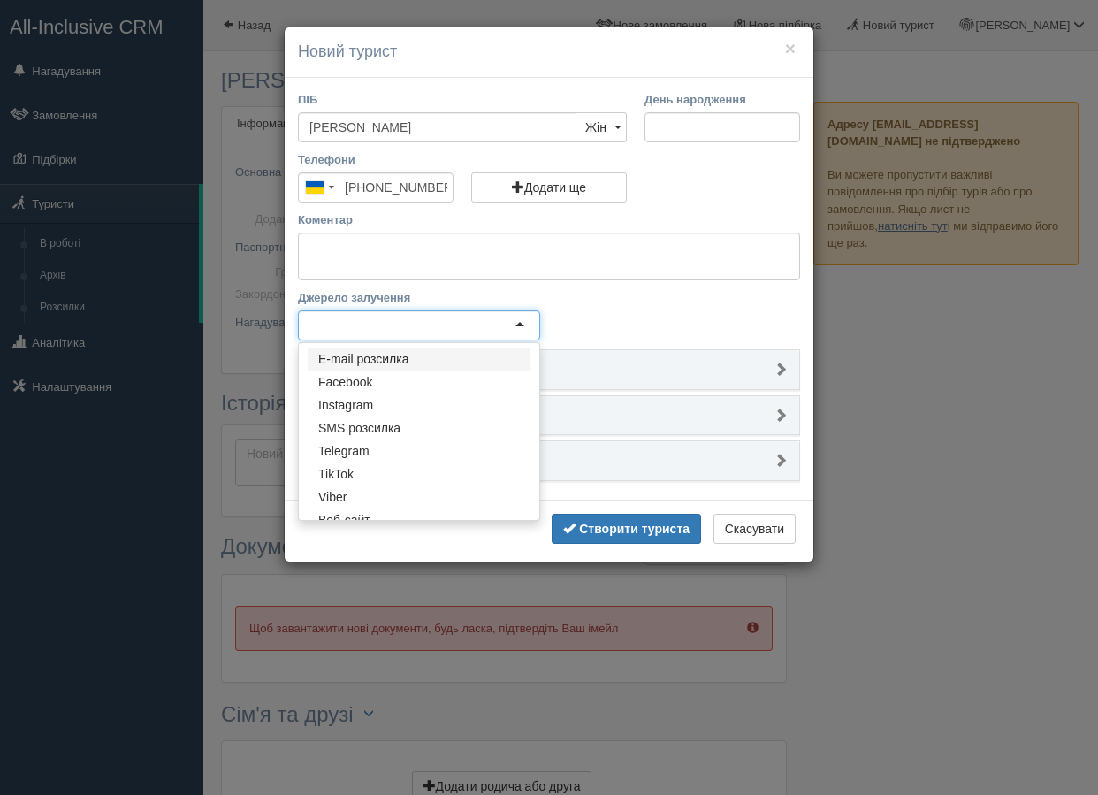
click at [421, 328] on div at bounding box center [419, 325] width 242 height 30
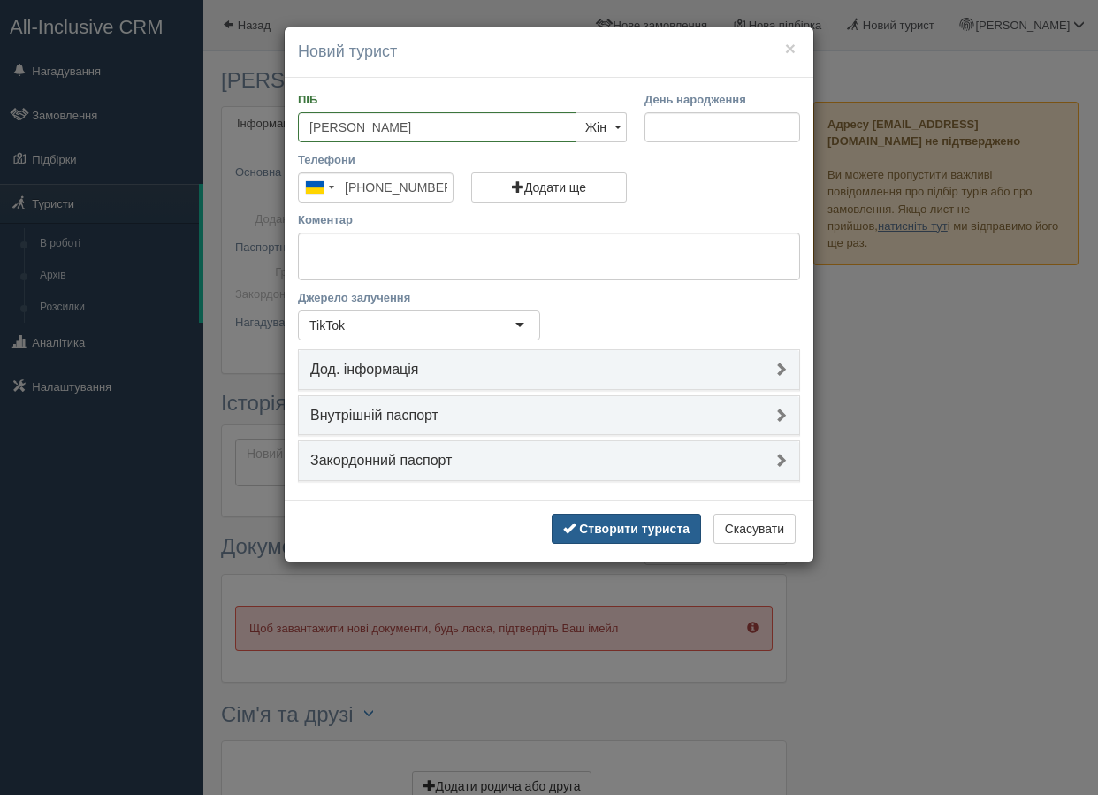
click at [614, 523] on b "Створити туриста" at bounding box center [634, 528] width 110 height 14
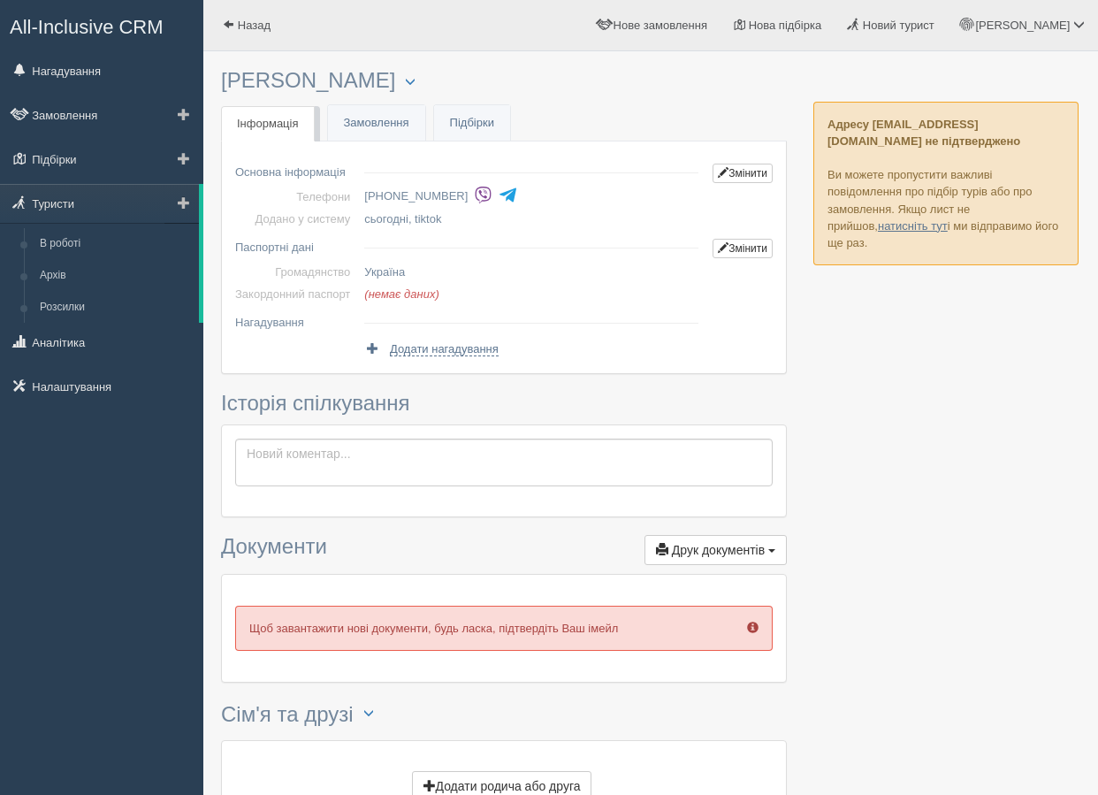
click at [176, 203] on link at bounding box center [181, 203] width 34 height 39
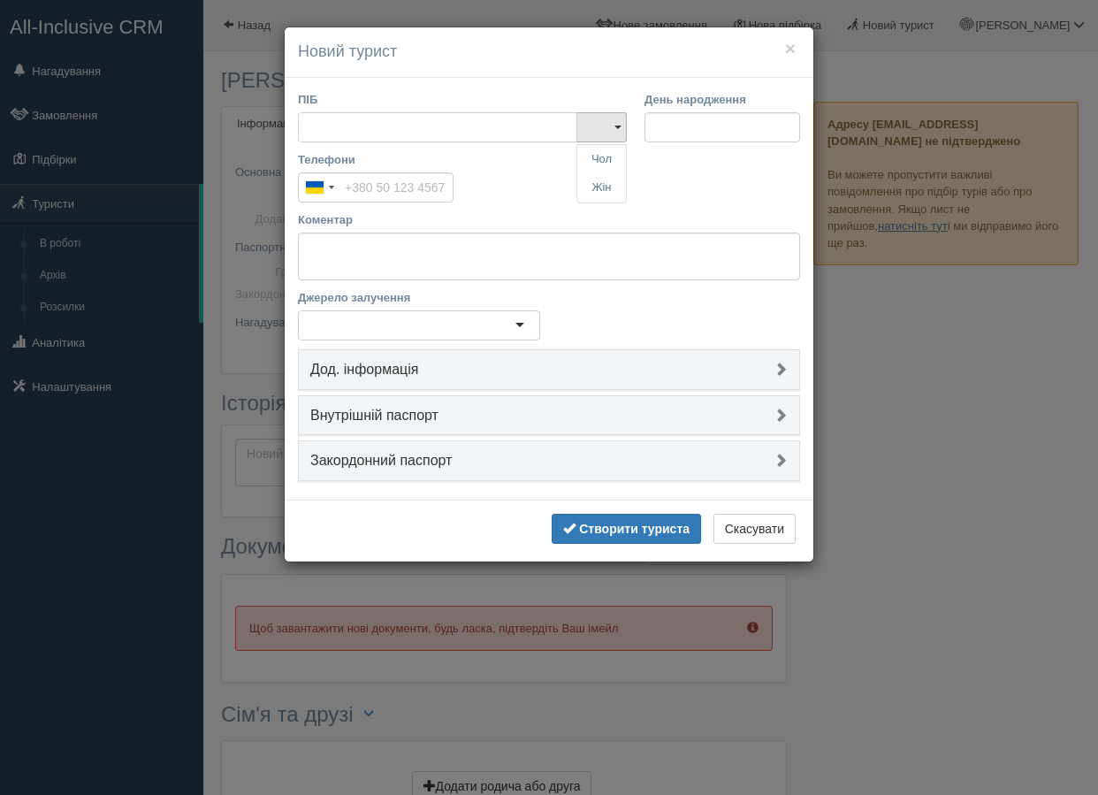
click at [362, 123] on input "ПІБ" at bounding box center [437, 127] width 279 height 30
type input "V"
type input "[PERSON_NAME]"
click at [601, 186] on link "Жін" at bounding box center [601, 187] width 49 height 29
click at [482, 229] on div "Коментар" at bounding box center [549, 245] width 502 height 69
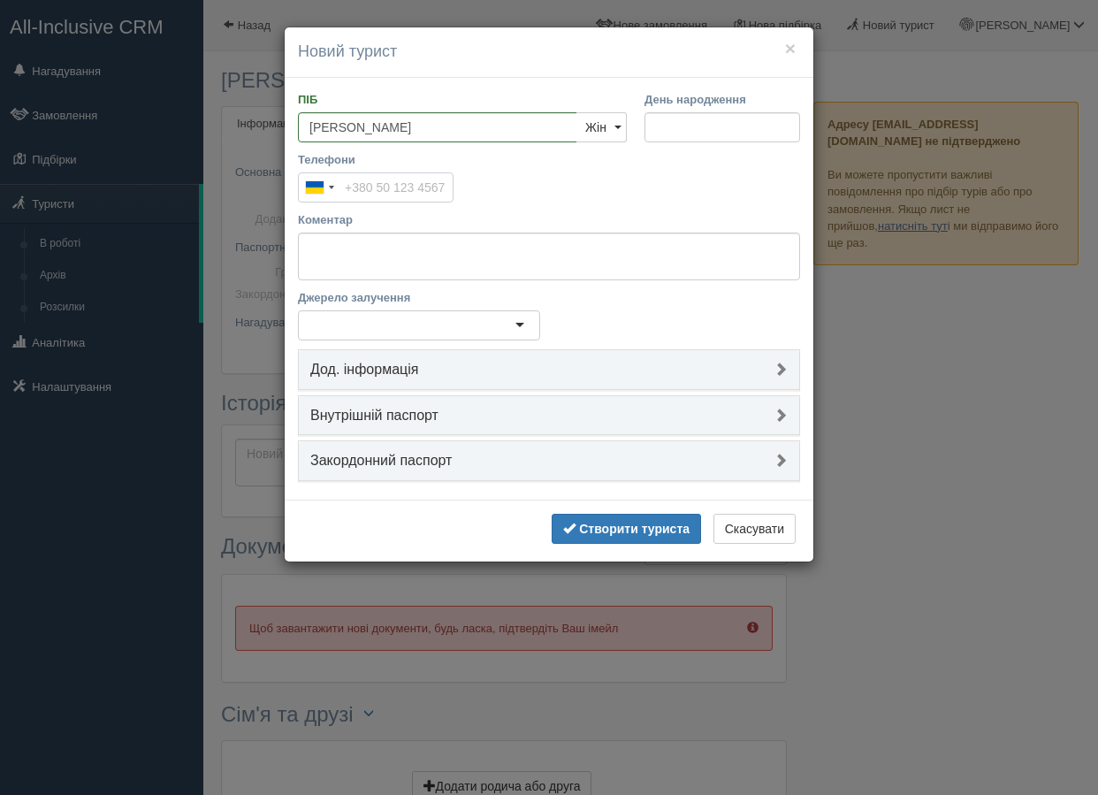
click at [394, 179] on input "Телефони" at bounding box center [376, 187] width 156 height 30
paste input "[PHONE_NUMBER]"
type input "[PHONE_NUMBER]"
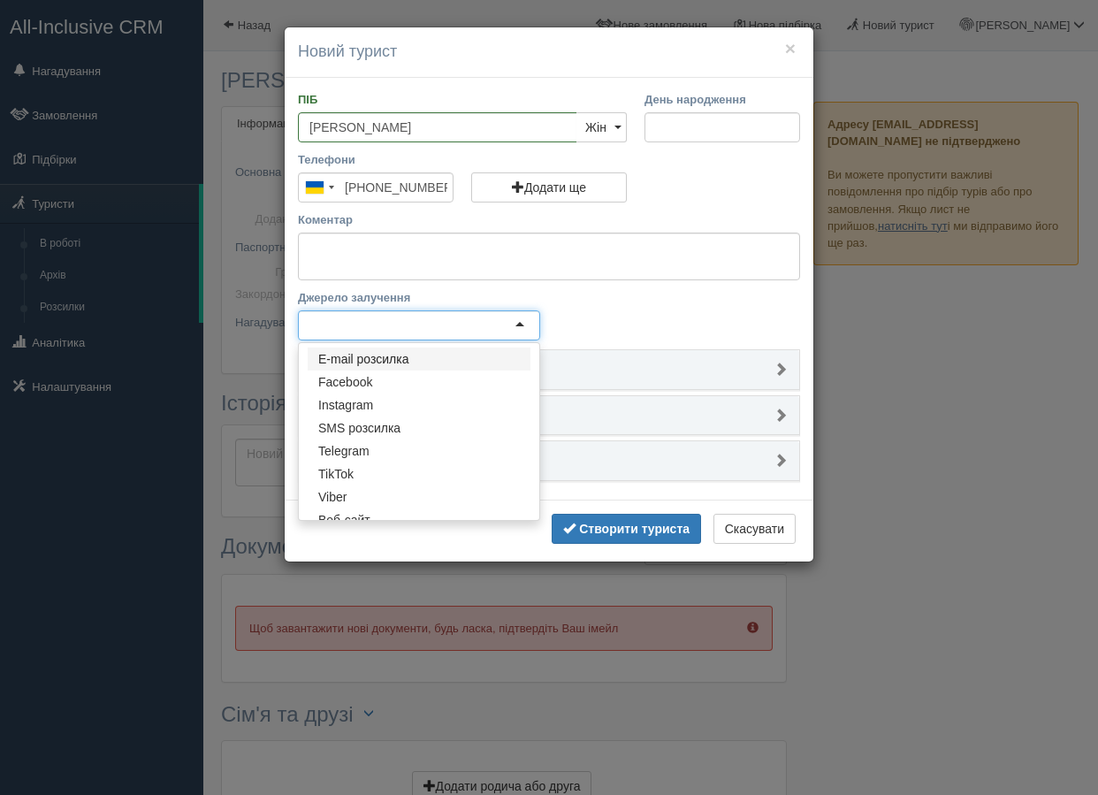
click at [446, 322] on div at bounding box center [419, 325] width 242 height 30
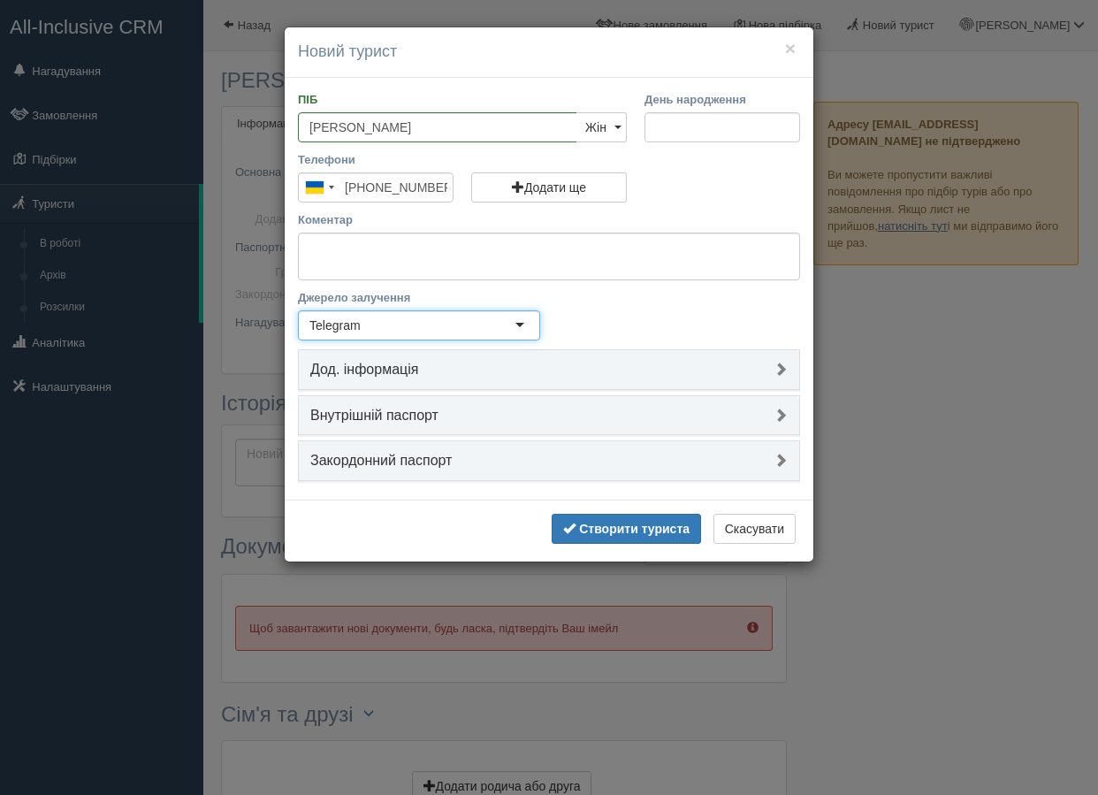
drag, startPoint x: 361, startPoint y: 460, endPoint x: 359, endPoint y: 444, distance: 16.0
click at [360, 316] on div "Telegram" at bounding box center [334, 325] width 51 height 18
click at [604, 521] on b "Створити туриста" at bounding box center [634, 528] width 110 height 14
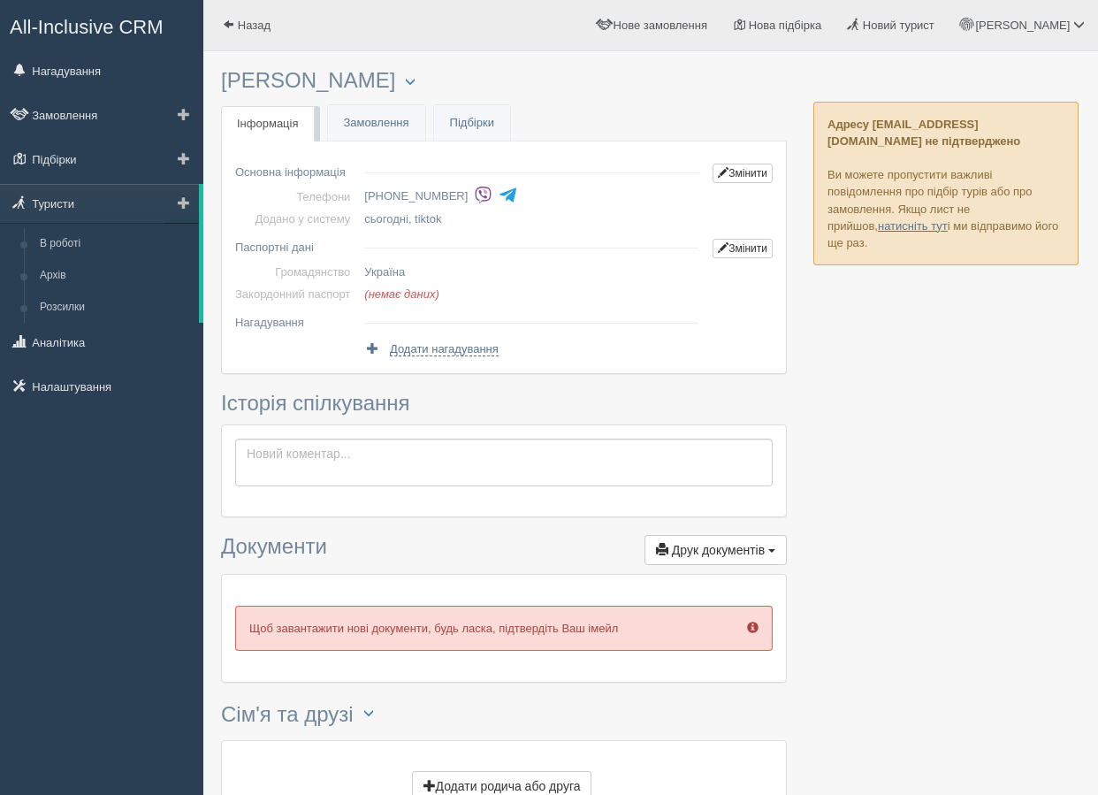
click at [186, 207] on span at bounding box center [184, 202] width 12 height 12
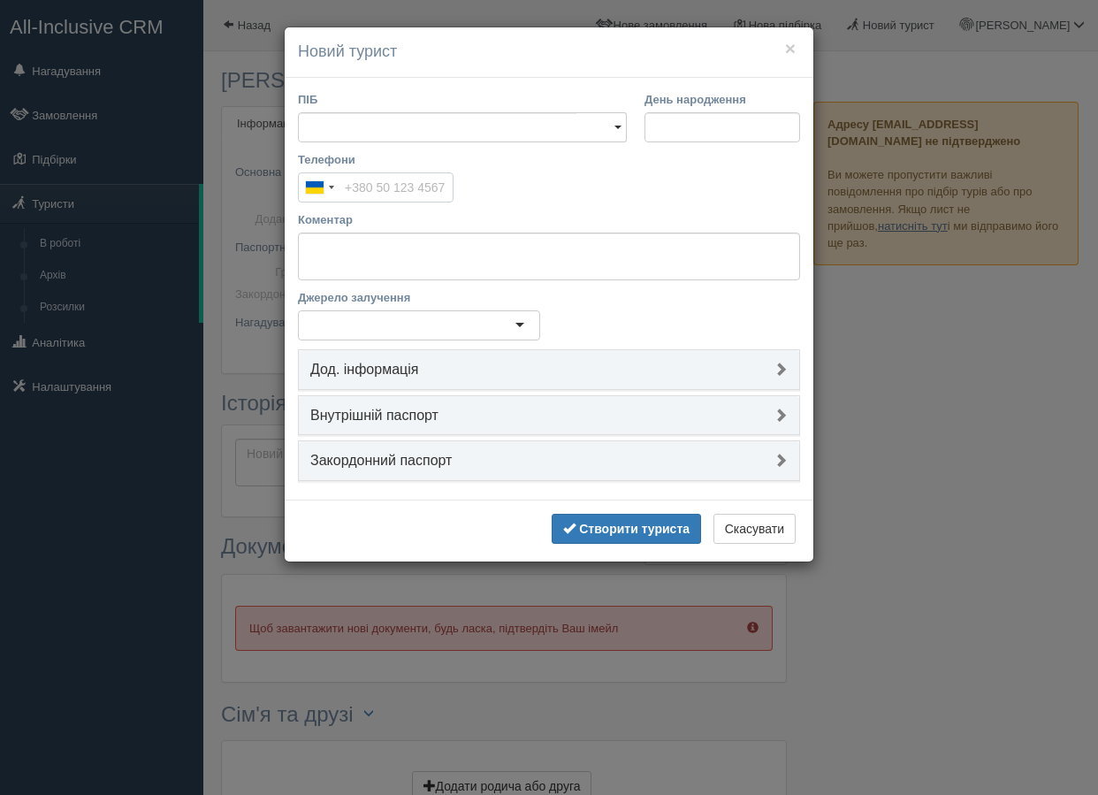
click at [356, 180] on input "Телефони" at bounding box center [376, 187] width 156 height 30
paste input "[PHONE_NUMBER]"
type input "[PHONE_NUMBER]"
click at [344, 126] on input "ПІБ" at bounding box center [437, 127] width 279 height 30
type input "[PERSON_NAME]"
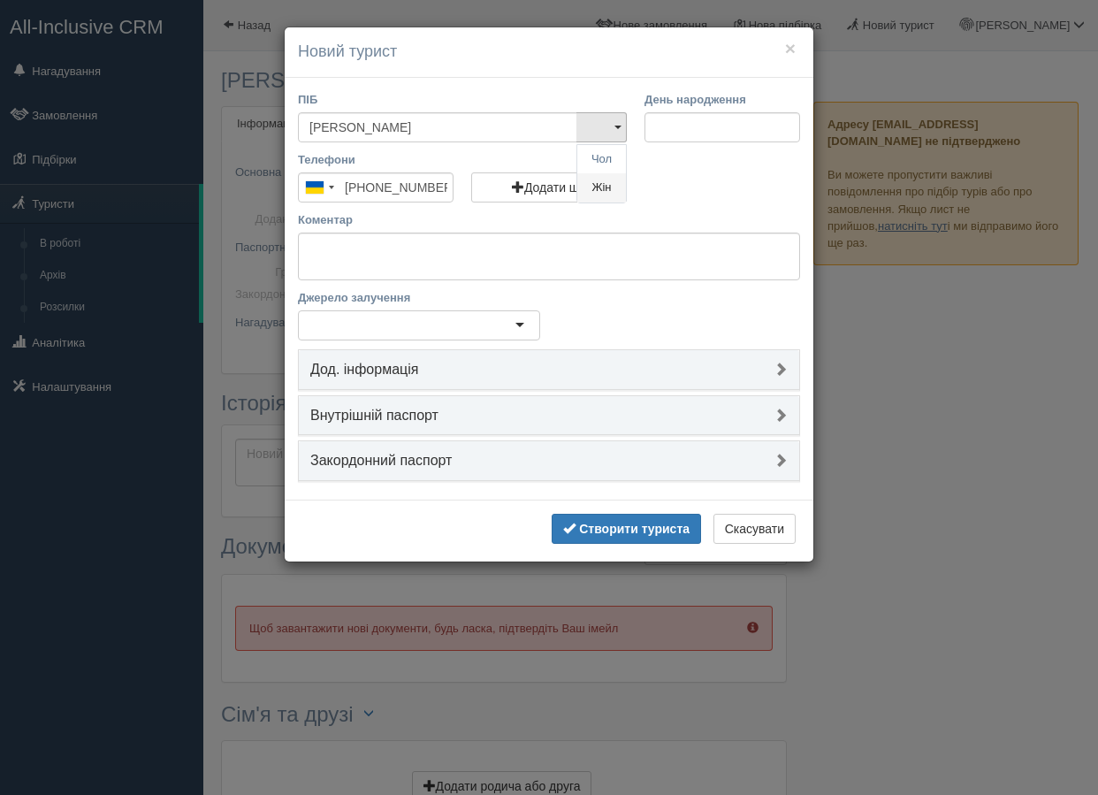
click at [592, 189] on link "Жін" at bounding box center [601, 187] width 49 height 29
click at [466, 339] on div at bounding box center [419, 325] width 242 height 30
click at [612, 536] on button "Створити туриста" at bounding box center [626, 529] width 149 height 30
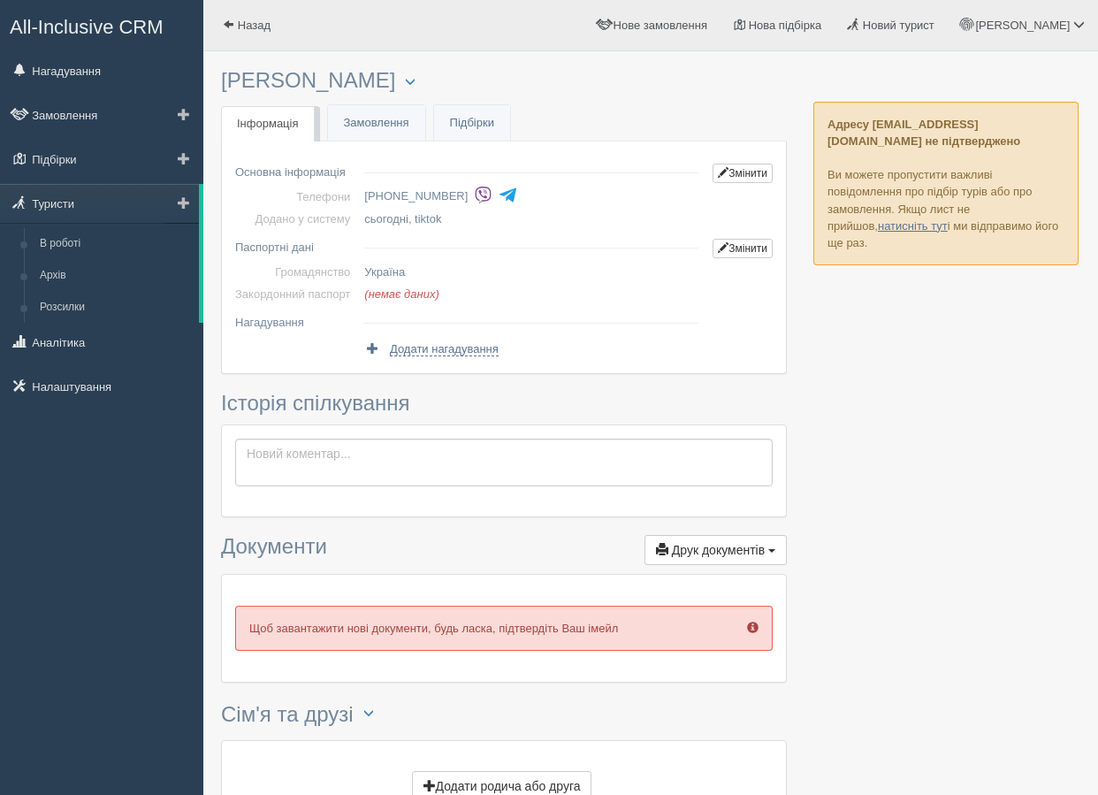
click at [181, 200] on span at bounding box center [184, 202] width 12 height 12
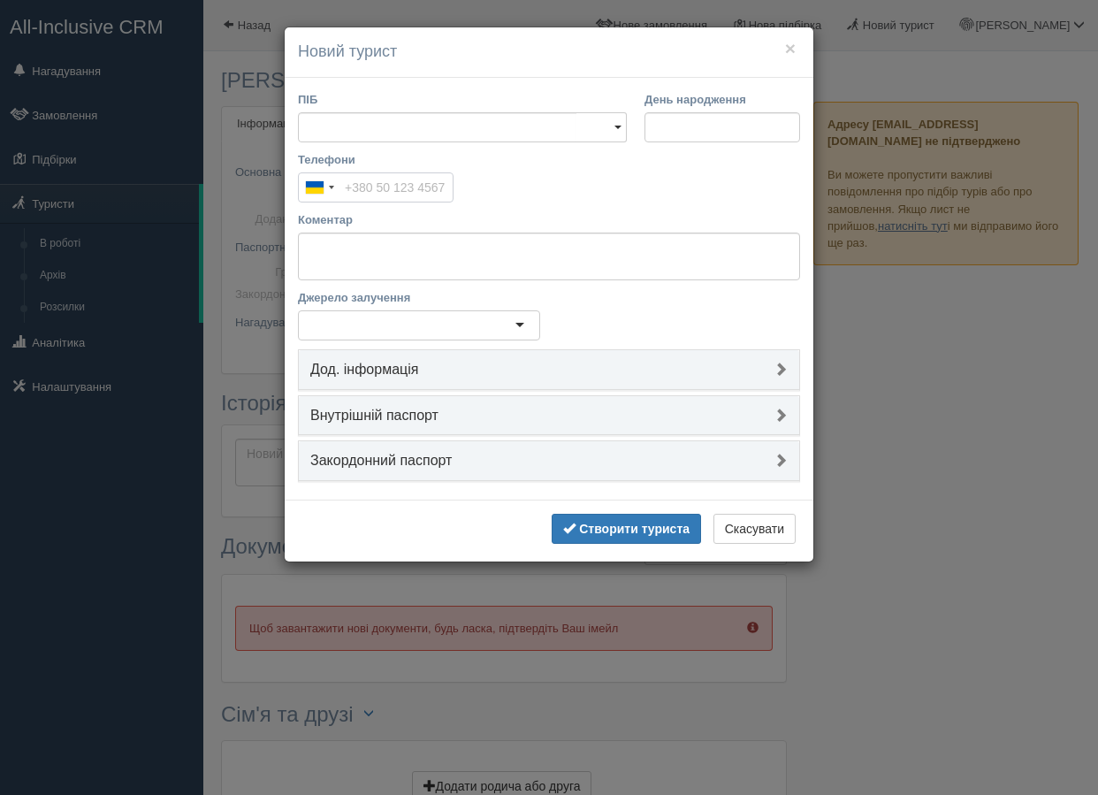
click at [357, 184] on input "Телефони" at bounding box center [376, 187] width 156 height 30
paste input "[PHONE_NUMBER]"
type input "[PHONE_NUMBER]"
click at [371, 133] on input "ПІБ" at bounding box center [437, 127] width 279 height 30
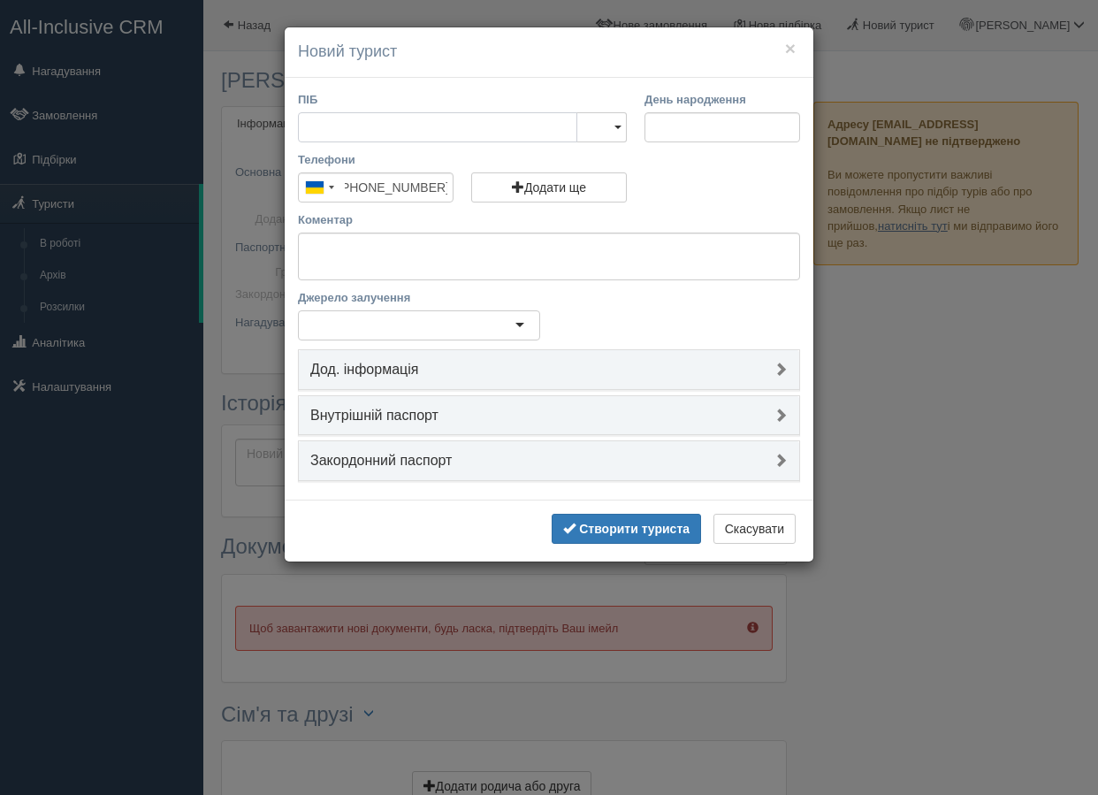
scroll to position [0, 0]
type input "Т"
type input "[PERSON_NAME]"
click at [593, 193] on link "Жін" at bounding box center [601, 187] width 49 height 29
click at [478, 331] on div at bounding box center [419, 325] width 242 height 30
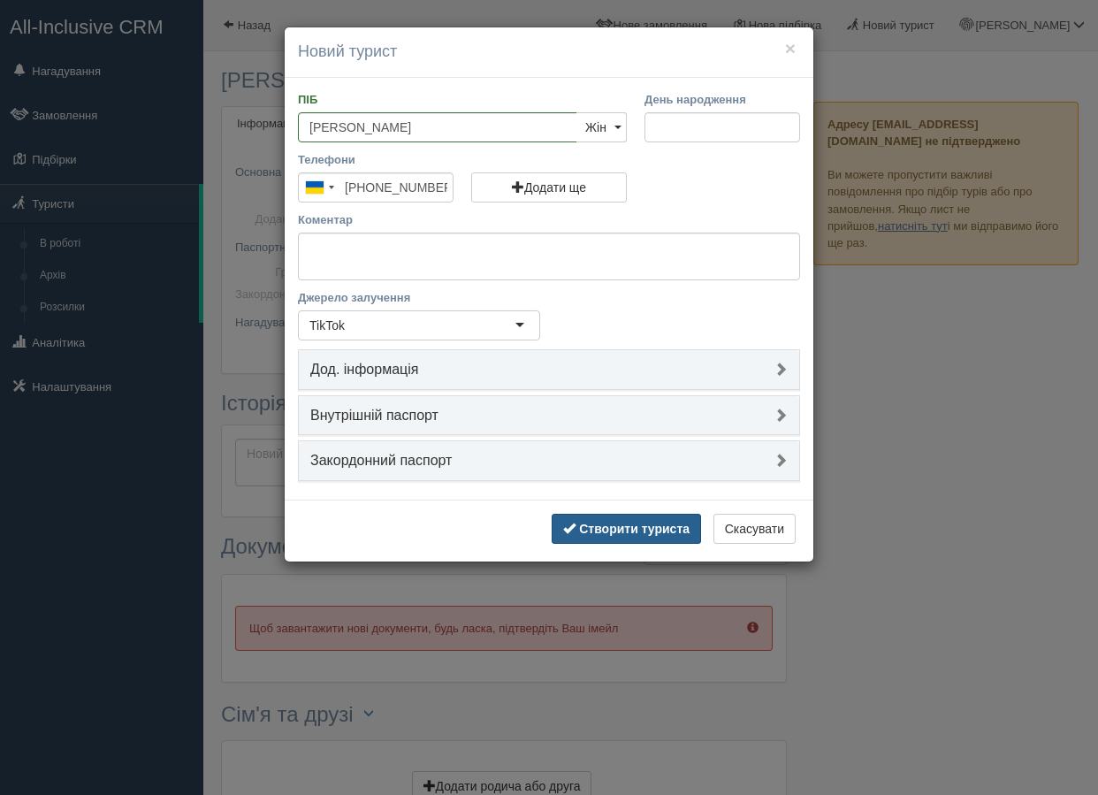
click at [663, 532] on b "Створити туриста" at bounding box center [634, 528] width 110 height 14
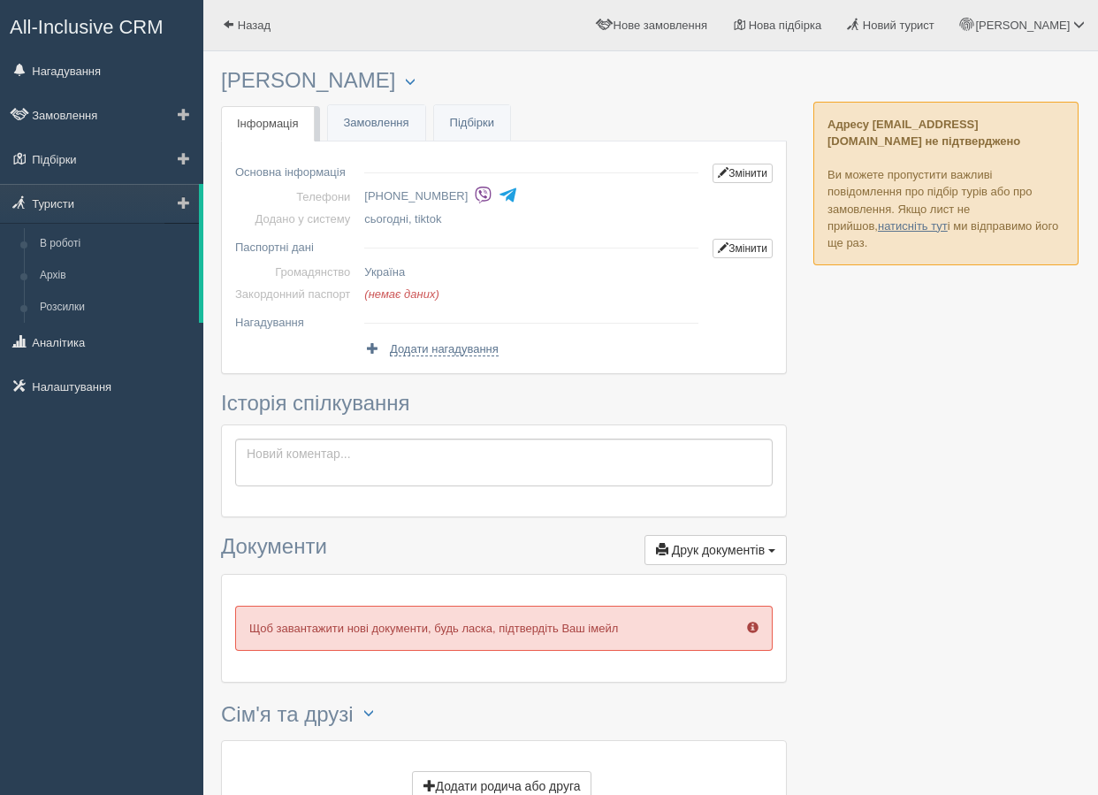
click at [183, 206] on span at bounding box center [184, 202] width 12 height 12
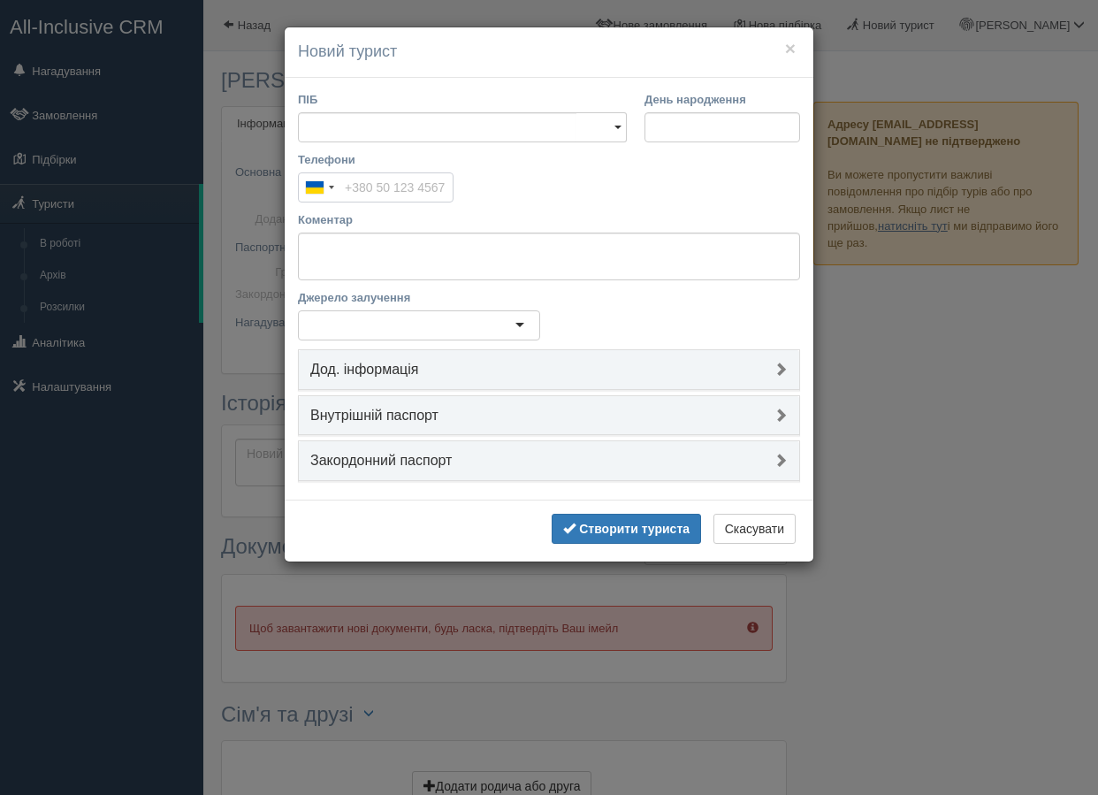
click at [331, 172] on input "Телефони" at bounding box center [376, 187] width 156 height 30
paste input "+380 63 695 0236"
type input "+380 63 695 0236"
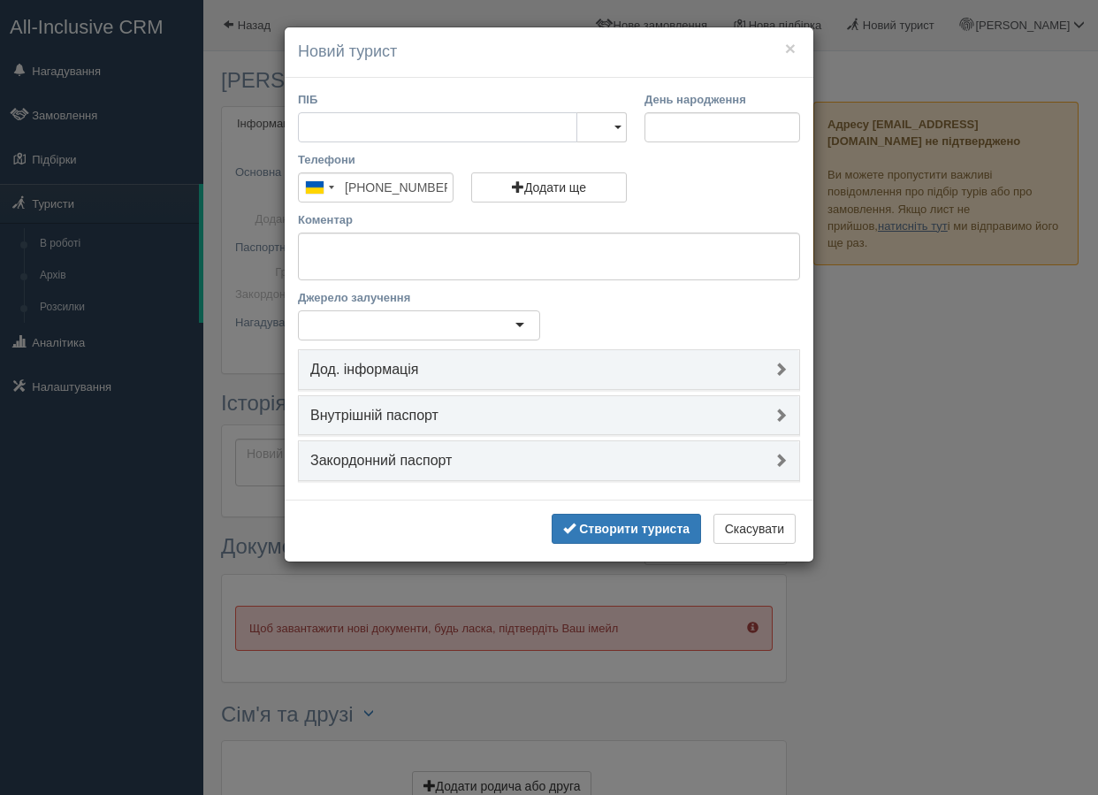
click at [348, 130] on input "ПІБ" at bounding box center [437, 127] width 279 height 30
type input "K"
type input "Лора"
click at [611, 189] on link "Жін" at bounding box center [601, 187] width 49 height 29
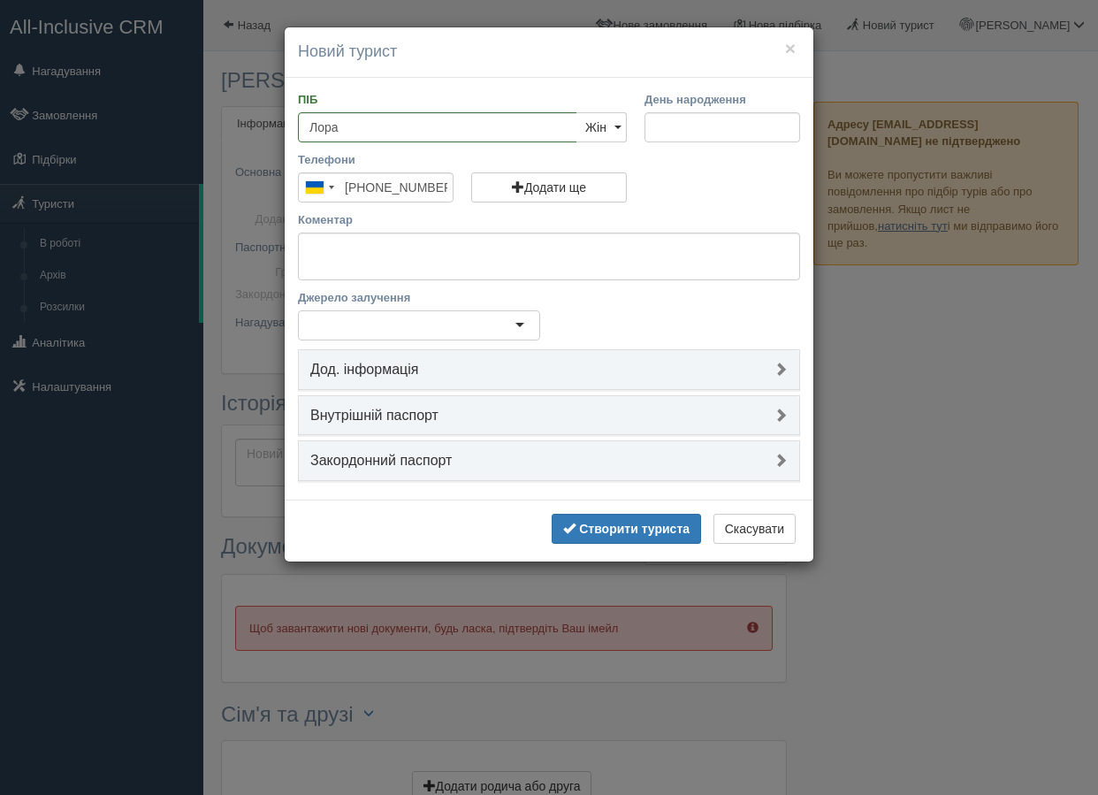
click at [503, 323] on div at bounding box center [419, 325] width 242 height 30
click at [641, 528] on b "Створити туриста" at bounding box center [634, 528] width 110 height 14
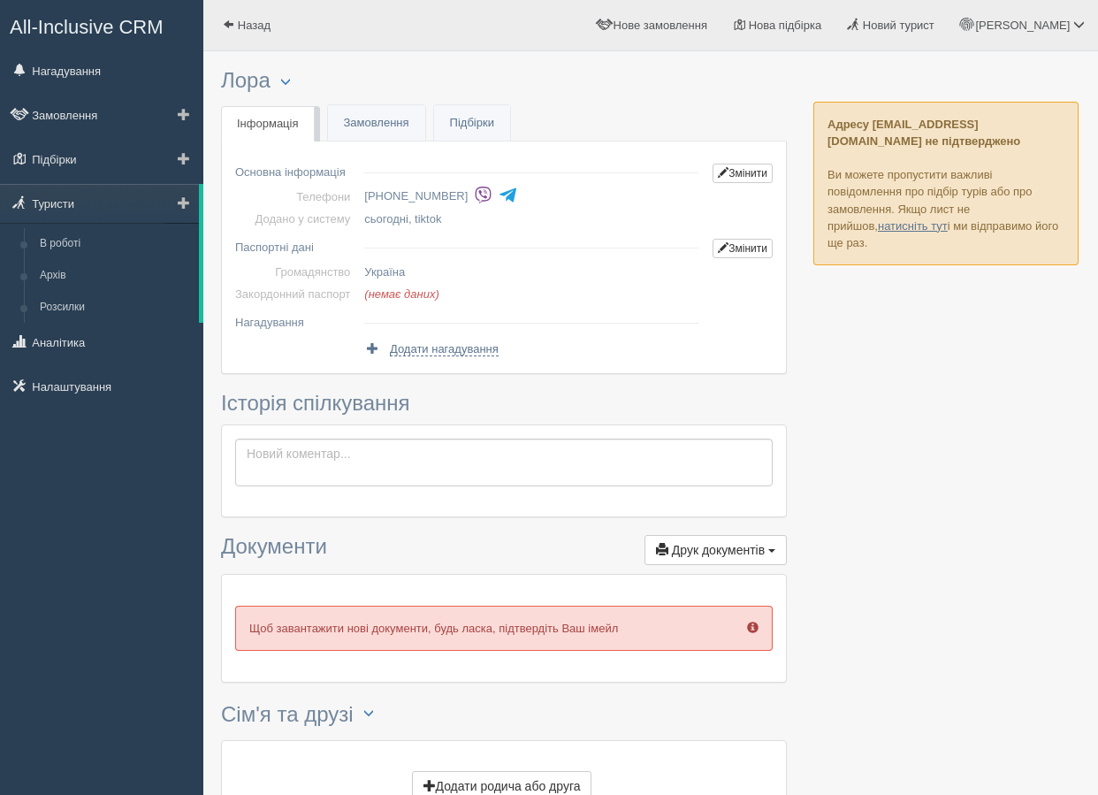
click at [174, 205] on link at bounding box center [181, 203] width 34 height 39
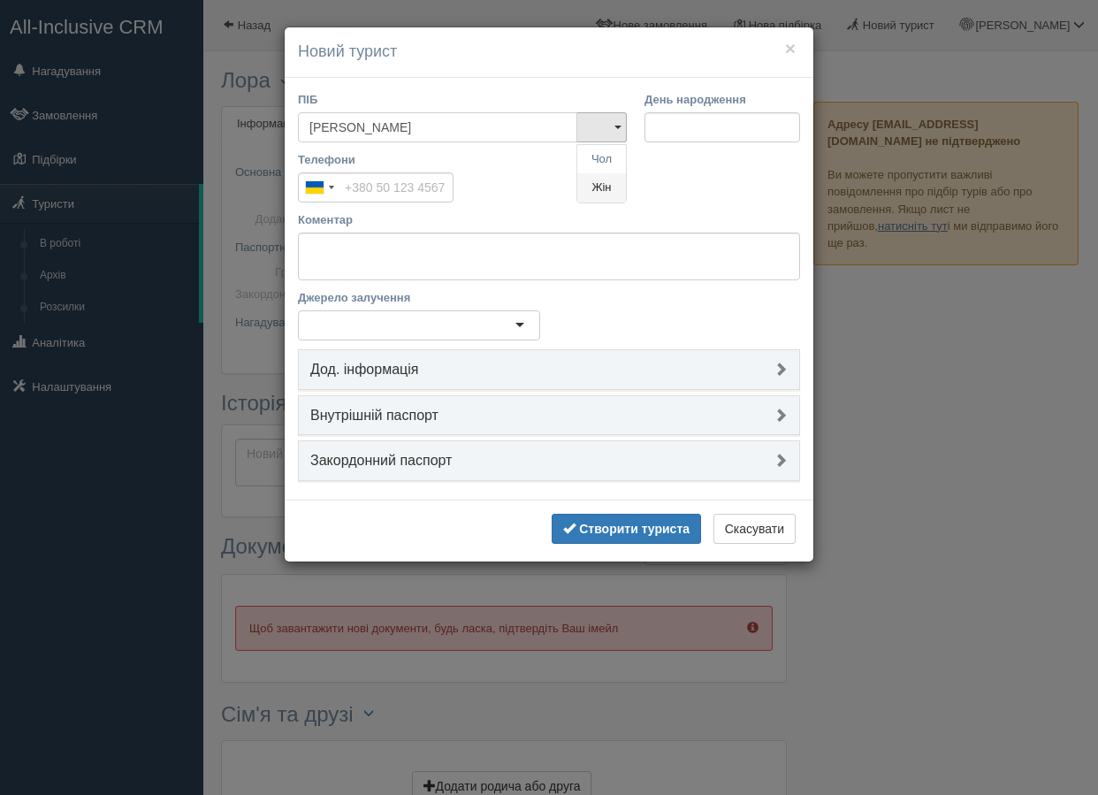
type input "[PERSON_NAME]"
click at [598, 181] on link "Жін" at bounding box center [601, 187] width 49 height 29
click at [346, 222] on label "Коментар" at bounding box center [549, 219] width 502 height 17
click at [346, 232] on textarea "Коментар" at bounding box center [549, 256] width 502 height 48
click at [352, 202] on input "Телефони" at bounding box center [376, 187] width 156 height 30
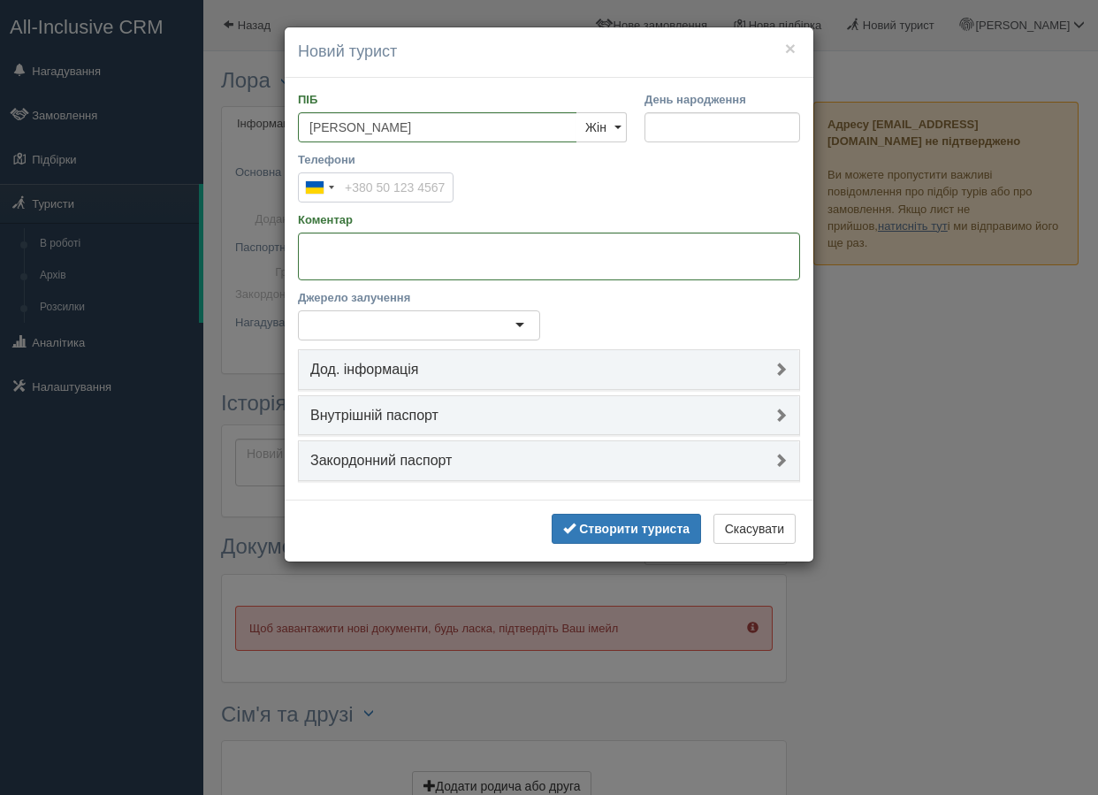
paste input "[PHONE_NUMBER]"
type input "[PHONE_NUMBER]"
click at [397, 331] on div at bounding box center [419, 325] width 242 height 30
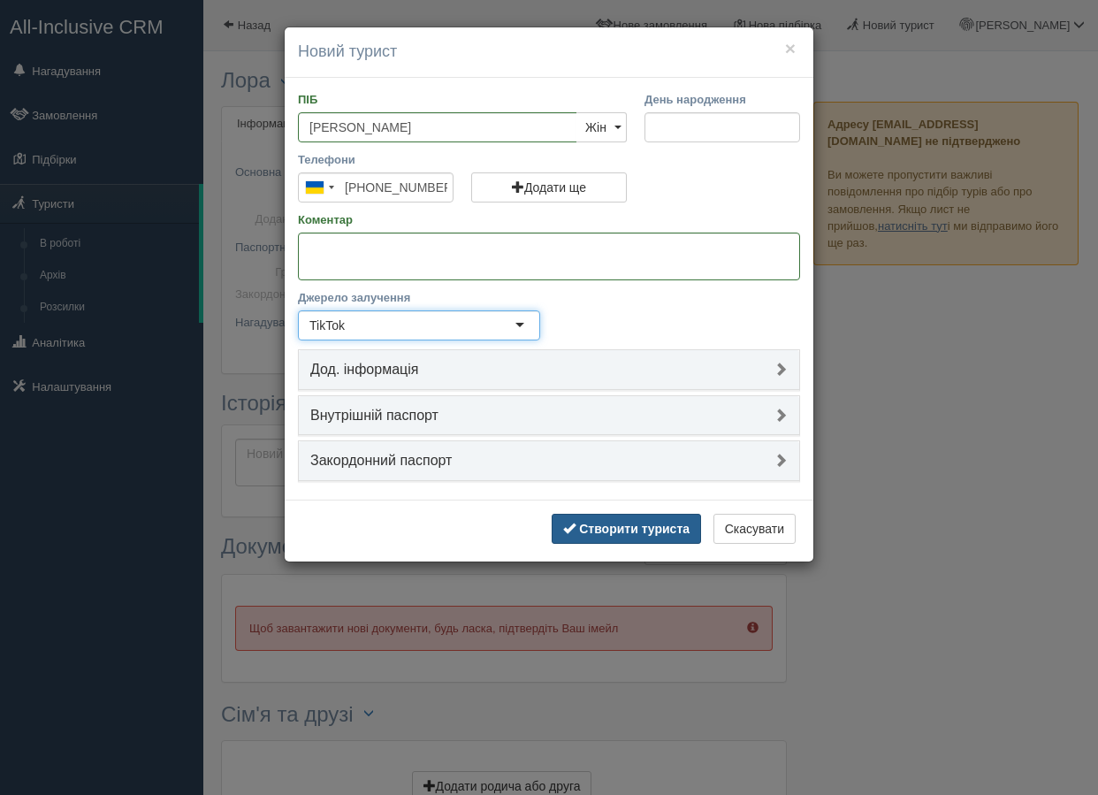
click at [607, 527] on b "Створити туриста" at bounding box center [634, 528] width 110 height 14
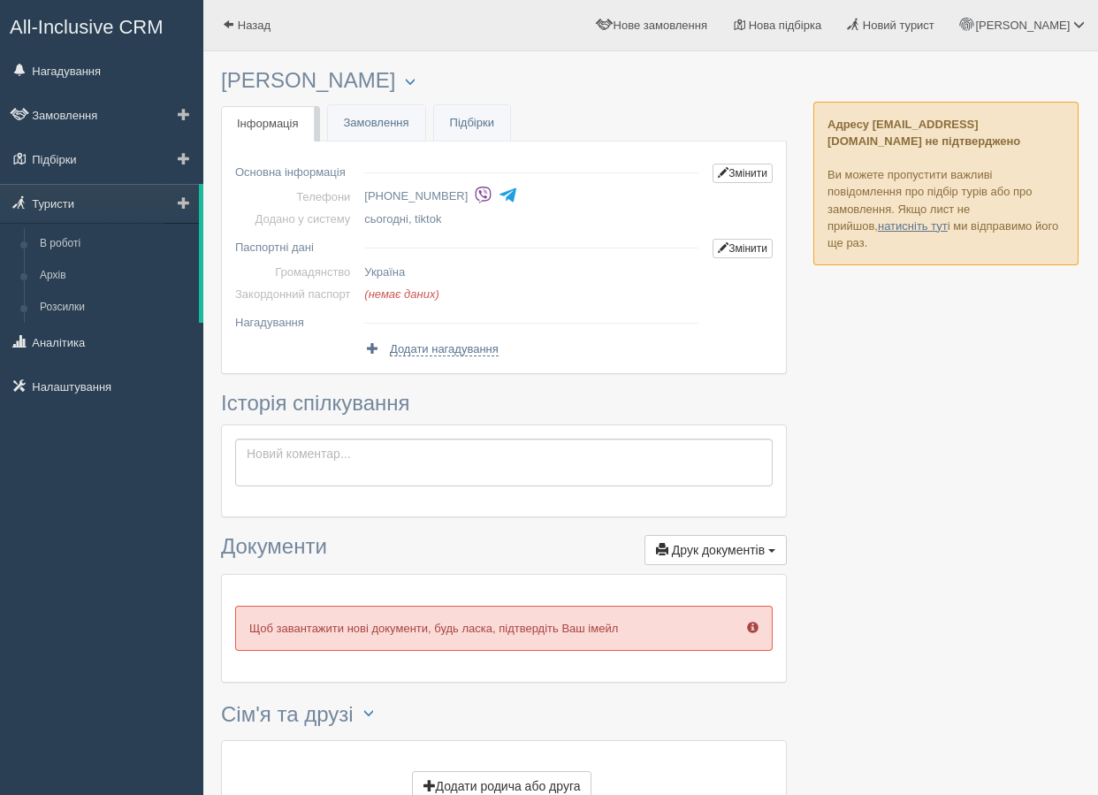
click at [178, 205] on span at bounding box center [184, 202] width 12 height 12
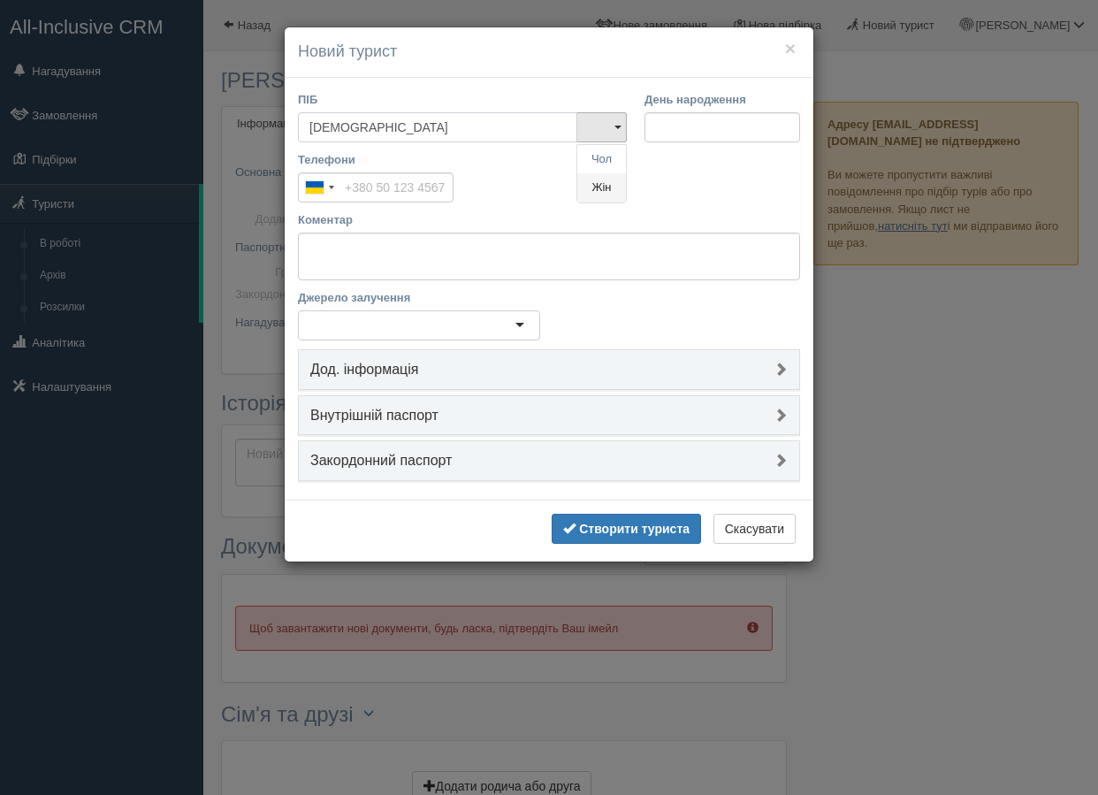
type input "[DEMOGRAPHIC_DATA]"
click at [577, 186] on link "Жін" at bounding box center [601, 187] width 49 height 29
click at [364, 187] on input "Телефони" at bounding box center [376, 187] width 156 height 30
paste input "[PHONE_NUMBER]"
type input "[PHONE_NUMBER]"
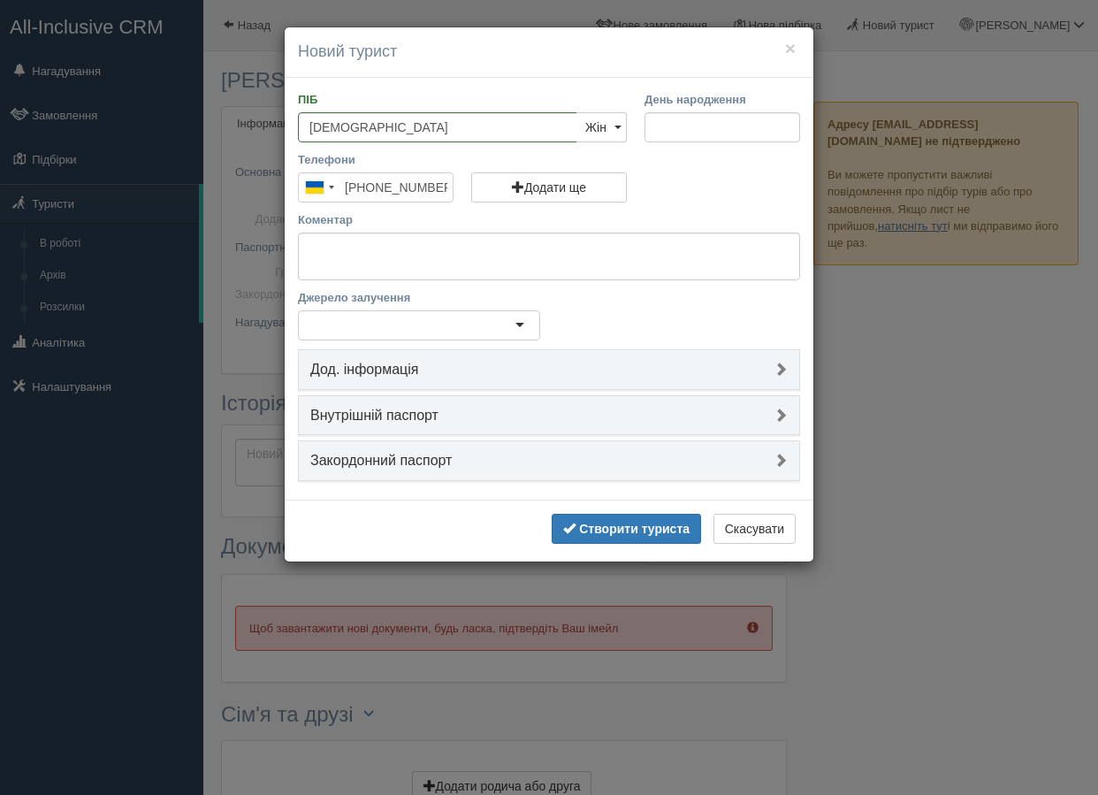
scroll to position [0, 6]
click at [415, 320] on div at bounding box center [419, 325] width 242 height 30
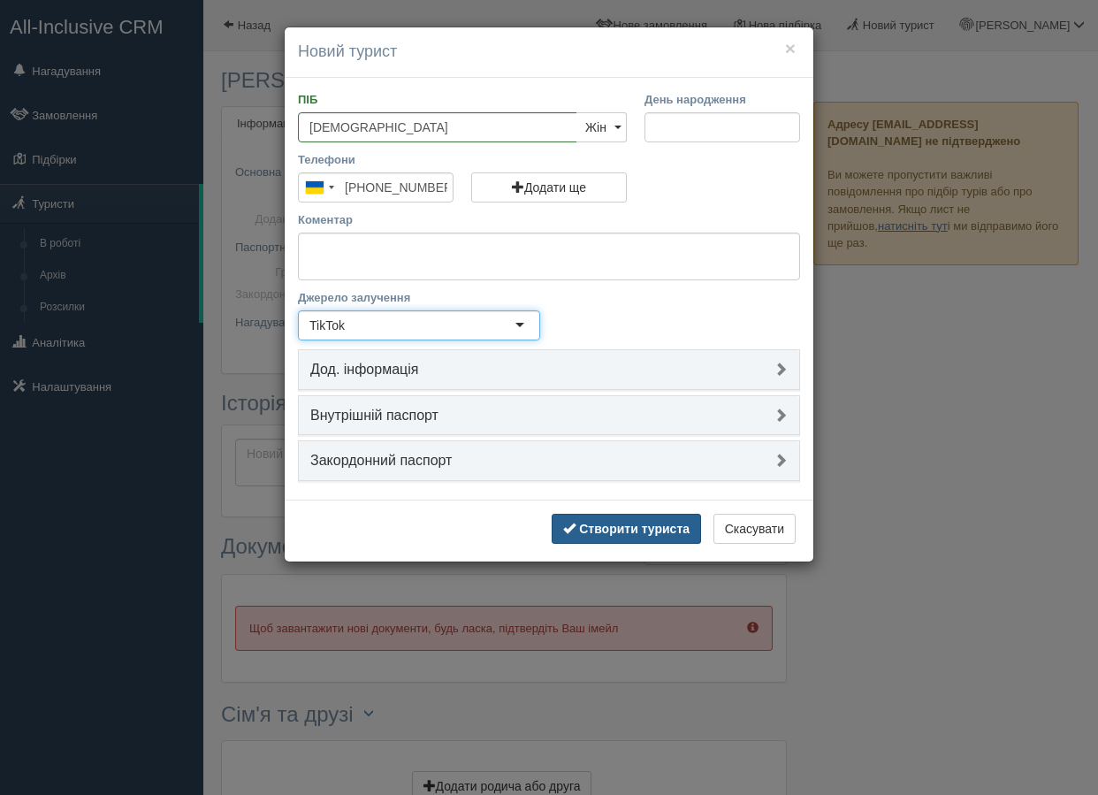
click at [647, 525] on b "Створити туриста" at bounding box center [634, 528] width 110 height 14
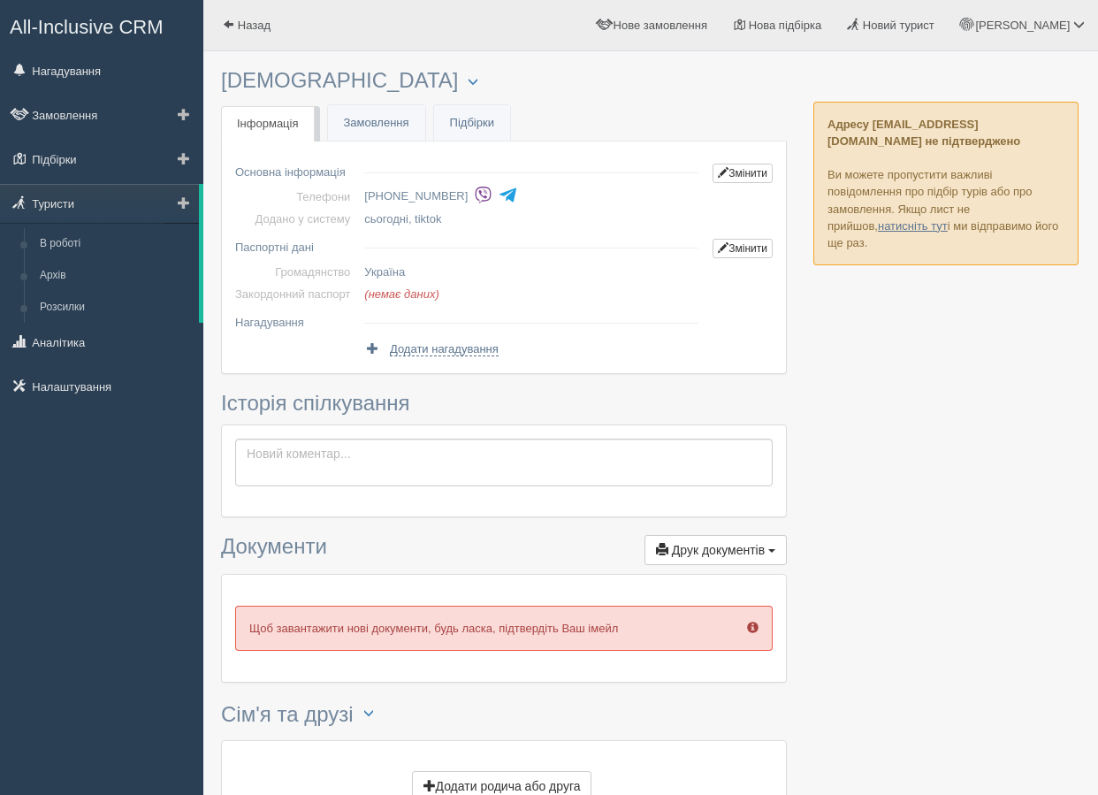
click at [178, 207] on span at bounding box center [184, 202] width 12 height 12
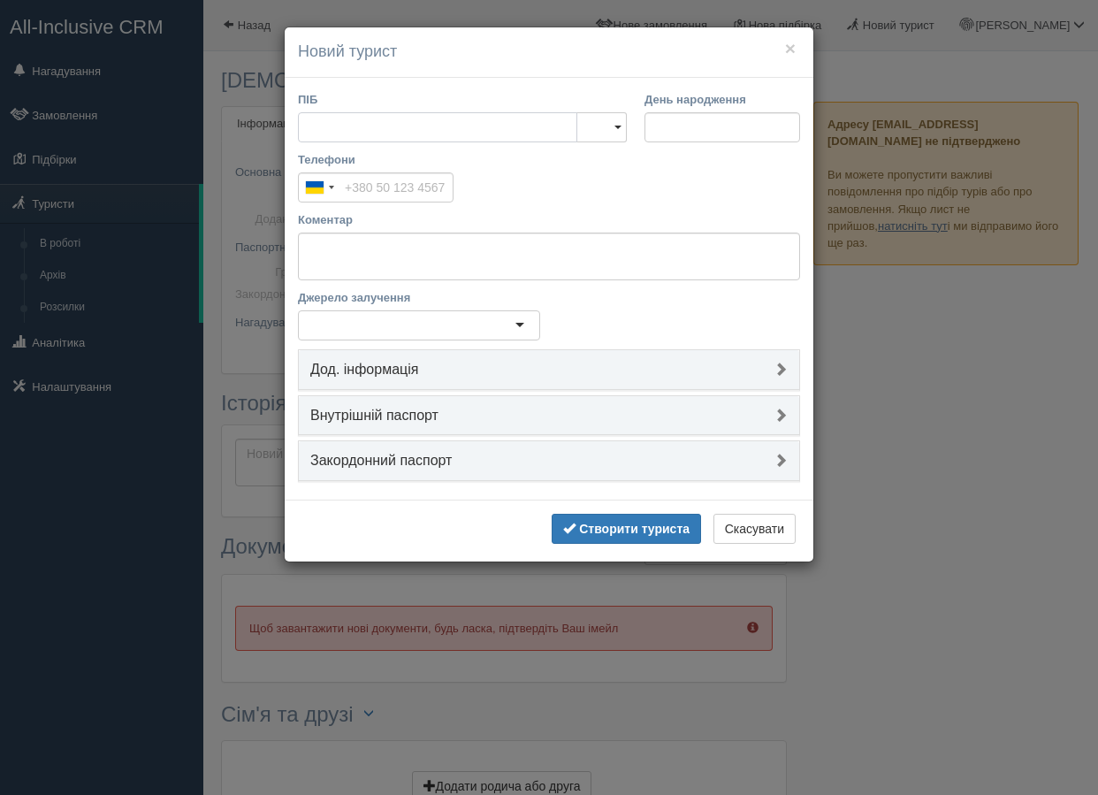
click at [346, 129] on input "ПІБ" at bounding box center [437, 127] width 279 height 30
type input "[PERSON_NAME]"
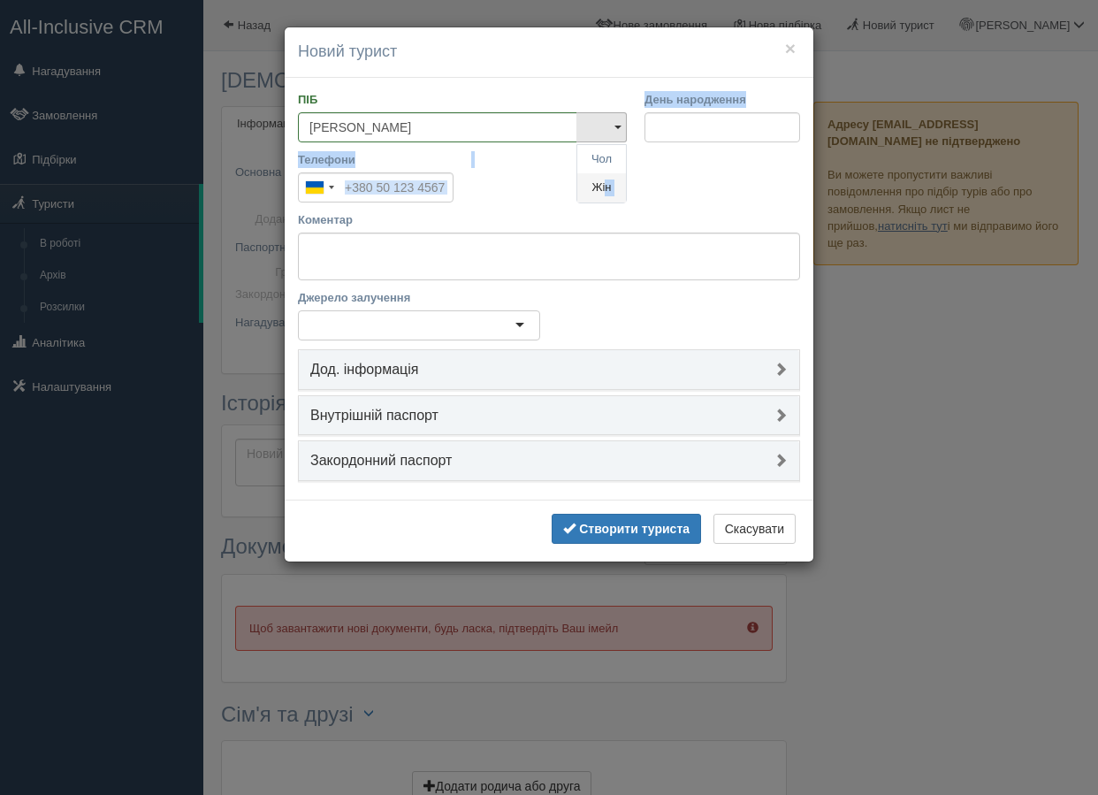
drag, startPoint x: 565, startPoint y: 188, endPoint x: 605, endPoint y: 188, distance: 39.8
click at [605, 188] on div "ПІБ [PERSON_NAME] Чол Жін Чол Жін День народження Телефони [GEOGRAPHIC_DATA] +3…" at bounding box center [549, 289] width 529 height 422
click at [602, 128] on link at bounding box center [601, 127] width 50 height 30
click at [605, 187] on link "Жін" at bounding box center [601, 187] width 49 height 29
click at [398, 190] on input "Телефони" at bounding box center [376, 187] width 156 height 30
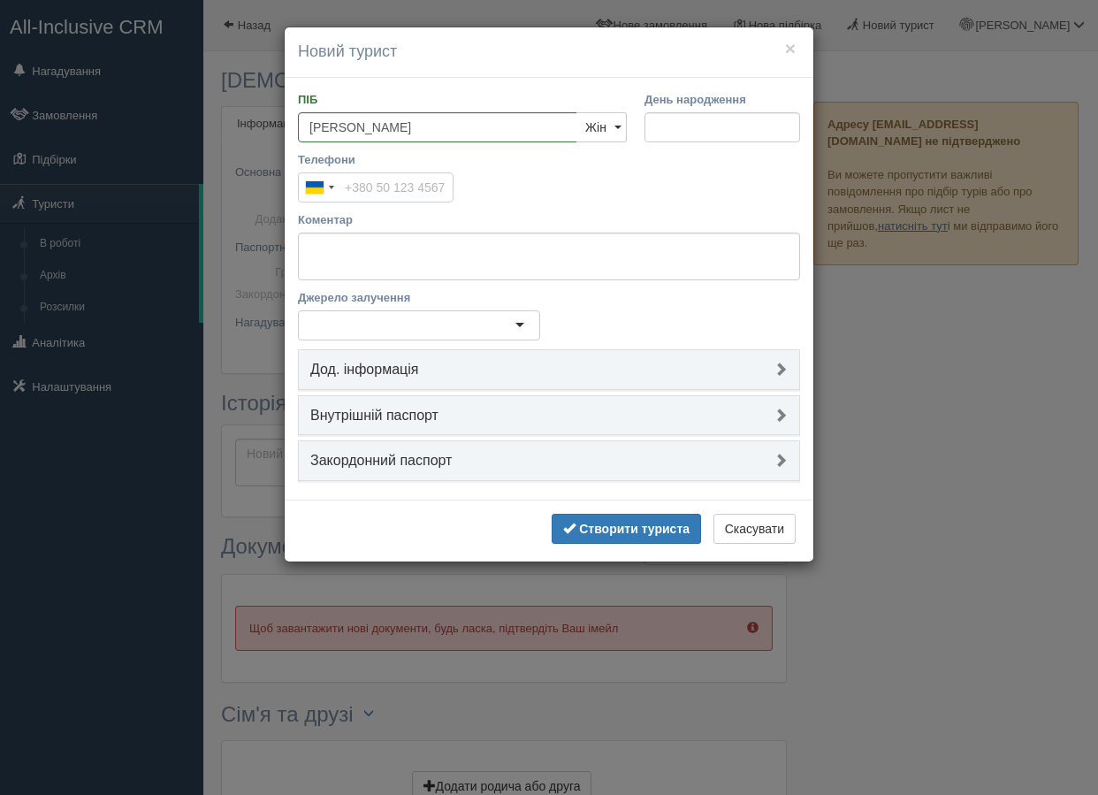
paste input "[PHONE_NUMBER]"
type input "[PHONE_NUMBER]"
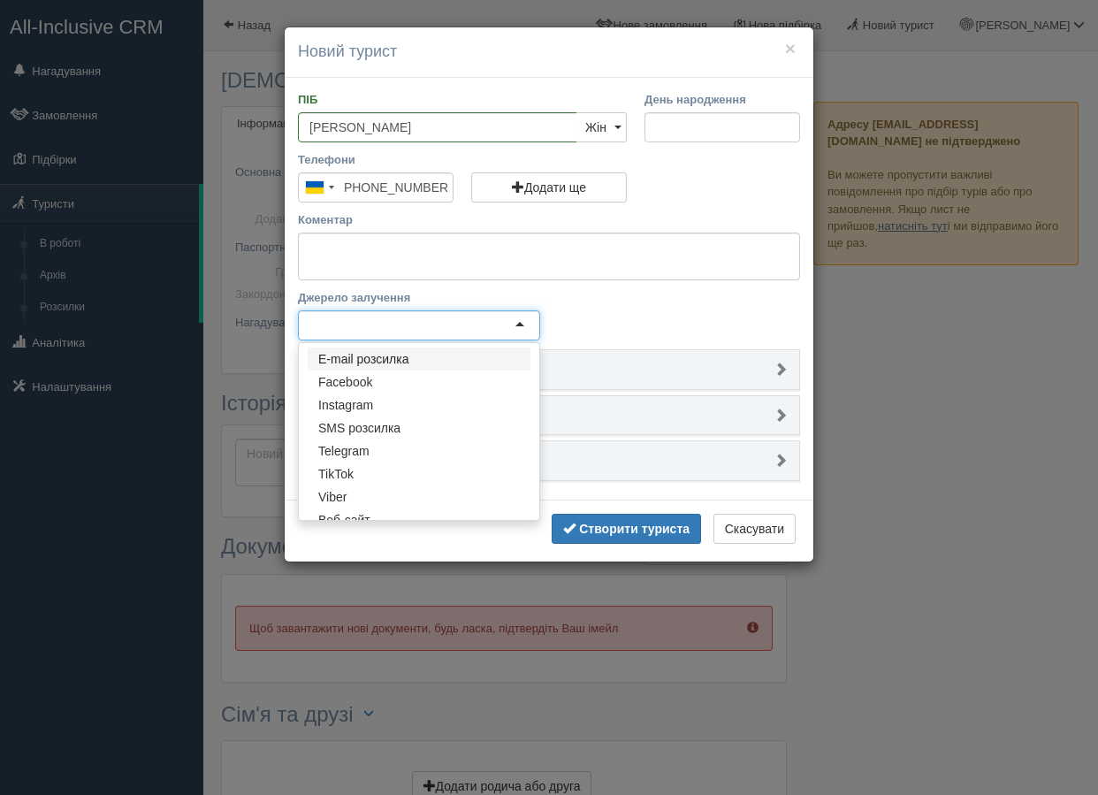
click at [464, 337] on div at bounding box center [419, 325] width 242 height 30
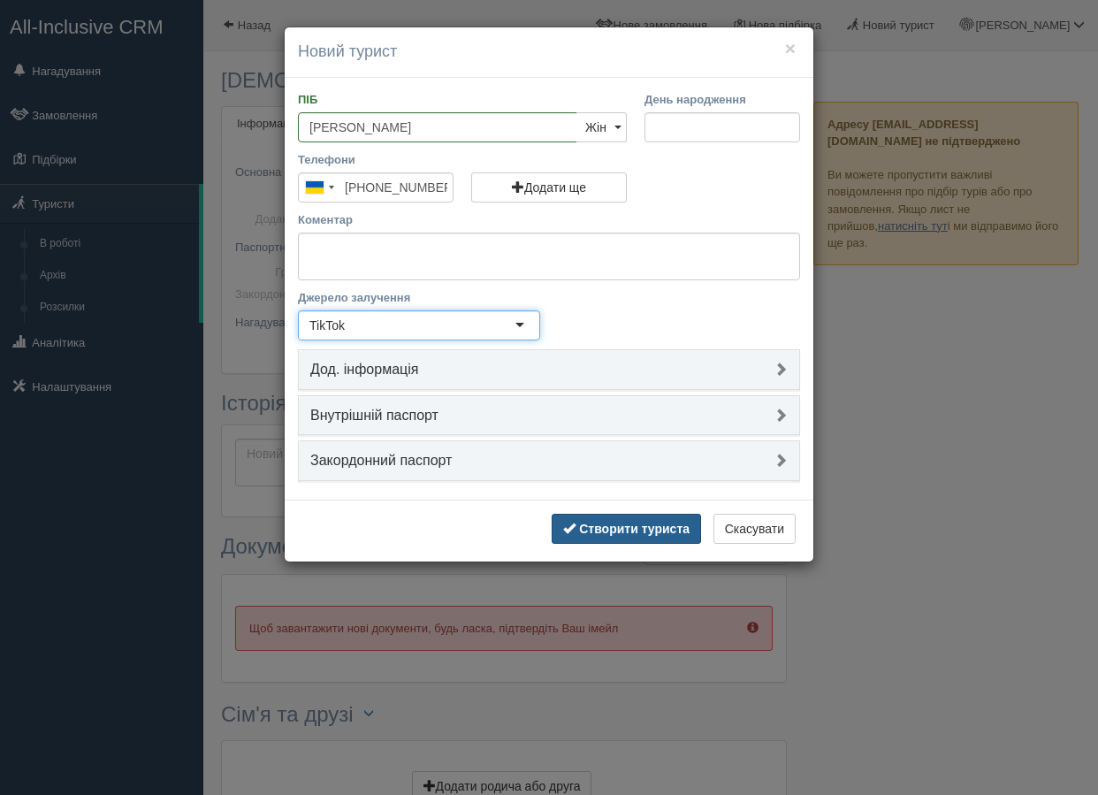
click at [676, 528] on b "Створити туриста" at bounding box center [634, 528] width 110 height 14
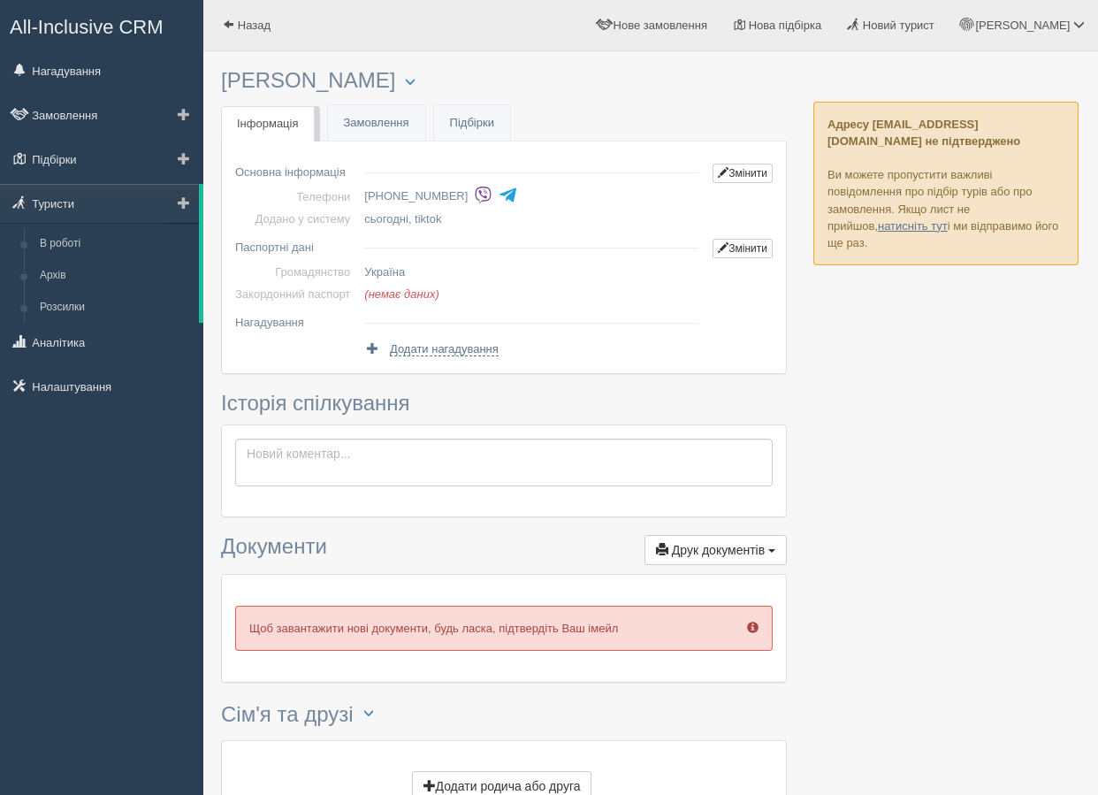
click at [187, 205] on span at bounding box center [184, 202] width 12 height 12
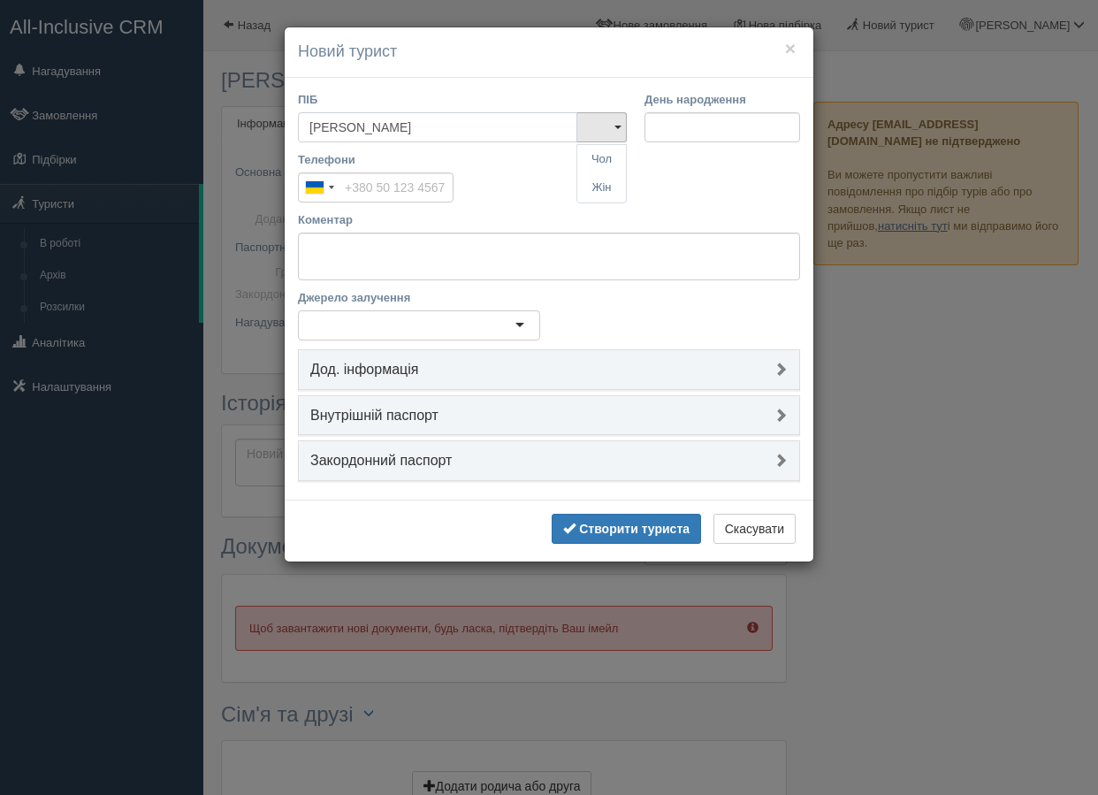
type input "[PERSON_NAME]"
click at [398, 198] on input "Телефони" at bounding box center [376, 187] width 156 height 30
click at [512, 202] on div "Телефони [GEOGRAPHIC_DATA] +380 244 results found [GEOGRAPHIC_DATA] +93 [GEOGRA…" at bounding box center [549, 181] width 520 height 60
click at [432, 321] on div at bounding box center [419, 325] width 242 height 30
click at [415, 183] on input "Телефони" at bounding box center [376, 187] width 156 height 30
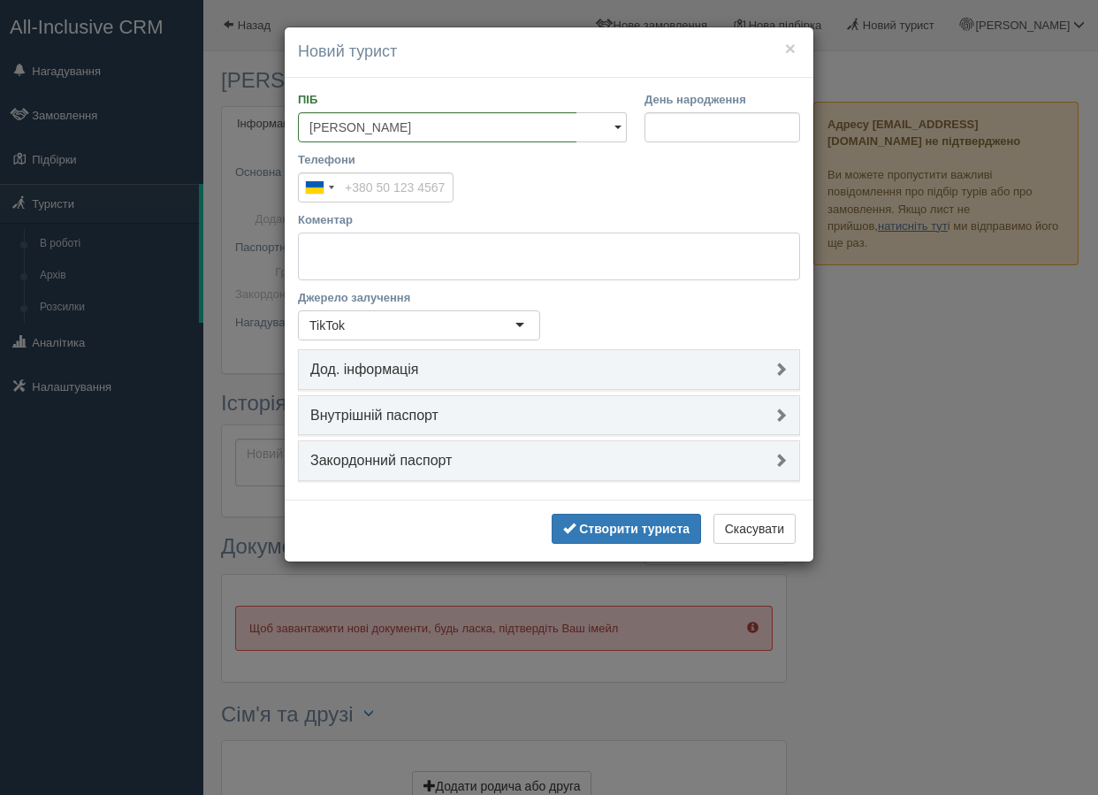
click at [392, 257] on textarea "Коментар" at bounding box center [549, 256] width 502 height 48
paste textarea "@AnnaBelokrulaya"
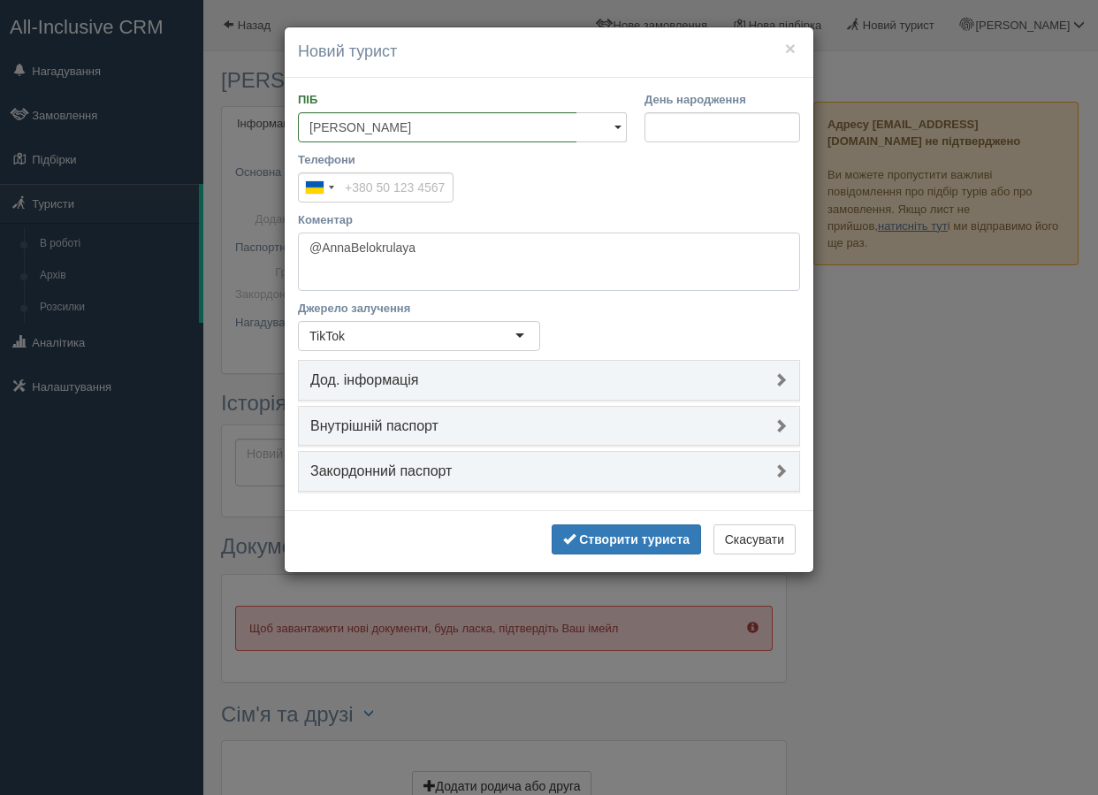
type textarea "@AnnaBelokrulaya"
click at [532, 187] on div "Телефони [GEOGRAPHIC_DATA] +380 244 results found [GEOGRAPHIC_DATA] +93 [GEOGRA…" at bounding box center [549, 181] width 520 height 60
click at [537, 199] on div "Телефони [GEOGRAPHIC_DATA] +380 244 results found [GEOGRAPHIC_DATA] +93 [GEOGRA…" at bounding box center [549, 181] width 520 height 60
click at [658, 540] on b "Створити туриста" at bounding box center [634, 539] width 110 height 14
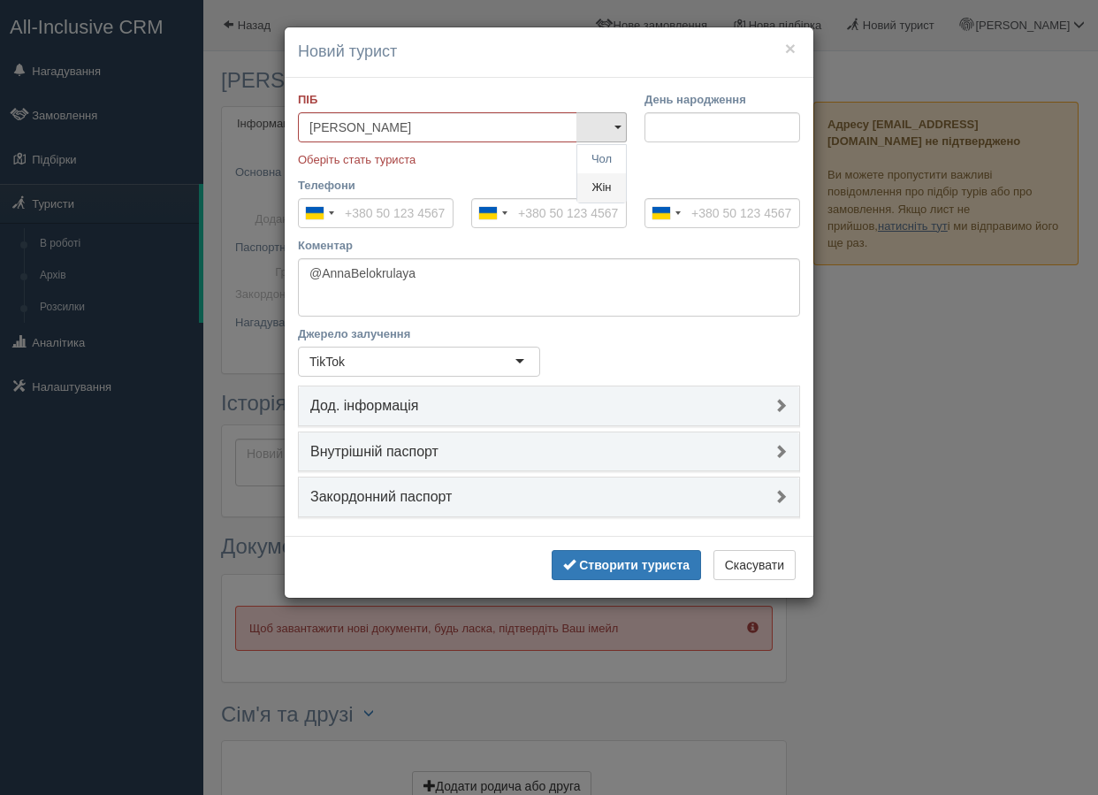
click at [598, 190] on link "Жін" at bounding box center [601, 187] width 49 height 29
click at [614, 565] on b "Створити туриста" at bounding box center [634, 565] width 110 height 14
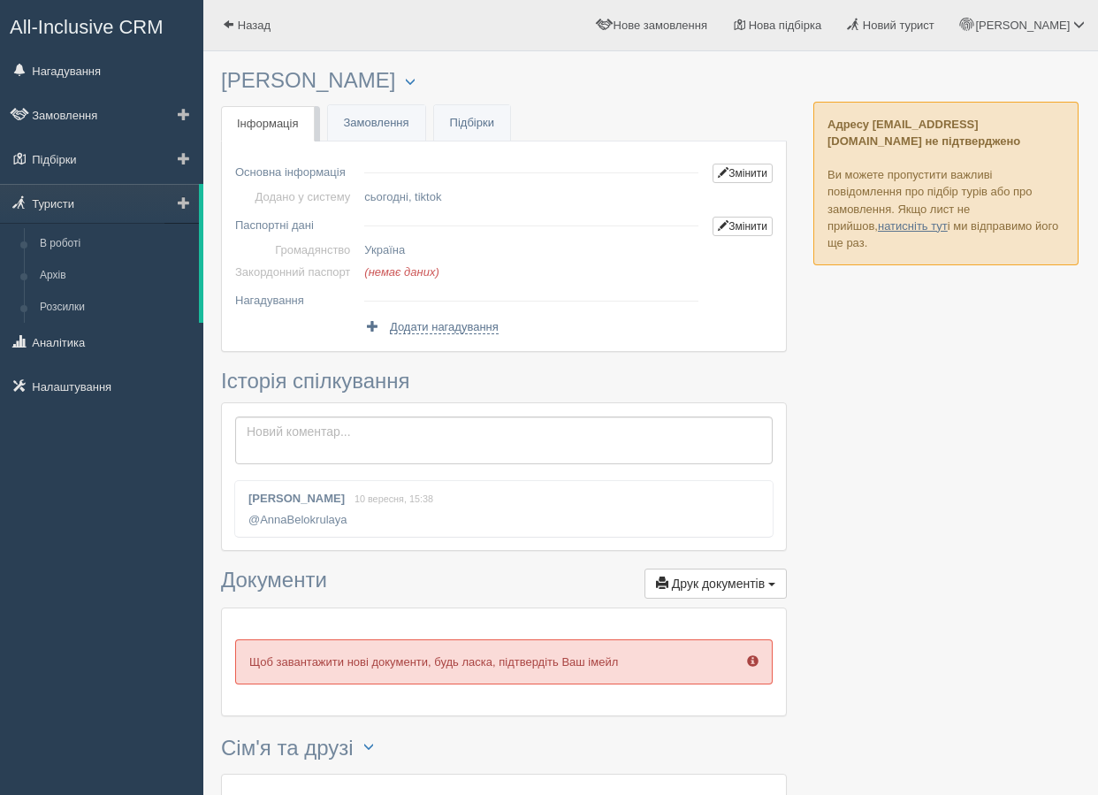
click at [182, 201] on span at bounding box center [184, 202] width 12 height 12
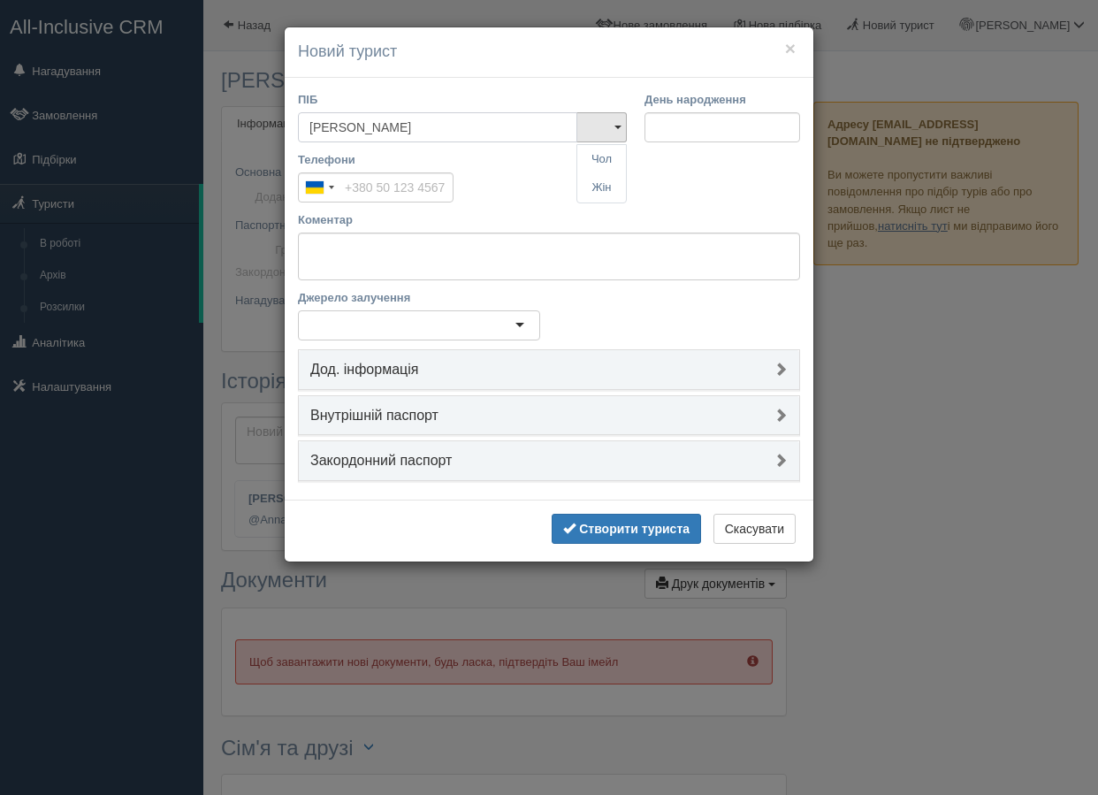
type input "[PERSON_NAME]"
click at [387, 253] on textarea "Коментар" at bounding box center [549, 256] width 502 height 48
paste textarea "@d_sofia9"
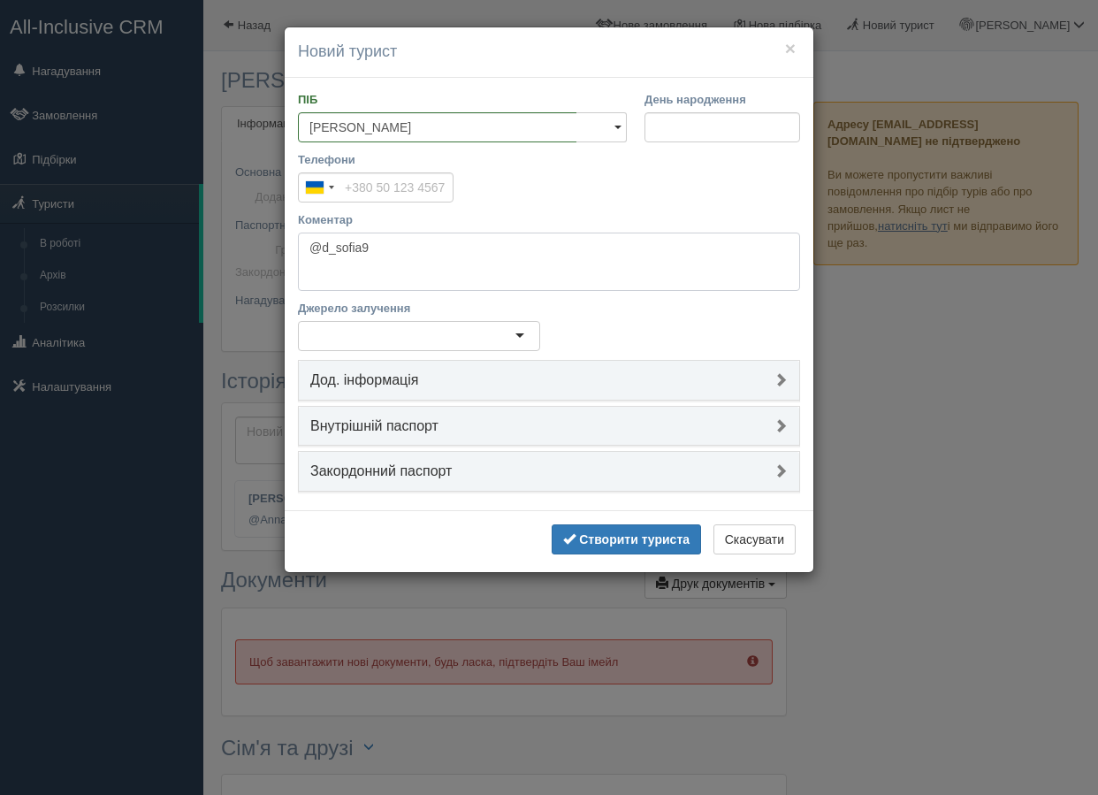
type textarea "@d_sofia9"
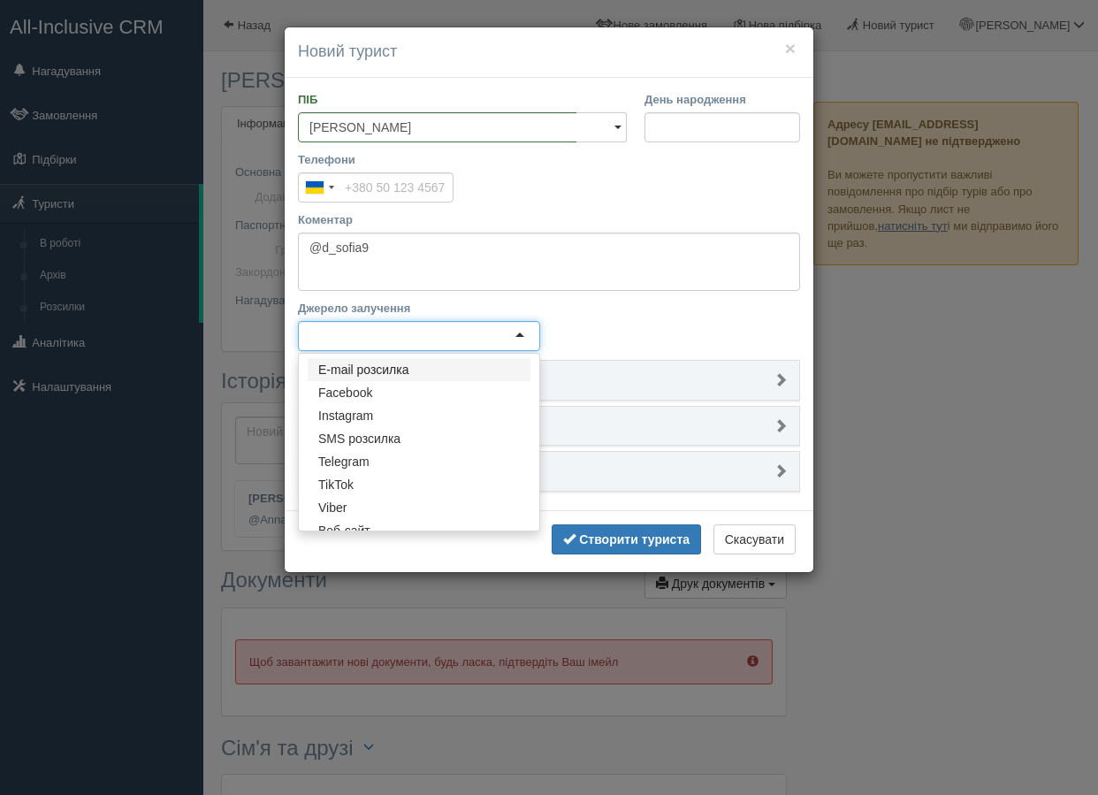
click at [385, 336] on div at bounding box center [419, 336] width 242 height 30
click at [423, 328] on div "TikTok" at bounding box center [419, 336] width 242 height 30
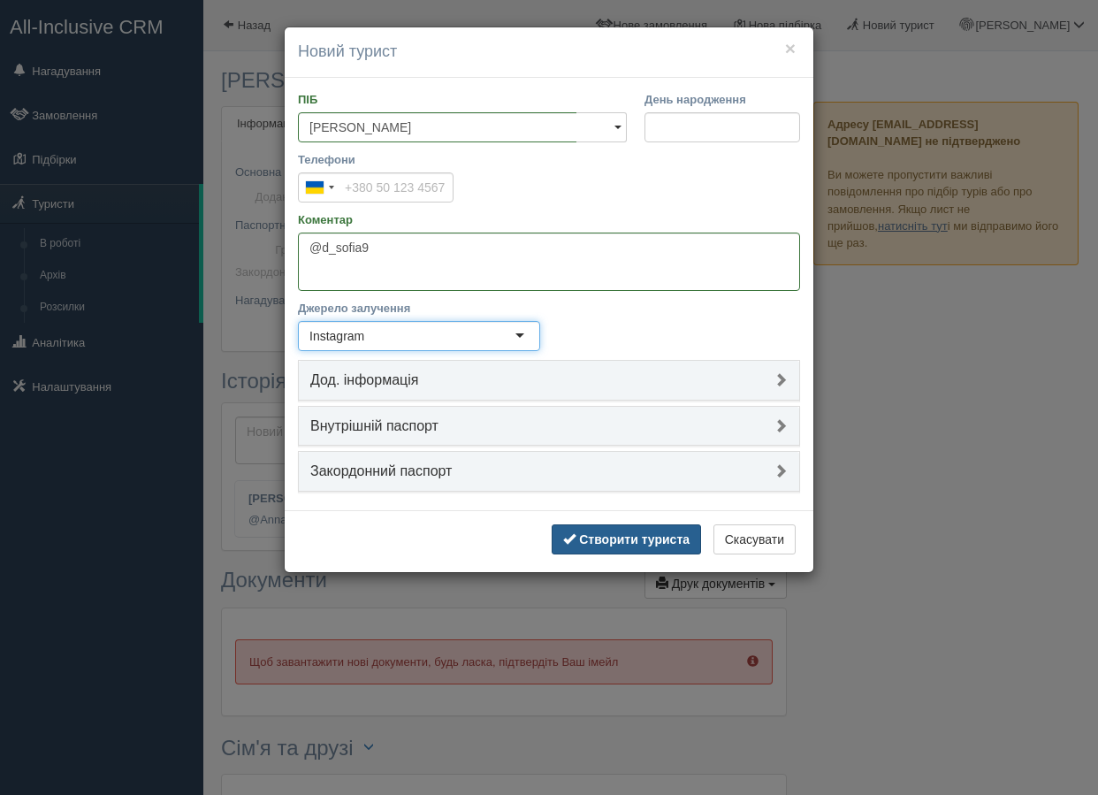
click at [582, 532] on b "Створити туриста" at bounding box center [634, 539] width 110 height 14
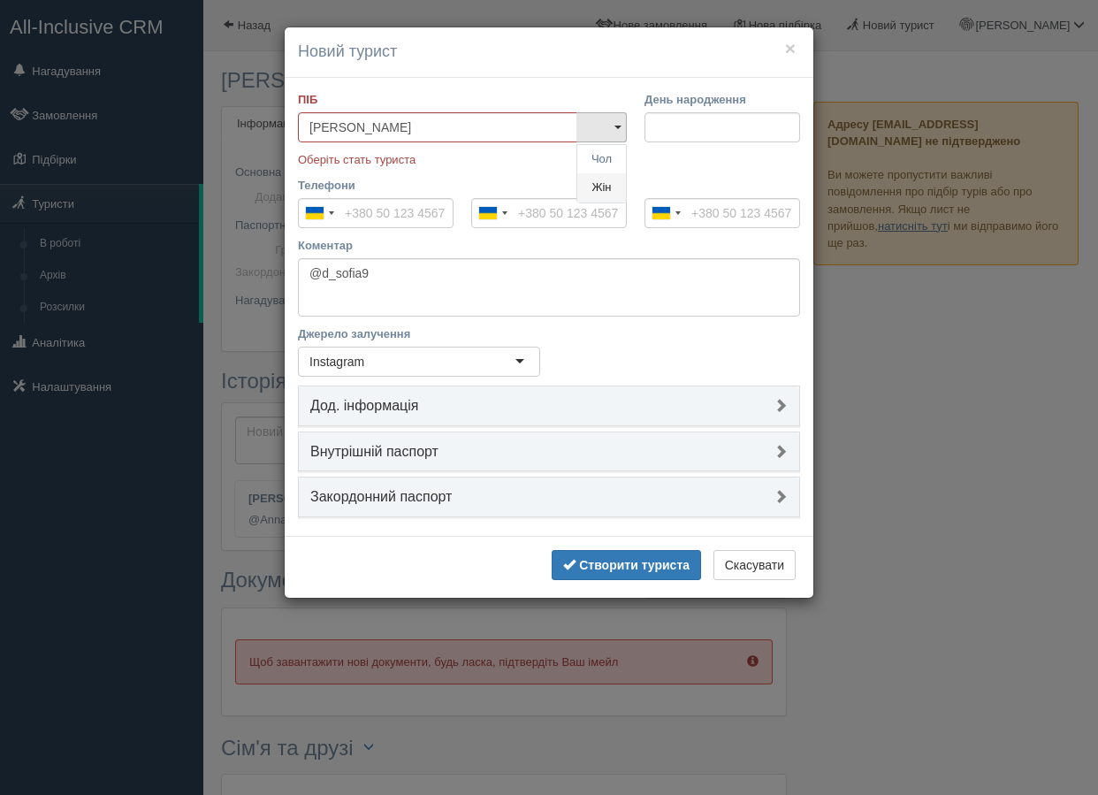
click at [598, 188] on link "Жін" at bounding box center [601, 187] width 49 height 29
click at [591, 553] on button "Створити туриста" at bounding box center [626, 565] width 149 height 30
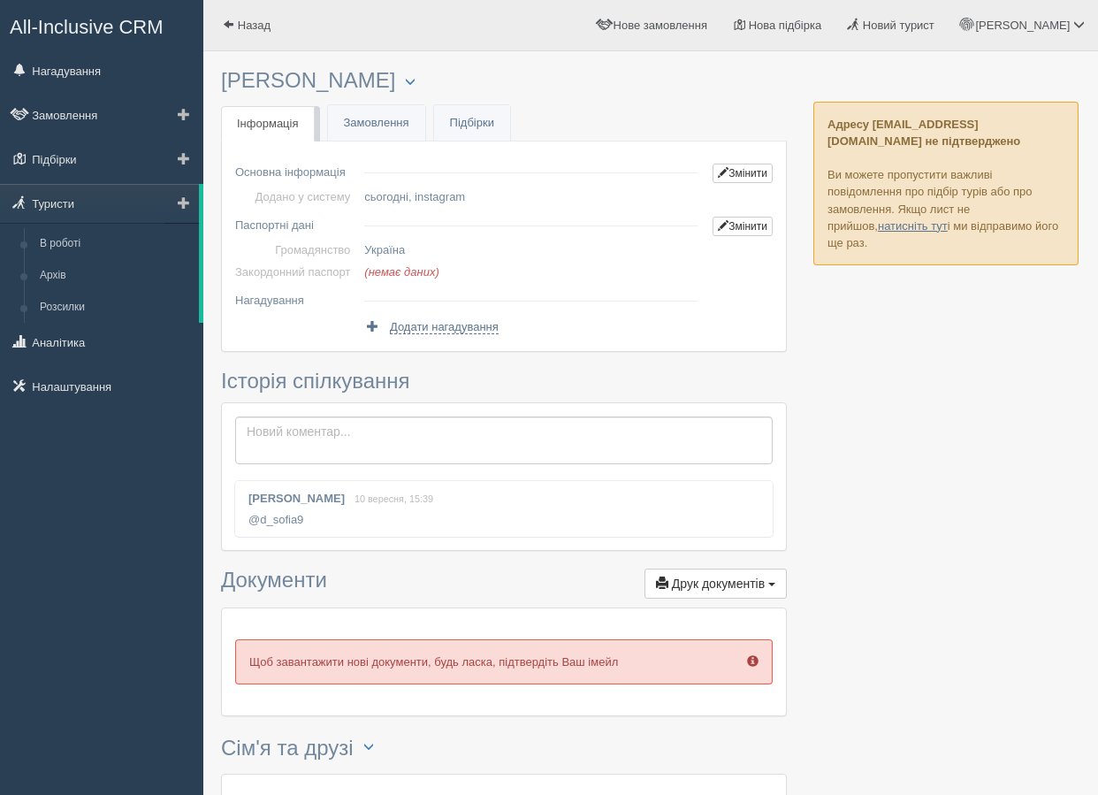
click at [187, 199] on span at bounding box center [184, 202] width 12 height 12
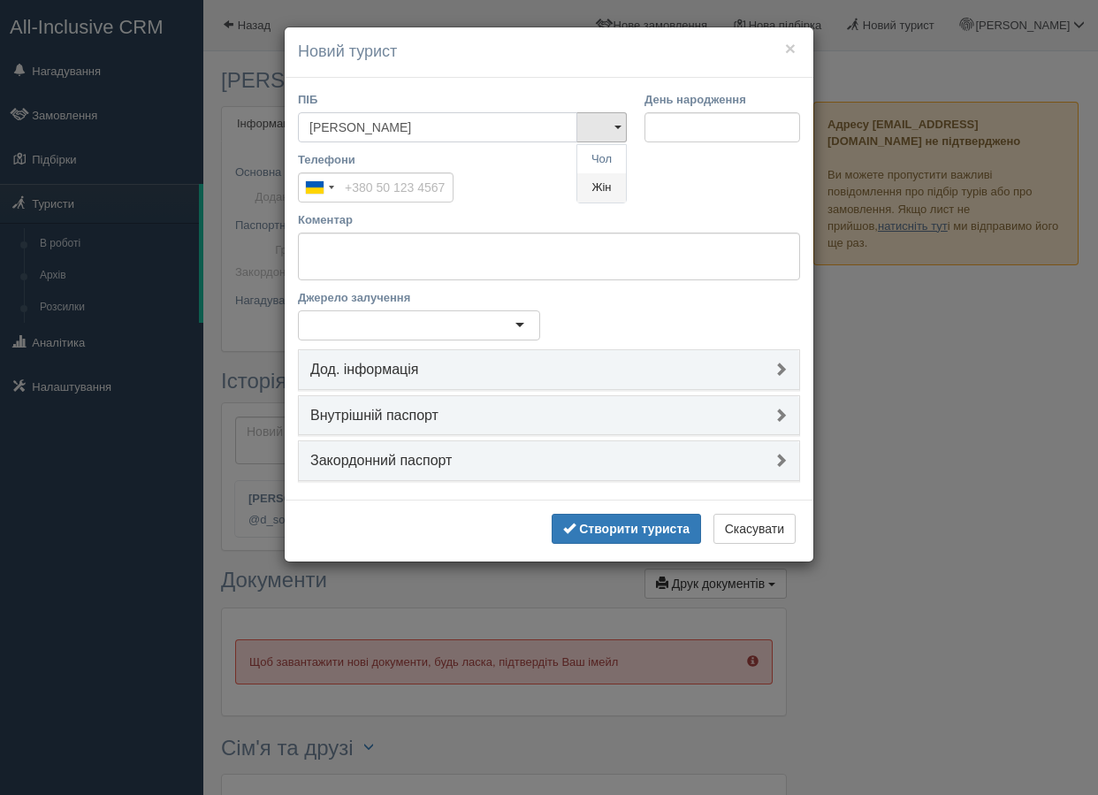
type input "[PERSON_NAME]"
click at [601, 194] on link "Жін" at bounding box center [601, 187] width 49 height 29
click at [410, 335] on div at bounding box center [419, 325] width 242 height 30
click at [403, 261] on textarea "Коментар" at bounding box center [549, 256] width 502 height 48
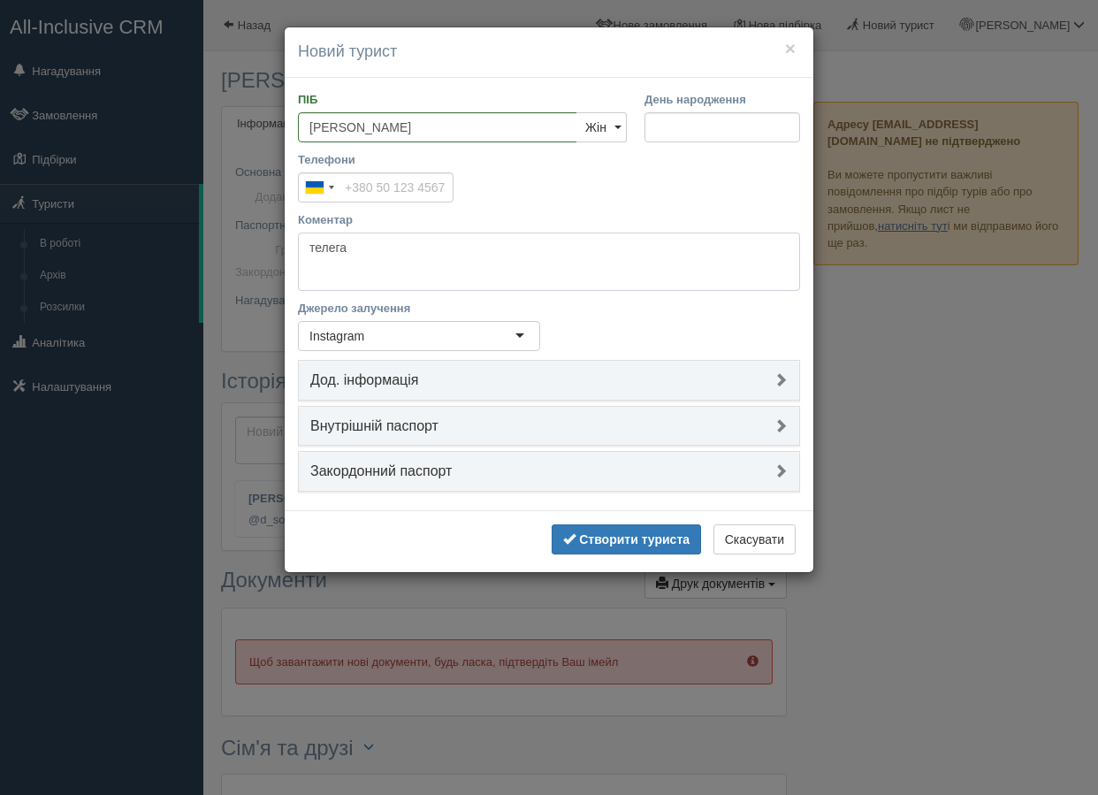
type textarea "телега"
click at [598, 572] on div "× Новий турист ПІБ Вика Виктория Чол Жін Жін Чол Жін День народження Телефони U…" at bounding box center [549, 300] width 530 height 546
click at [592, 544] on b "Створити туриста" at bounding box center [634, 539] width 110 height 14
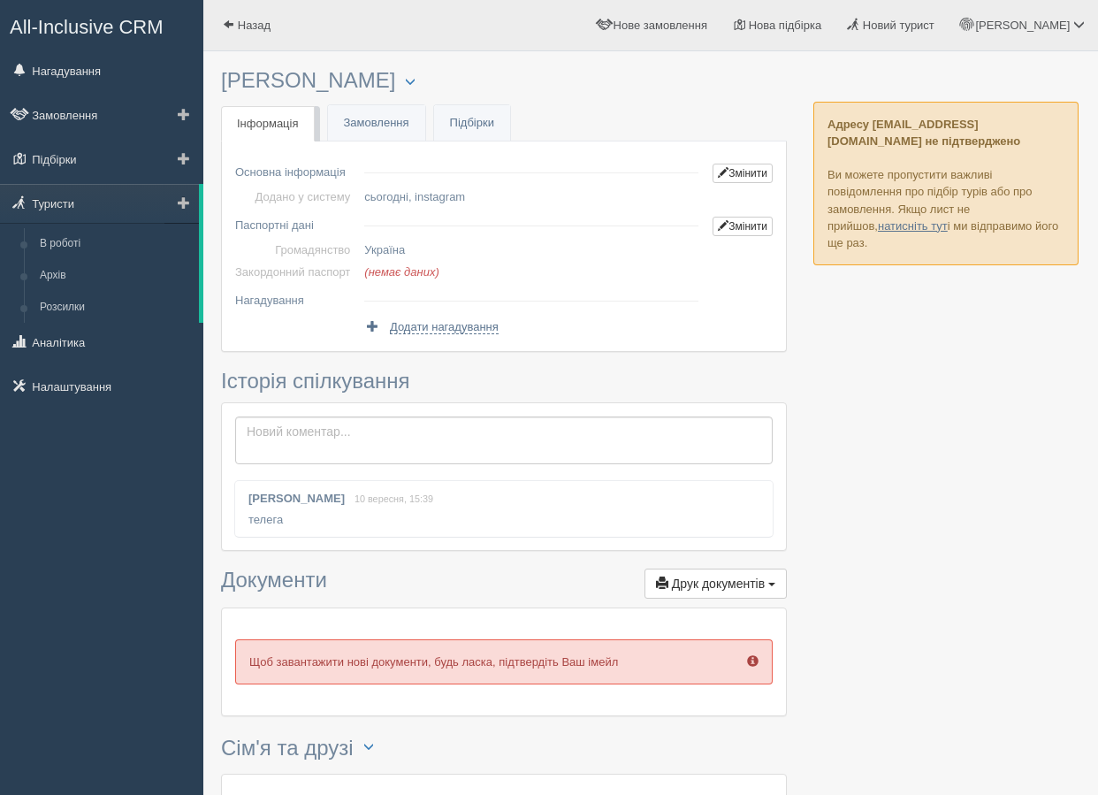
click at [179, 206] on span at bounding box center [184, 202] width 12 height 12
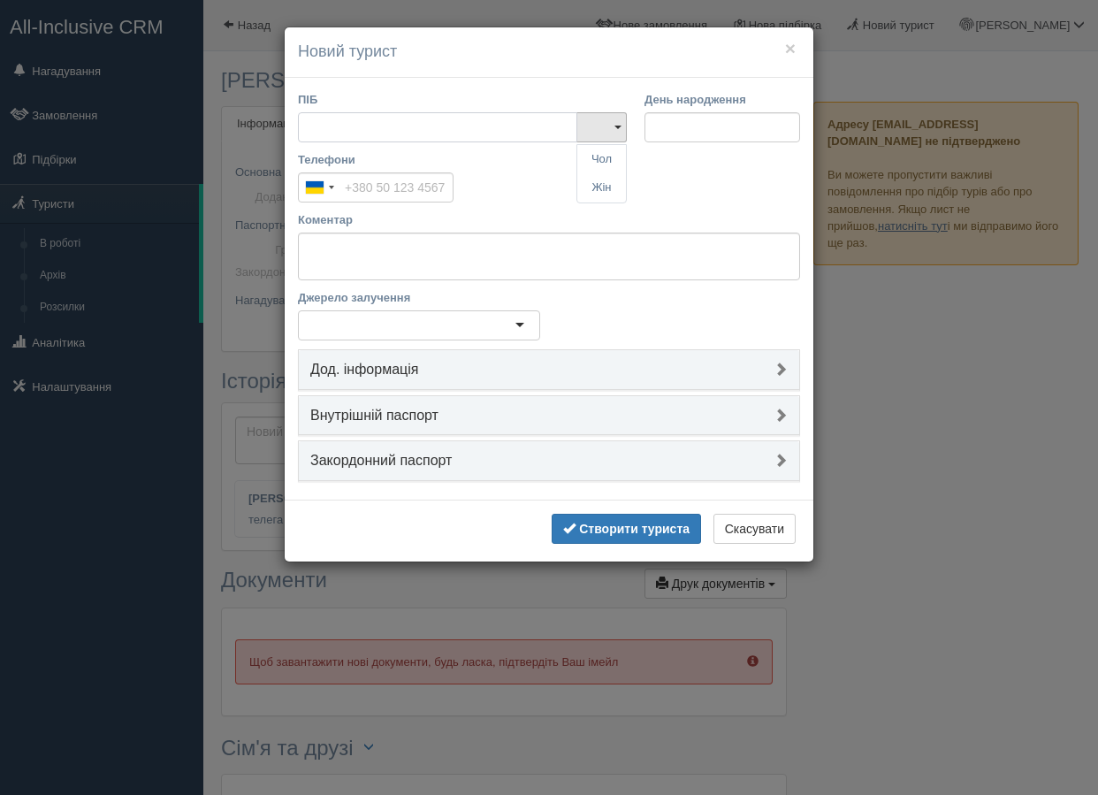
type input "О"
type input "j"
click at [360, 194] on input "Телефони" at bounding box center [376, 187] width 156 height 30
type input "[PERSON_NAME]"
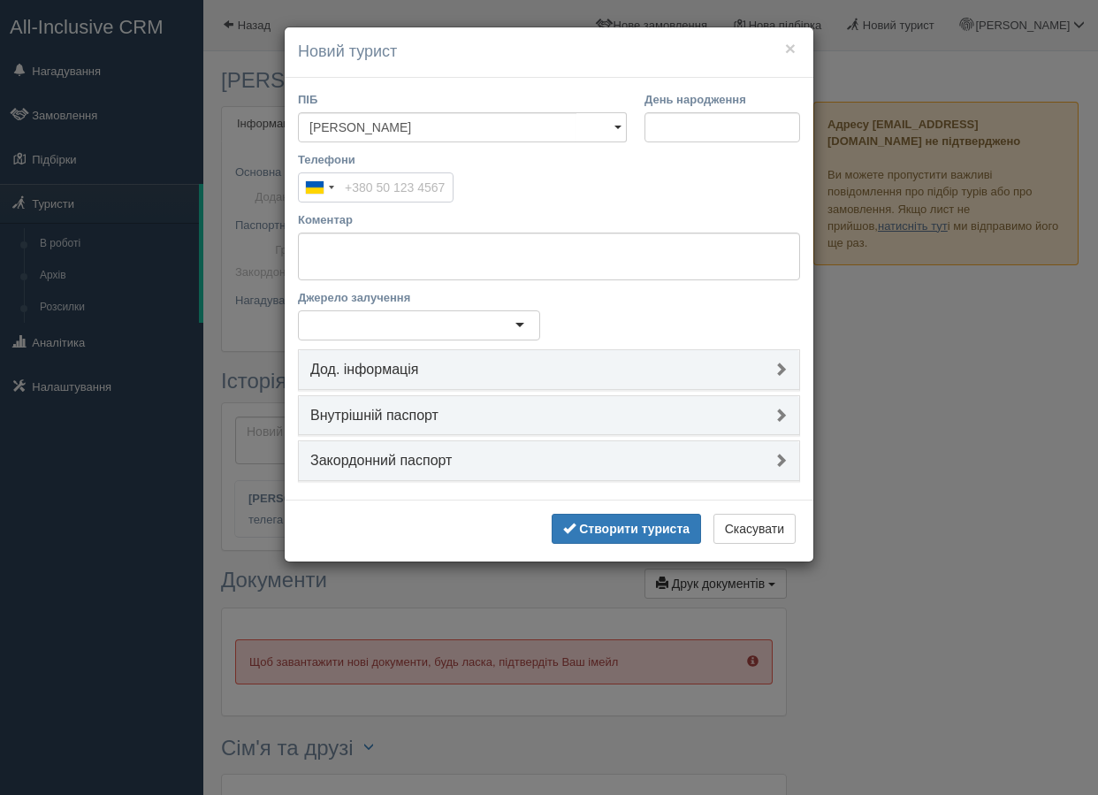
paste input "[PHONE_NUMBER]"
type input "[PHONE_NUMBER]"
click at [415, 249] on textarea "Коментар" at bounding box center [549, 256] width 502 height 48
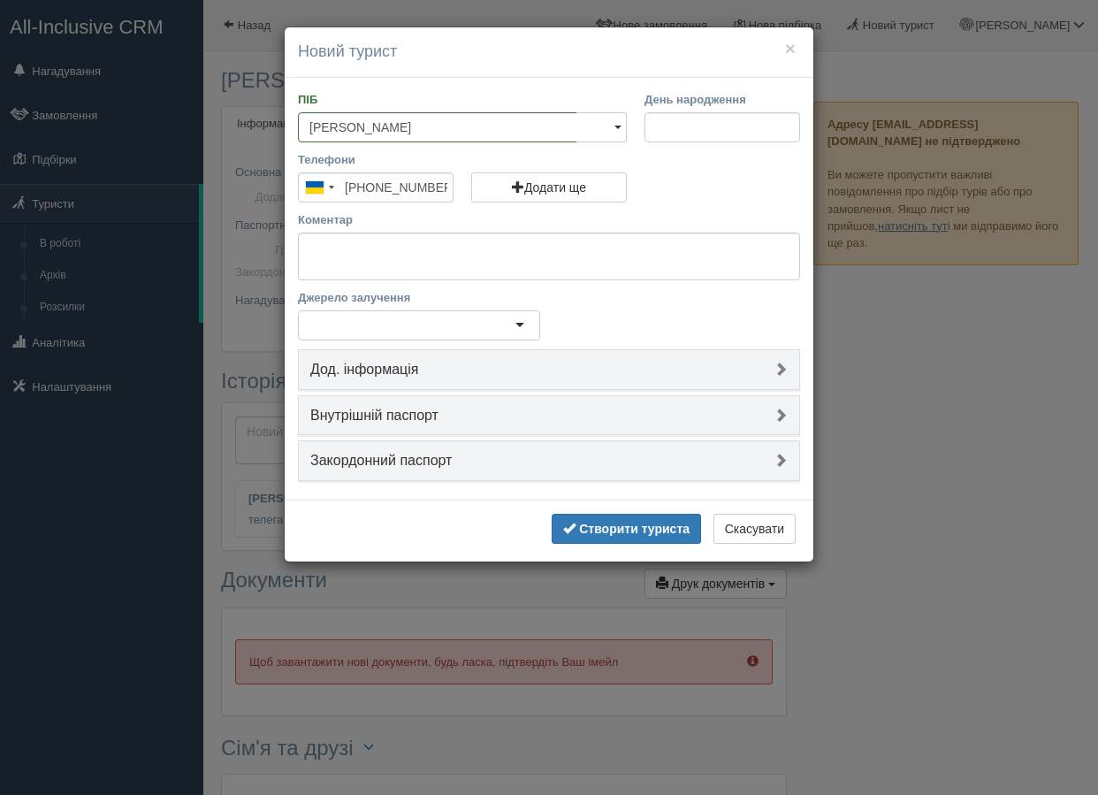
click at [389, 328] on div at bounding box center [419, 325] width 242 height 30
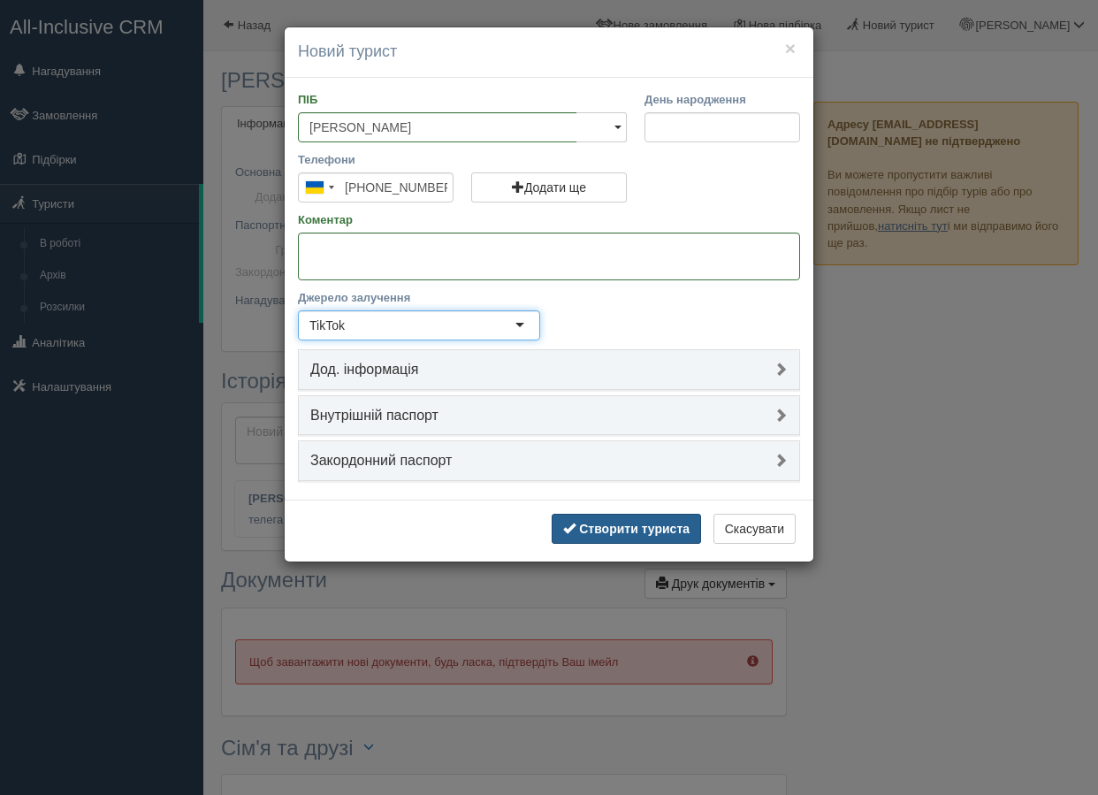
click at [603, 540] on button "Створити туриста" at bounding box center [626, 529] width 149 height 30
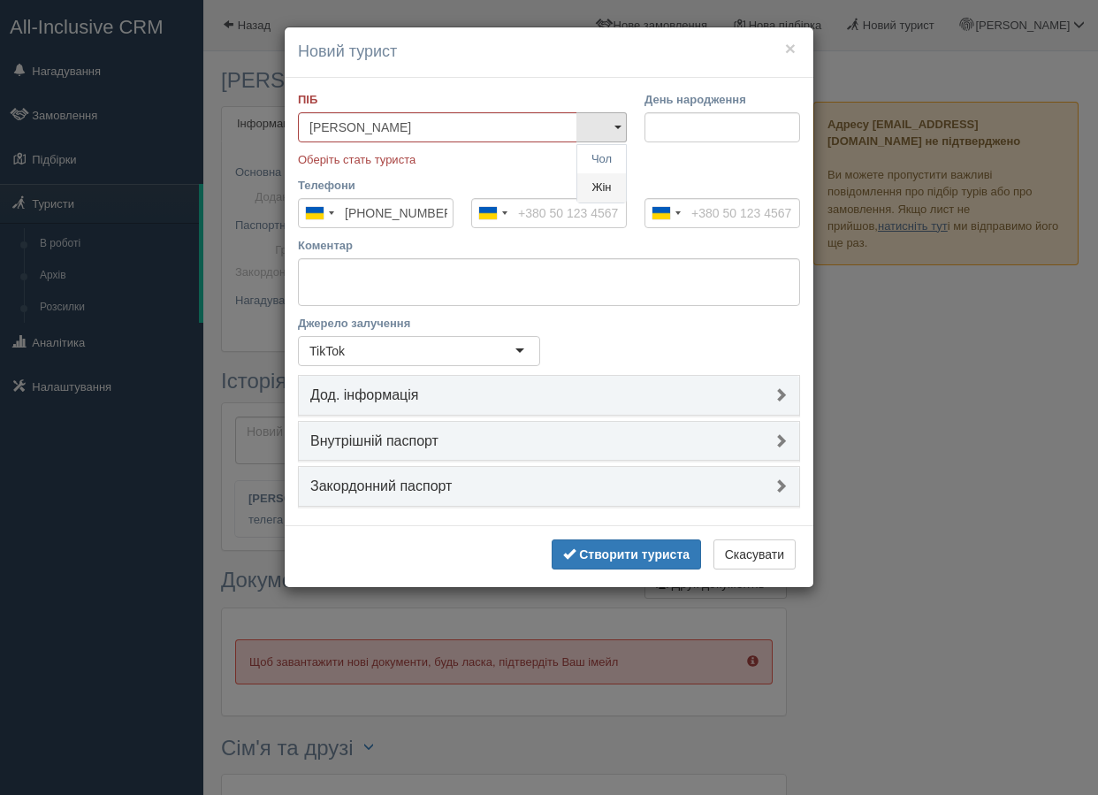
click at [607, 183] on link "Жін" at bounding box center [601, 187] width 49 height 29
click at [608, 557] on b "Створити туриста" at bounding box center [634, 554] width 110 height 14
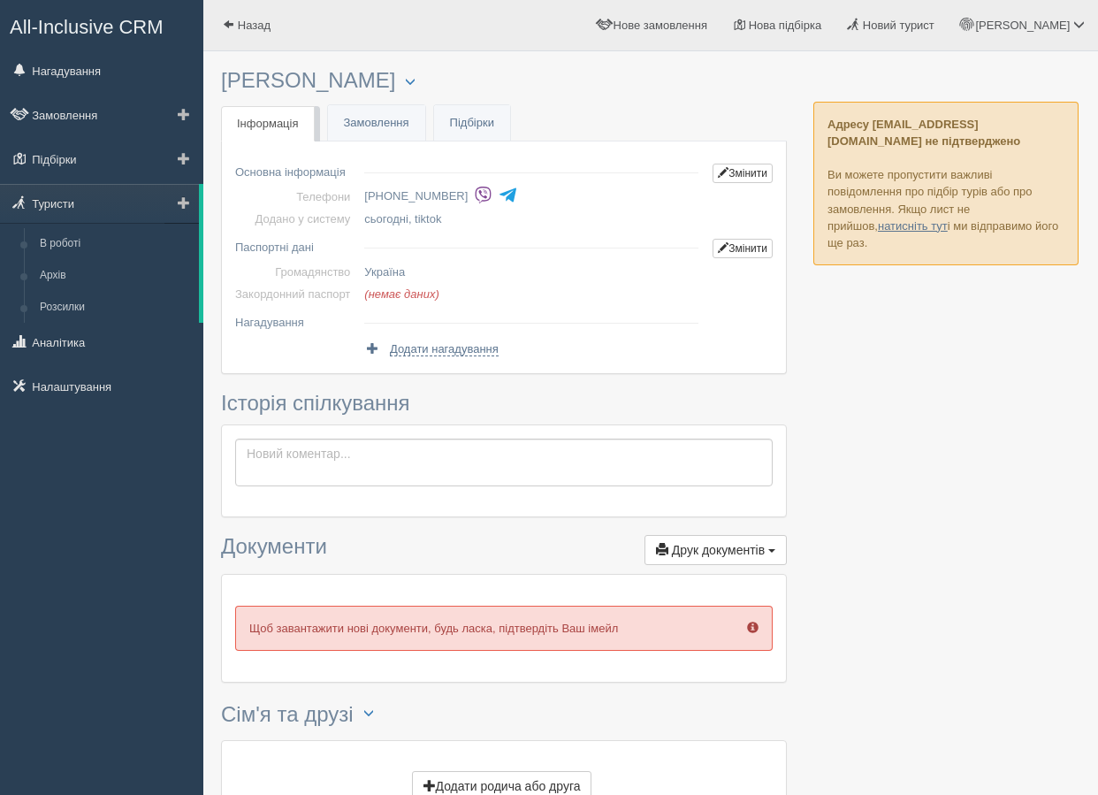
click at [179, 205] on span at bounding box center [184, 202] width 12 height 12
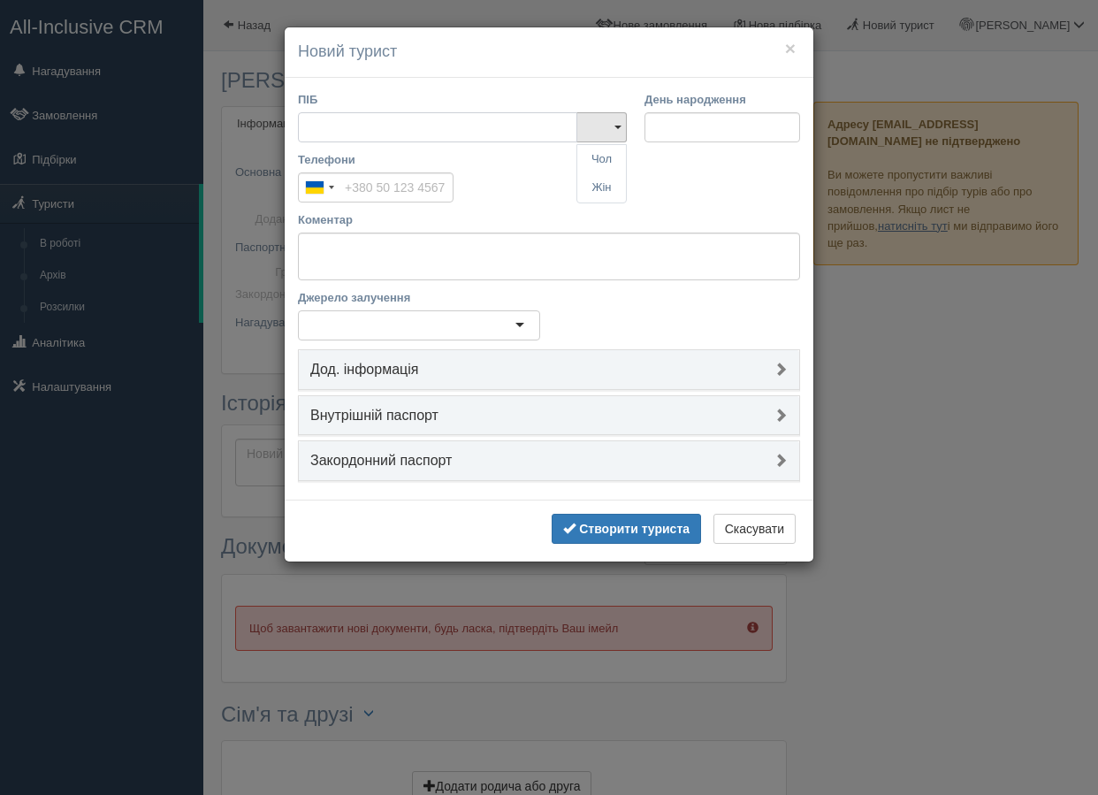
click at [338, 129] on input "ПІБ" at bounding box center [437, 127] width 279 height 30
type input "L"
type input "k"
type input "Л"
type input "Дар'я [PERSON_NAME]"
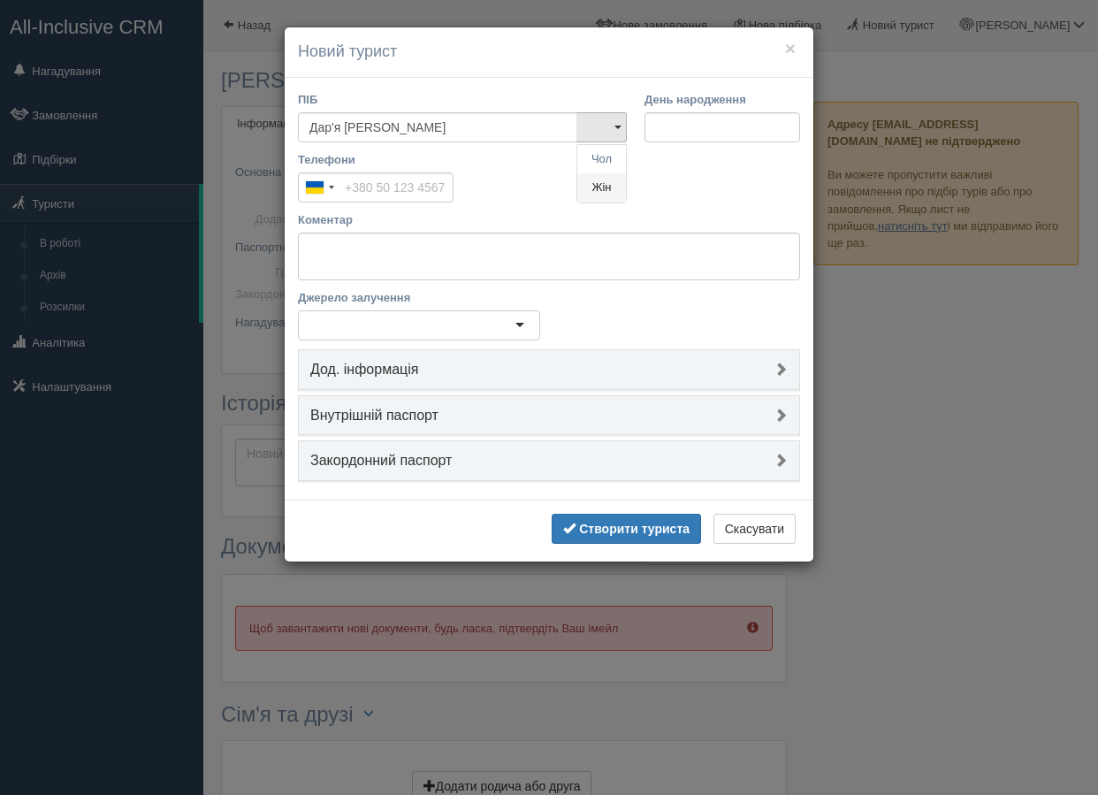
click at [601, 187] on link "Жін" at bounding box center [601, 187] width 49 height 29
click at [353, 184] on input "Телефони" at bounding box center [376, 187] width 156 height 30
click at [353, 257] on textarea "Коментар" at bounding box center [549, 256] width 502 height 48
paste textarea "@markkovaaaaa"
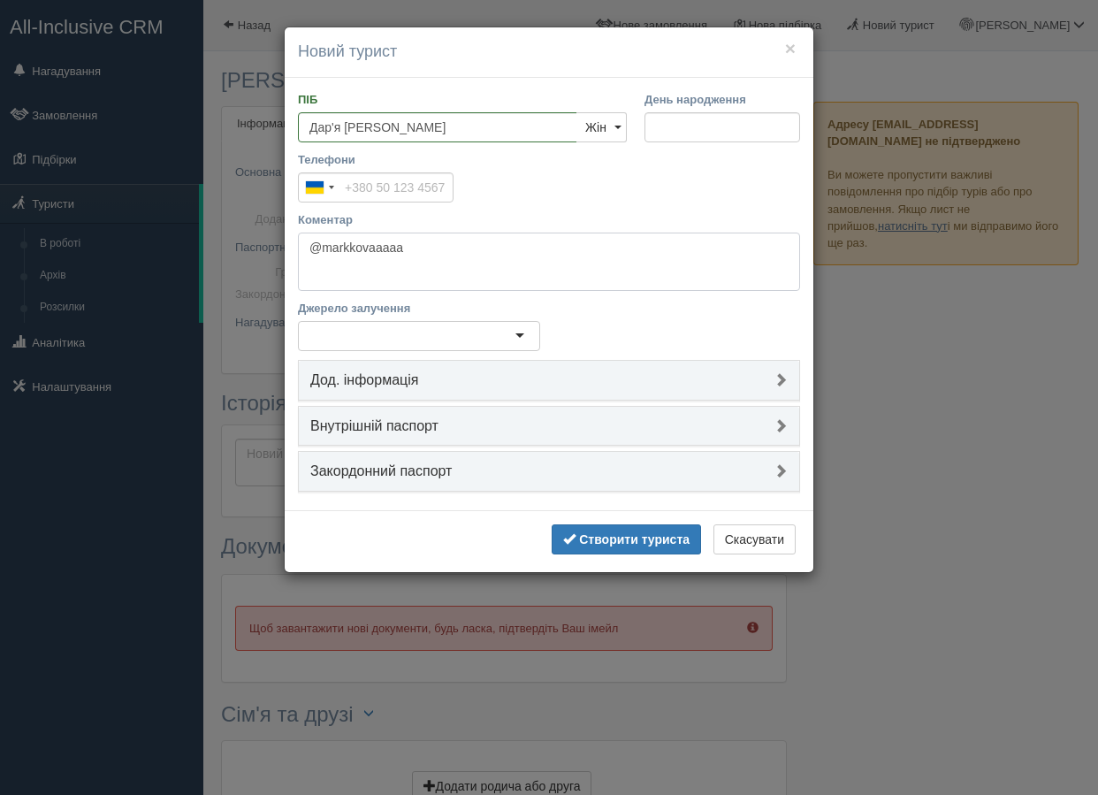
type textarea "@markkovaaaaa"
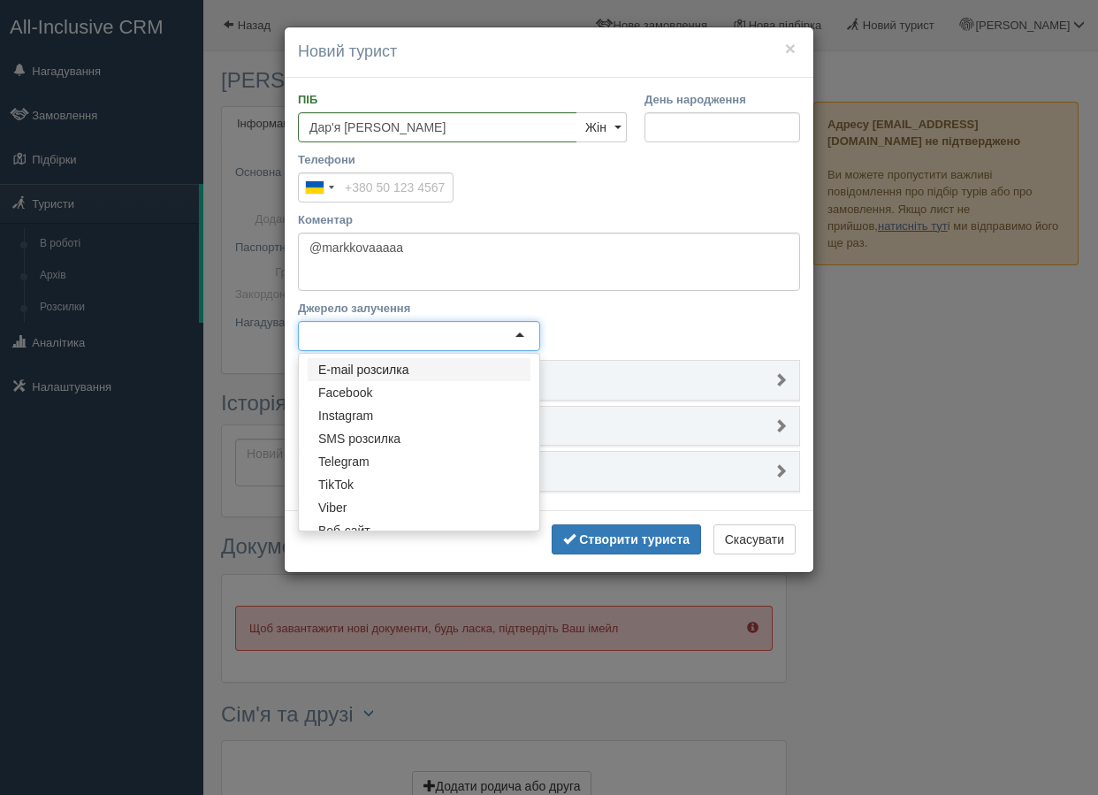
click at [377, 349] on div at bounding box center [419, 336] width 242 height 30
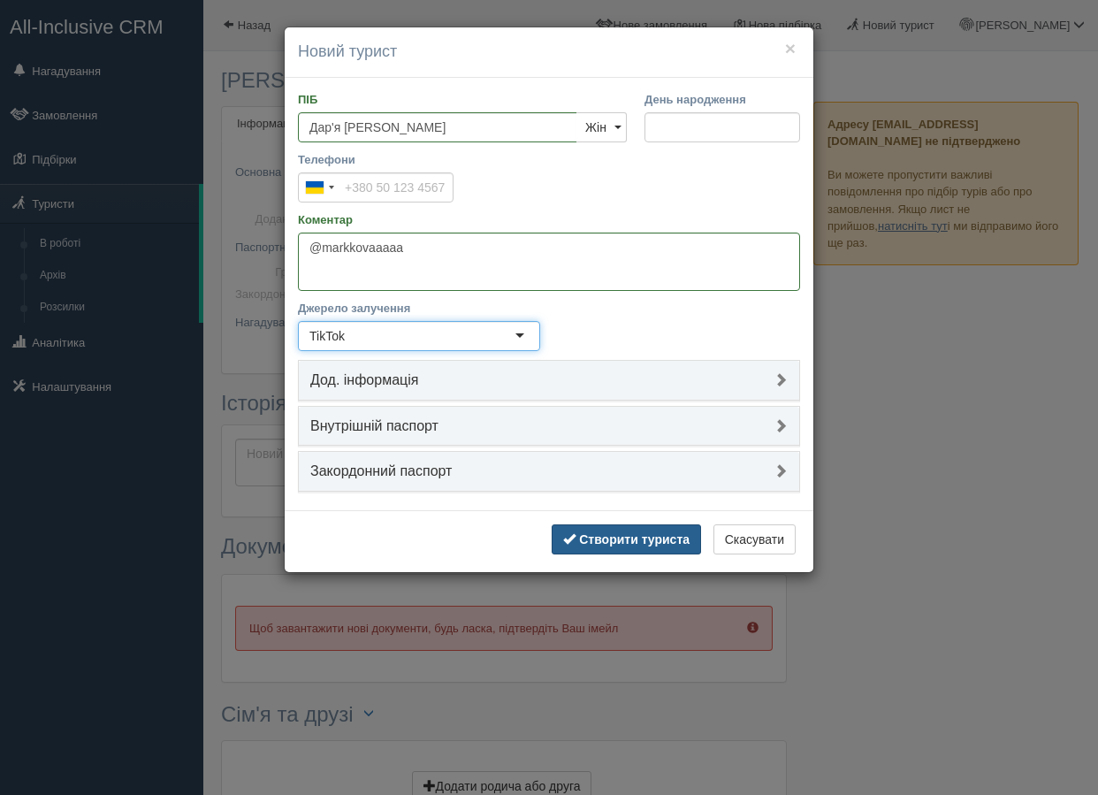
click at [618, 543] on b "Створити туриста" at bounding box center [634, 539] width 110 height 14
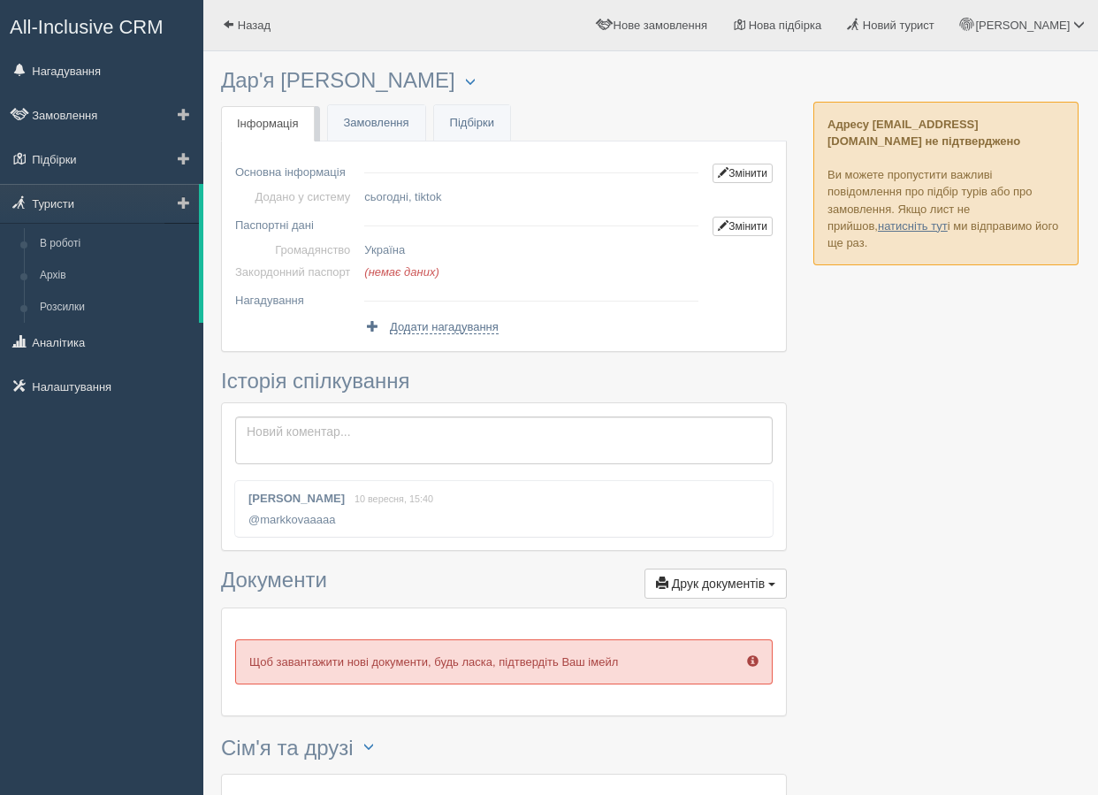
click at [184, 212] on link at bounding box center [181, 203] width 34 height 39
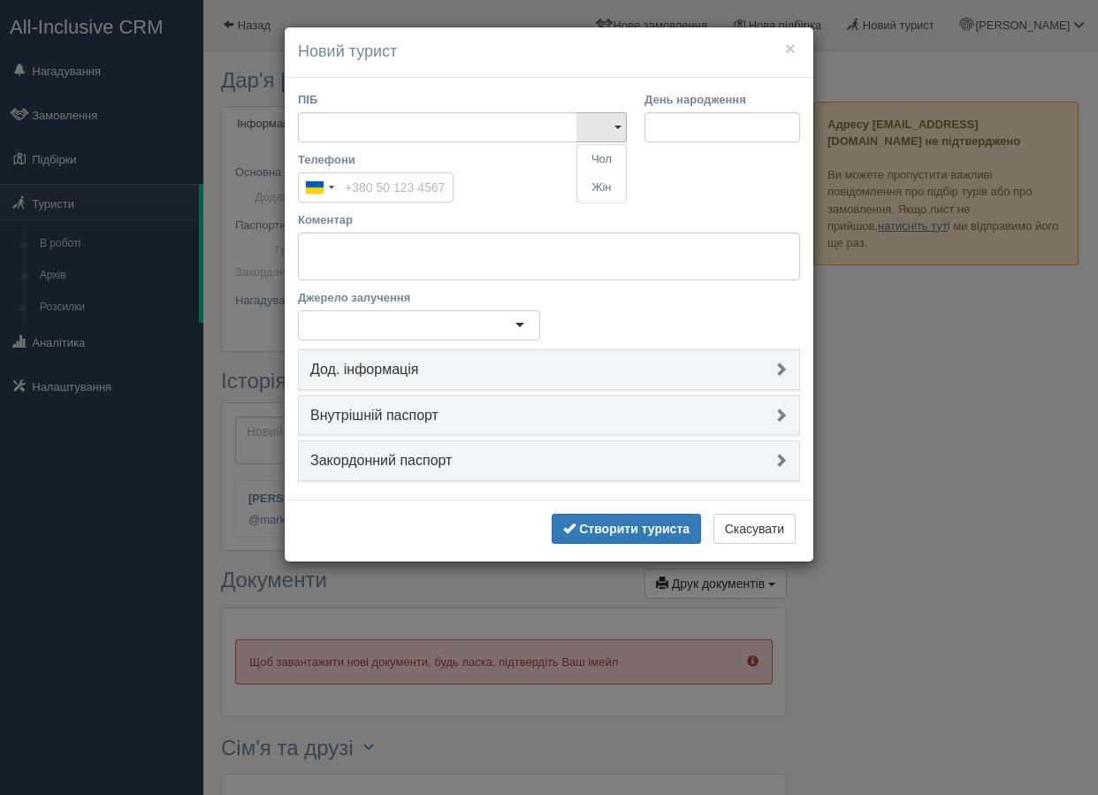
click at [375, 185] on input "Телефони" at bounding box center [376, 187] width 156 height 30
paste input "[PHONE_NUMBER]"
type input "[PHONE_NUMBER]"
click at [602, 123] on link at bounding box center [601, 127] width 50 height 30
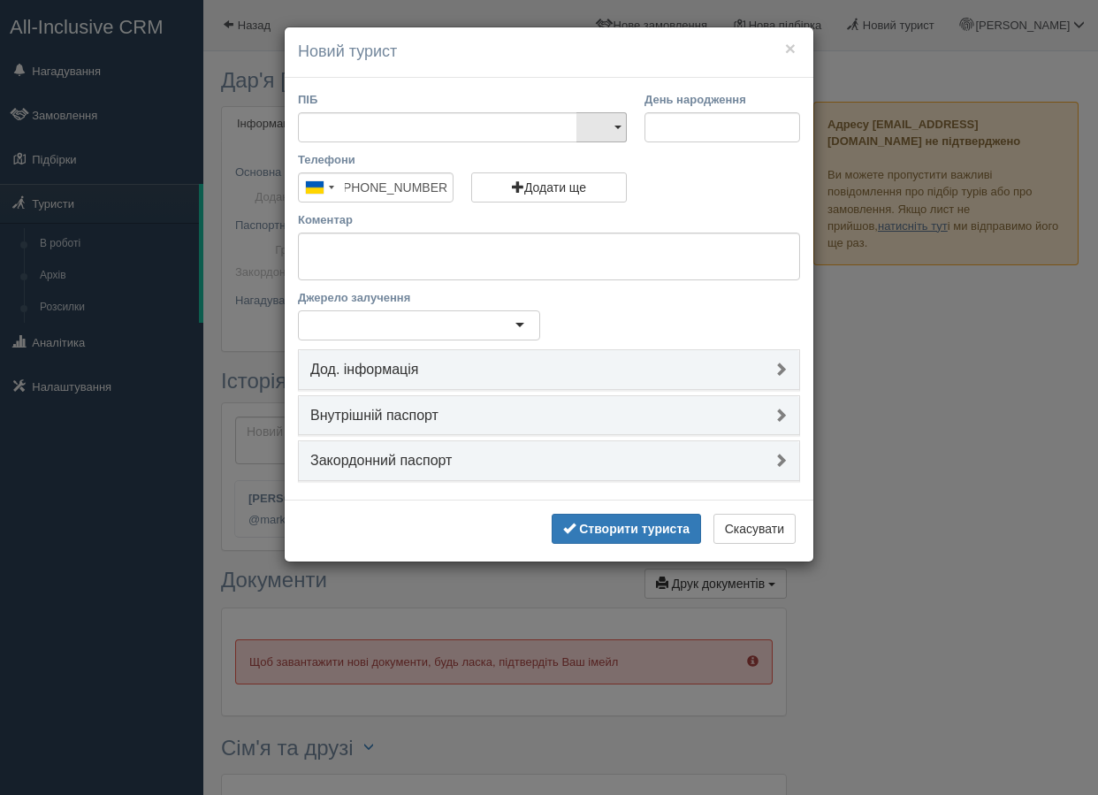
scroll to position [0, 0]
click at [604, 157] on link "Чол" at bounding box center [601, 159] width 49 height 29
type input "Виктор"
click at [406, 318] on div at bounding box center [419, 325] width 242 height 30
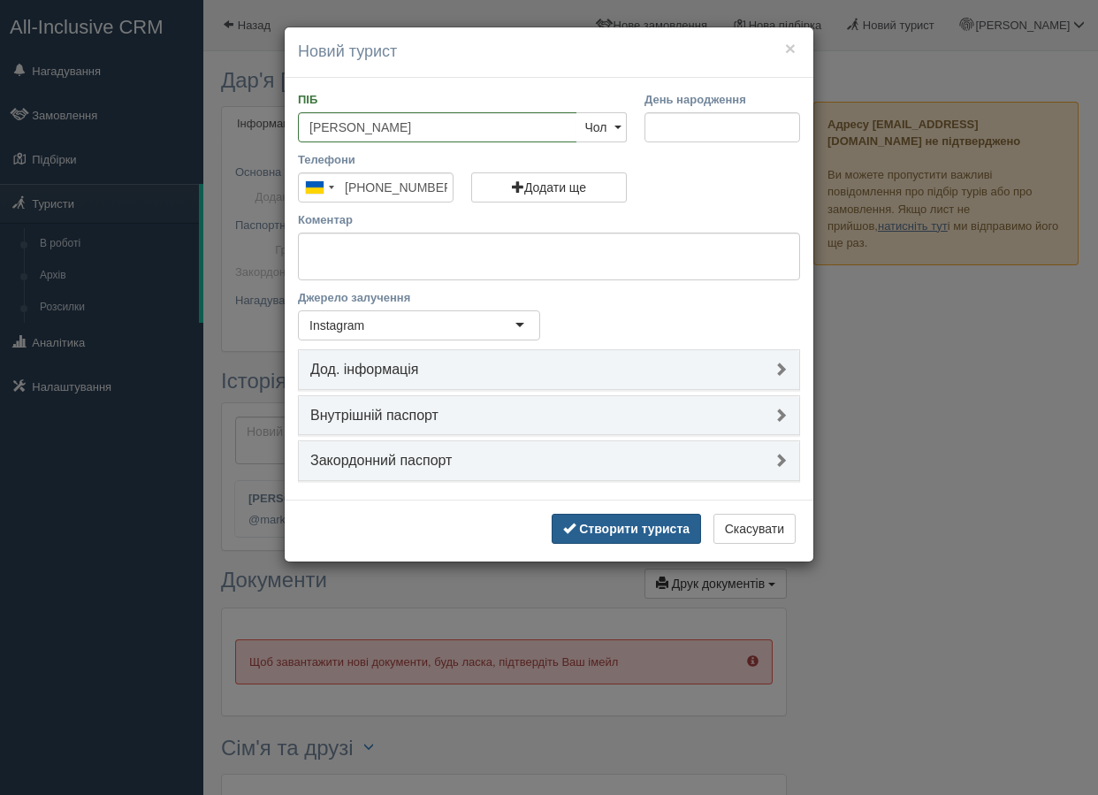
click at [642, 529] on b "Створити туриста" at bounding box center [634, 528] width 110 height 14
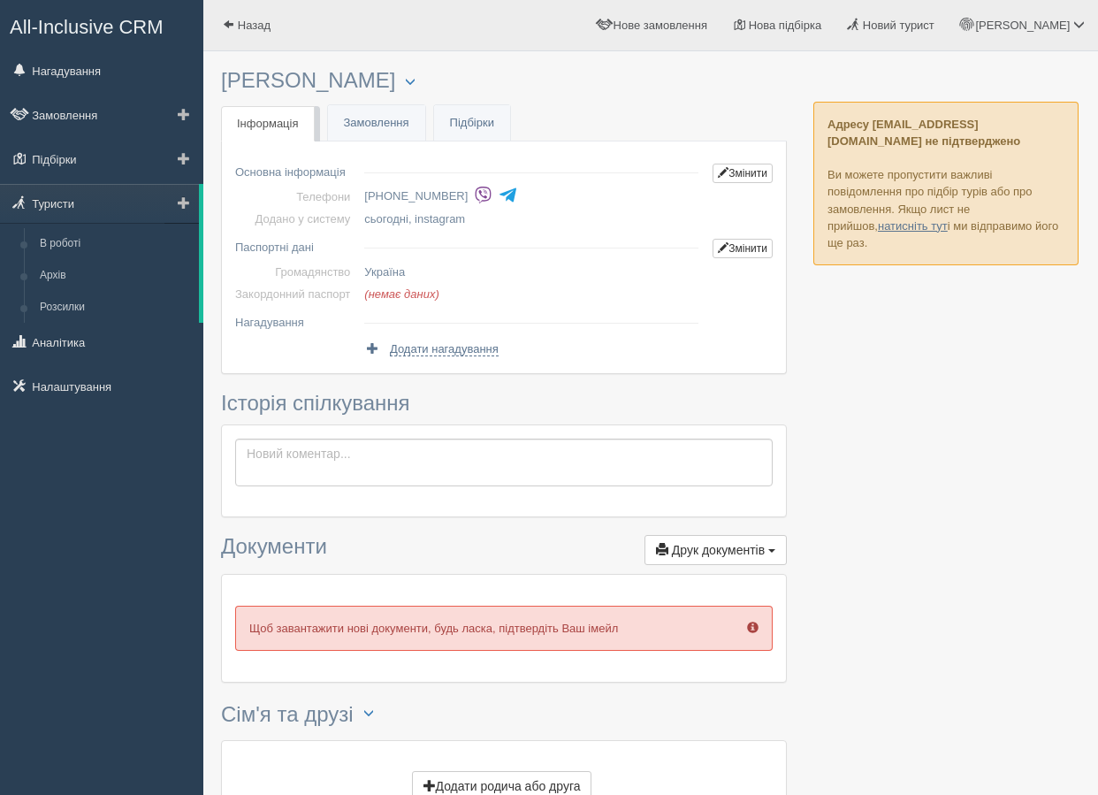
click at [185, 205] on span at bounding box center [184, 202] width 12 height 12
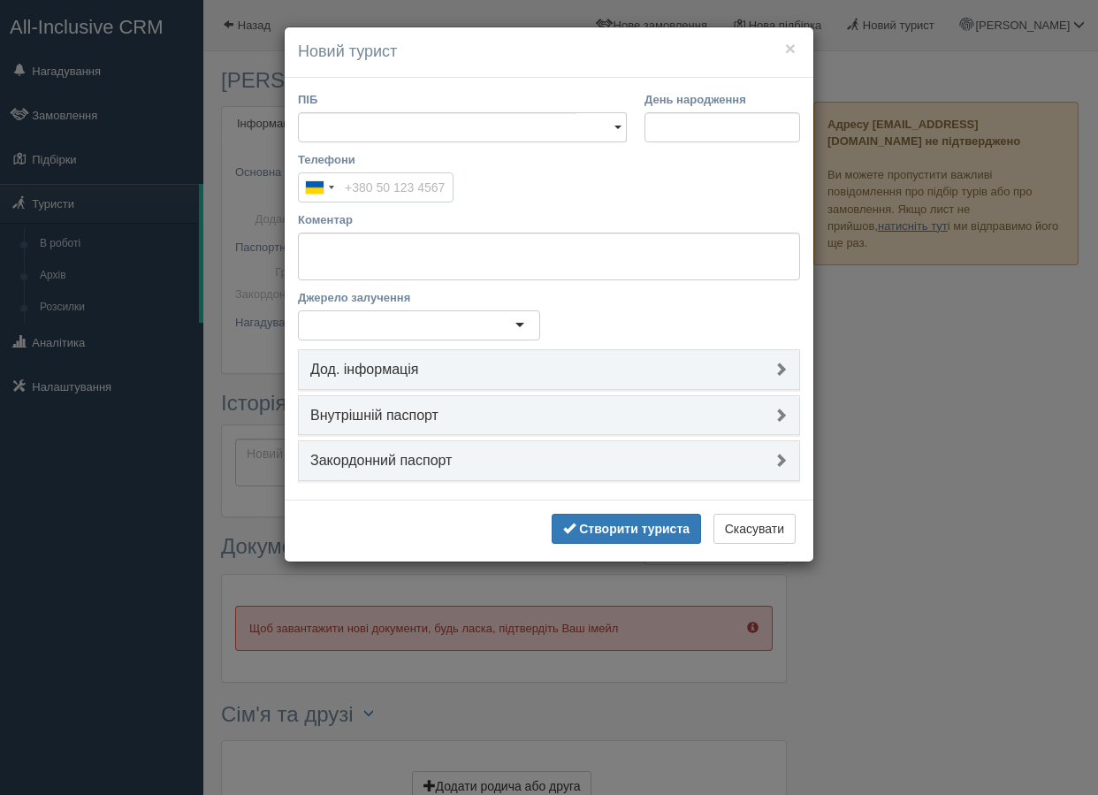
click at [349, 179] on input "Телефони" at bounding box center [376, 187] width 156 height 30
paste input "[PHONE_NUMBER]"
type input "[PHONE_NUMBER]"
click at [339, 129] on input "ПІБ" at bounding box center [437, 127] width 279 height 30
type input "[PERSON_NAME]"
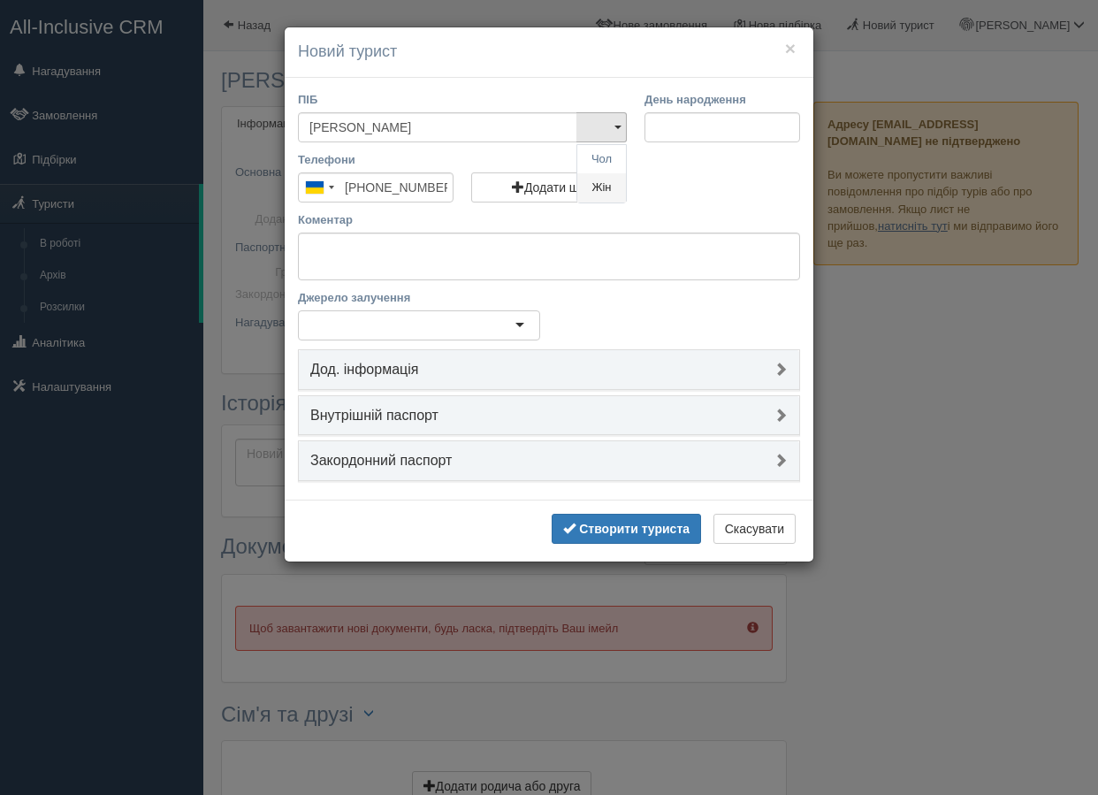
click at [607, 184] on link "Жін" at bounding box center [601, 187] width 49 height 29
click at [480, 339] on div at bounding box center [419, 325] width 242 height 30
click at [600, 527] on b "Створити туриста" at bounding box center [634, 528] width 110 height 14
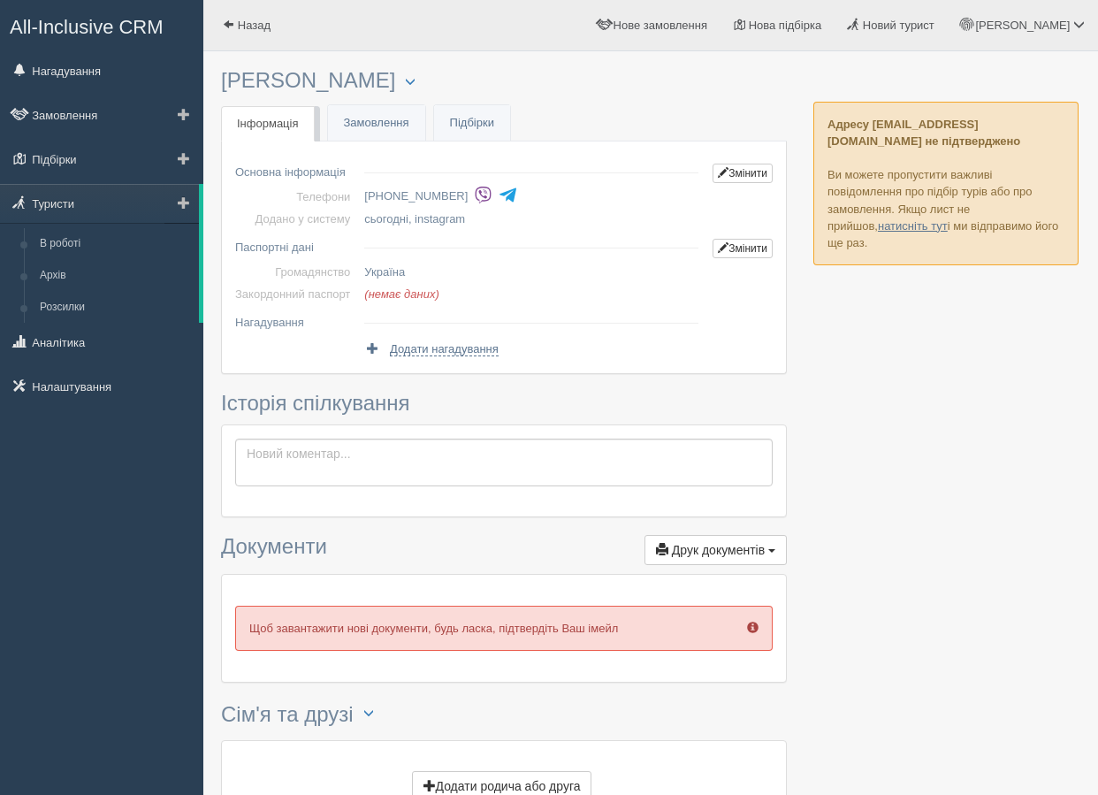
click at [188, 203] on span at bounding box center [184, 202] width 12 height 12
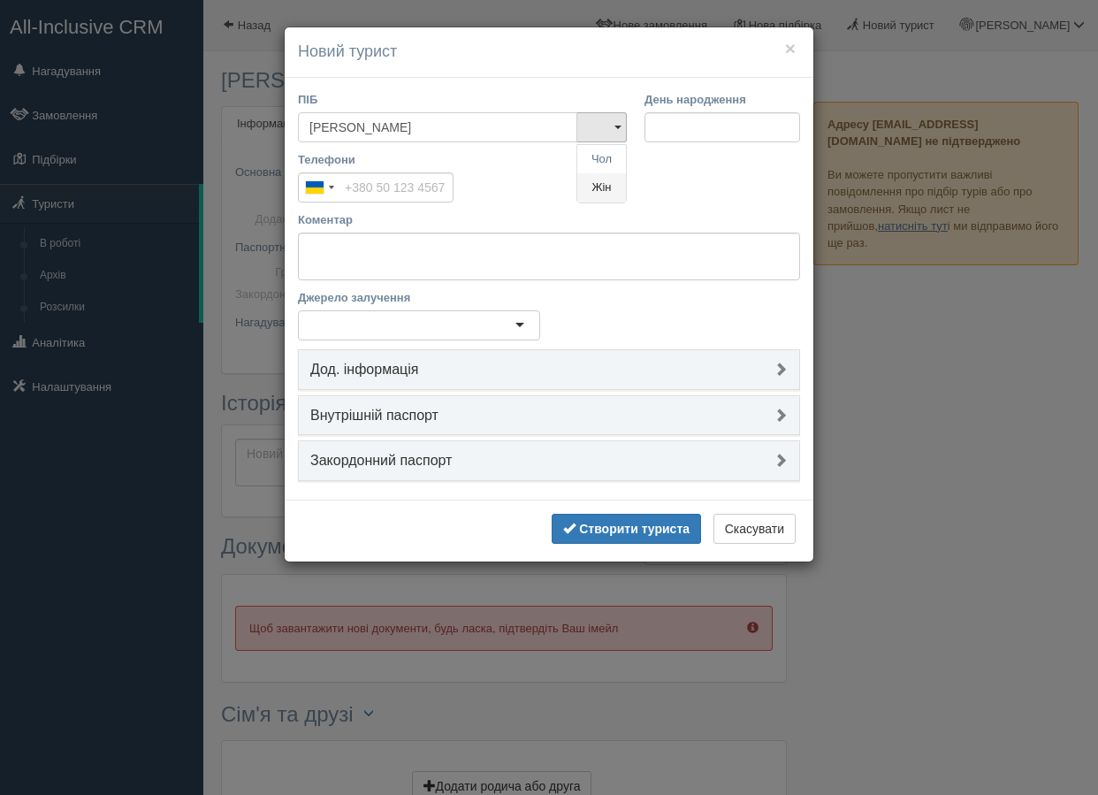
type input "[PERSON_NAME]"
click at [617, 187] on link "Жін" at bounding box center [601, 187] width 49 height 29
click at [400, 179] on input "Телефони" at bounding box center [376, 187] width 156 height 30
paste input "[PHONE_NUMBER]"
type input "[PHONE_NUMBER]"
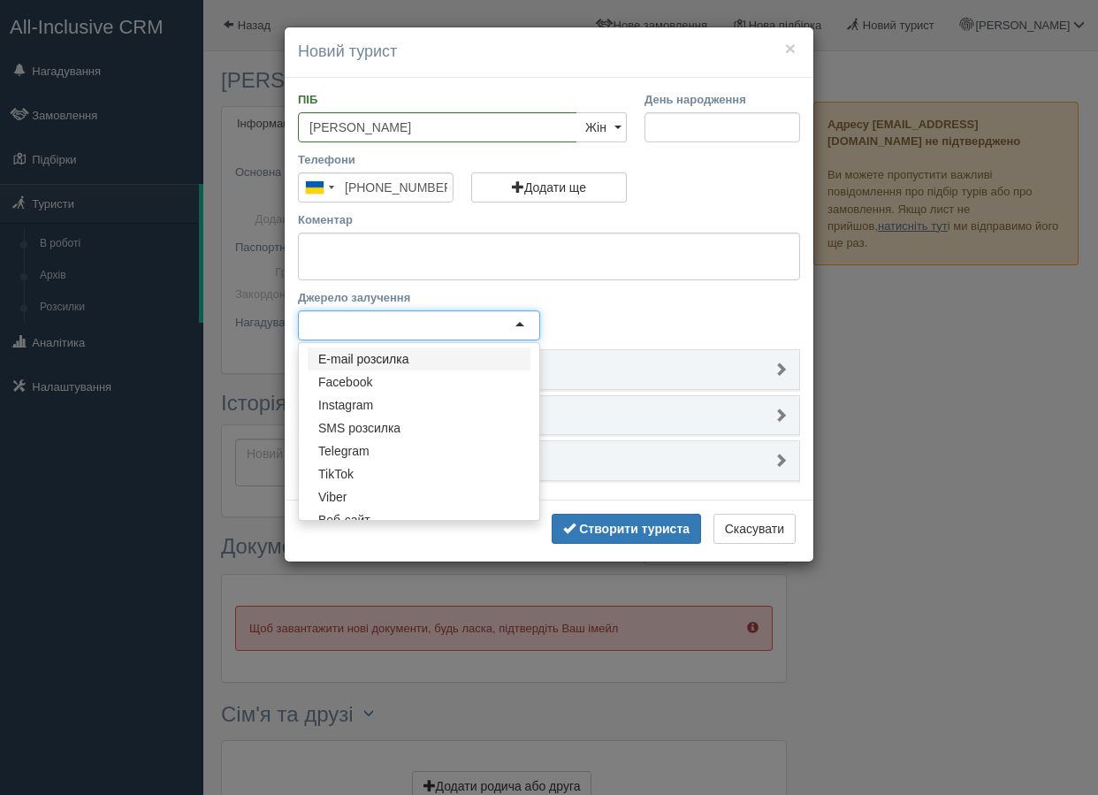
click at [392, 326] on div at bounding box center [419, 325] width 242 height 30
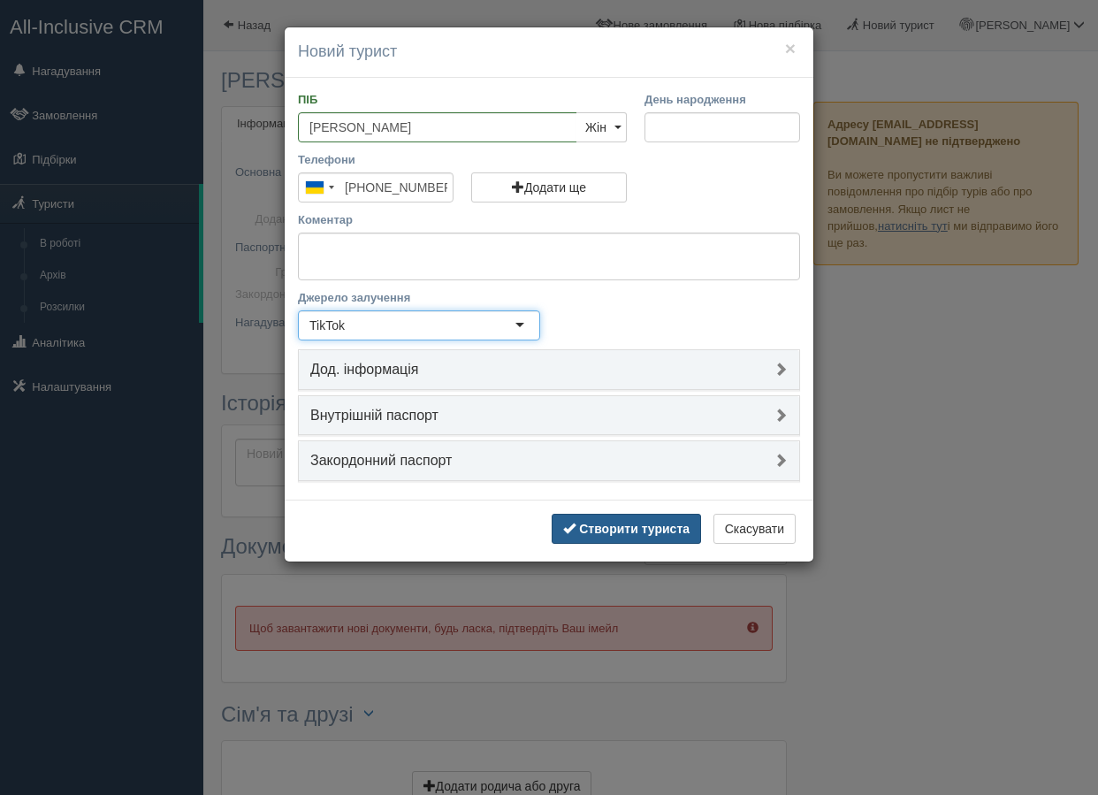
click at [628, 532] on b "Створити туриста" at bounding box center [634, 528] width 110 height 14
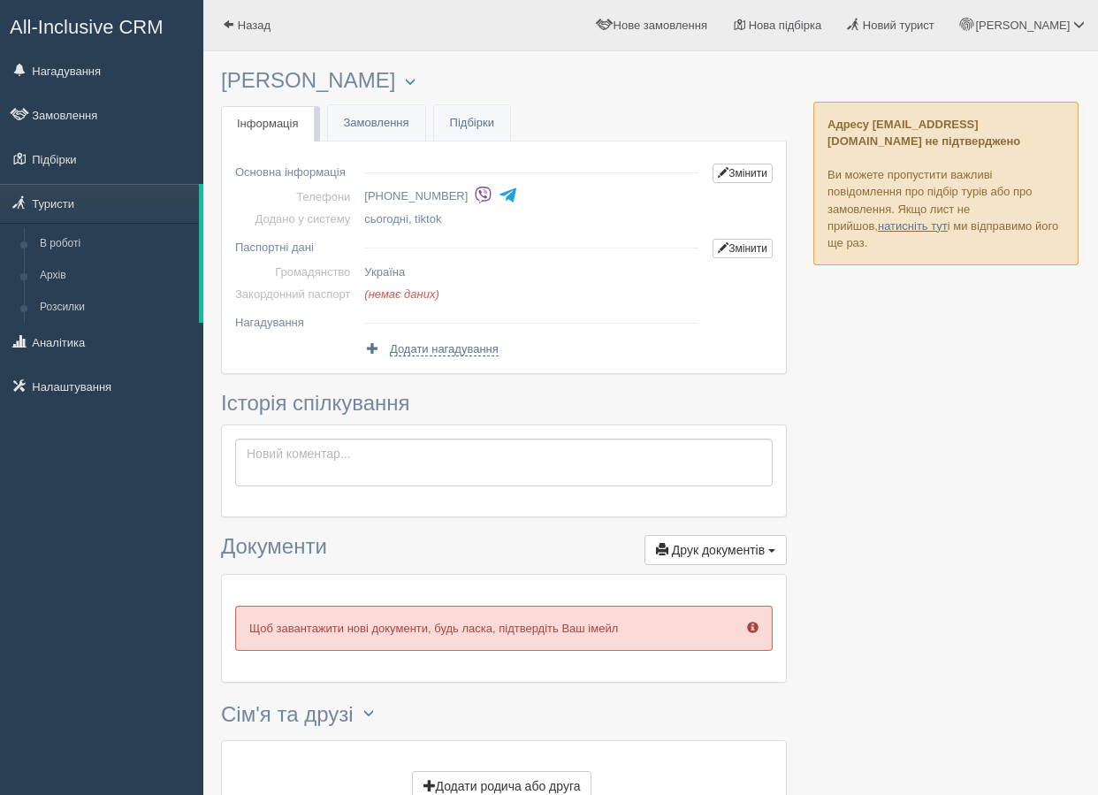
click at [851, 384] on div at bounding box center [650, 453] width 859 height 786
